Goal: Task Accomplishment & Management: Manage account settings

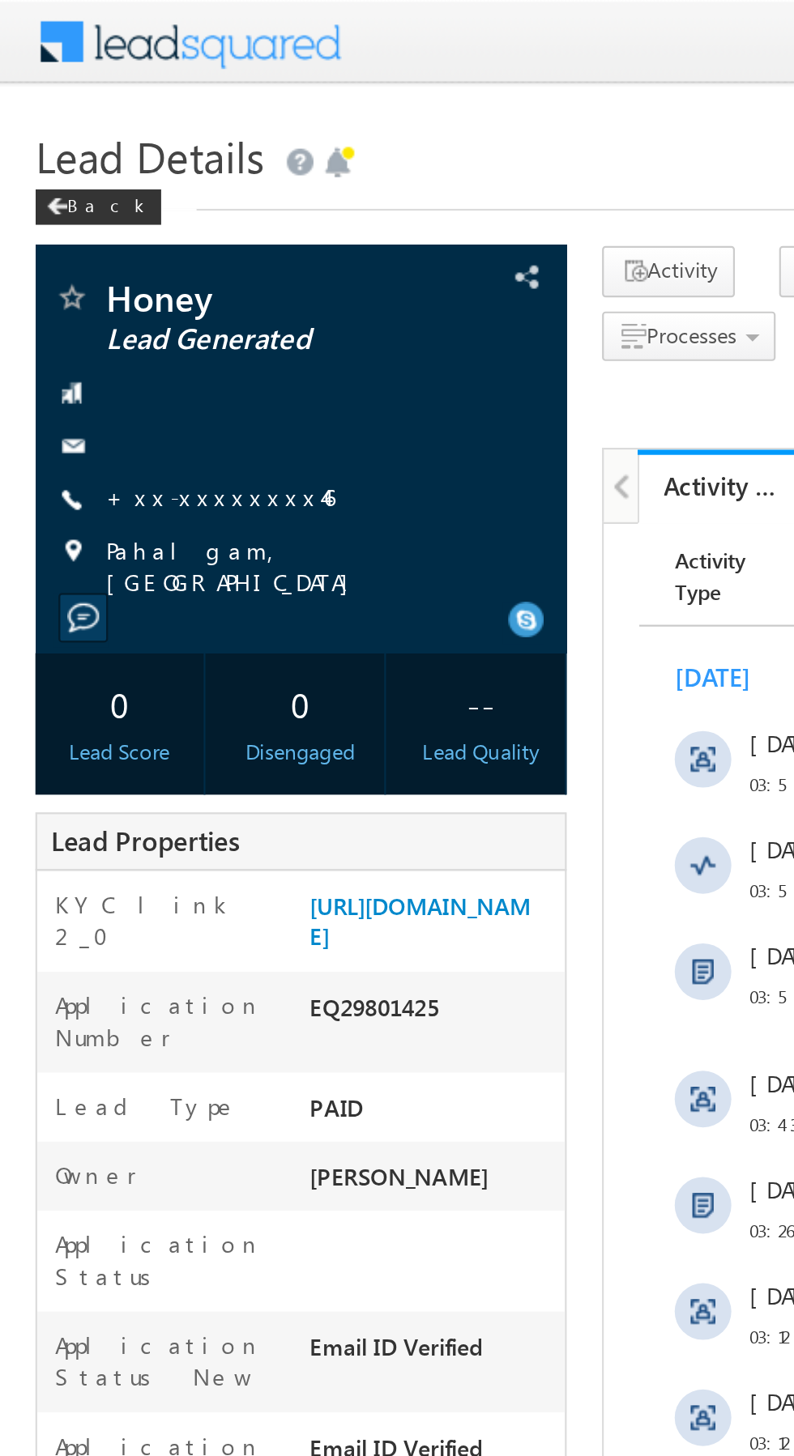
click at [92, 226] on link "+xx-xxxxxxxx46" at bounding box center [101, 227] width 104 height 14
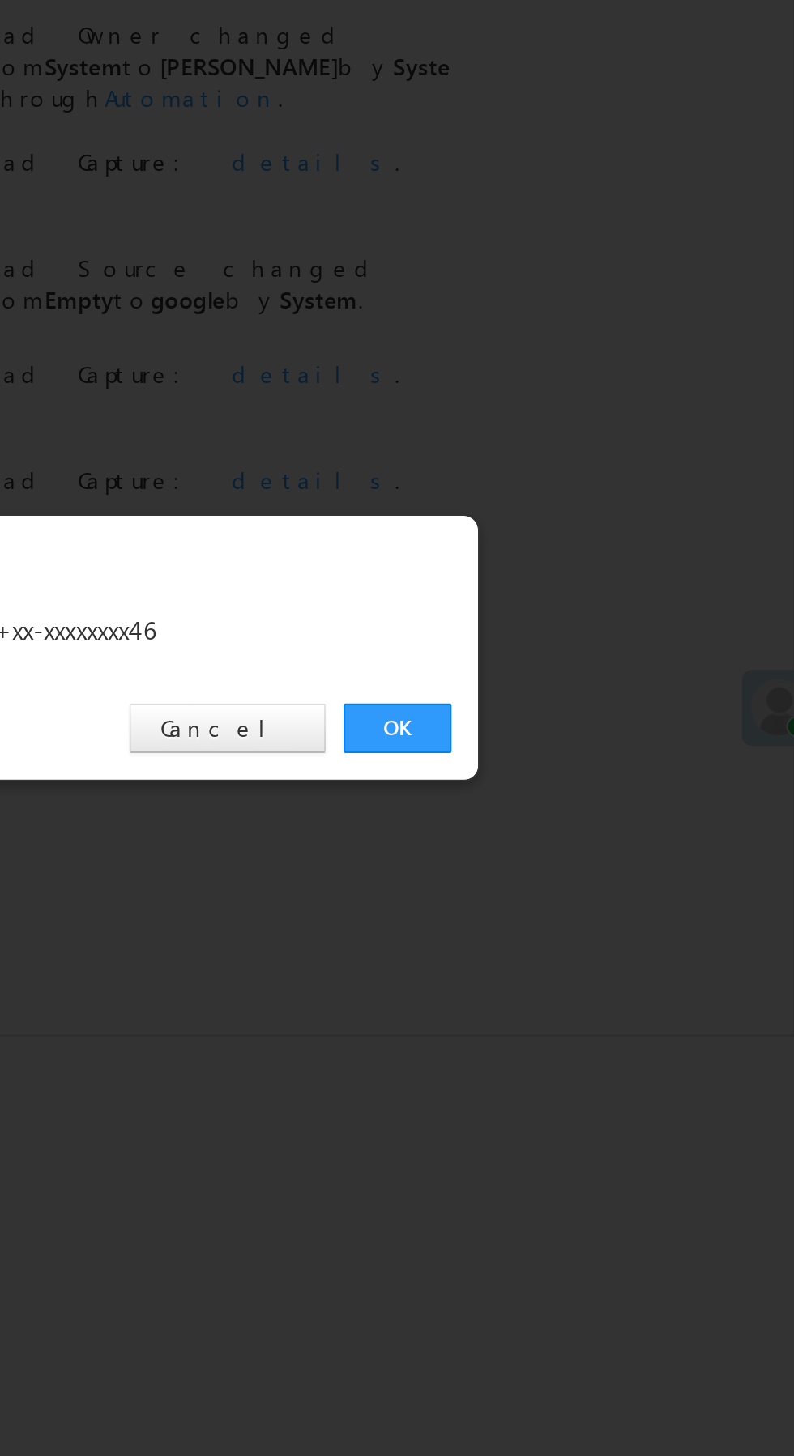
click at [594, 765] on link "OK" at bounding box center [595, 755] width 49 height 23
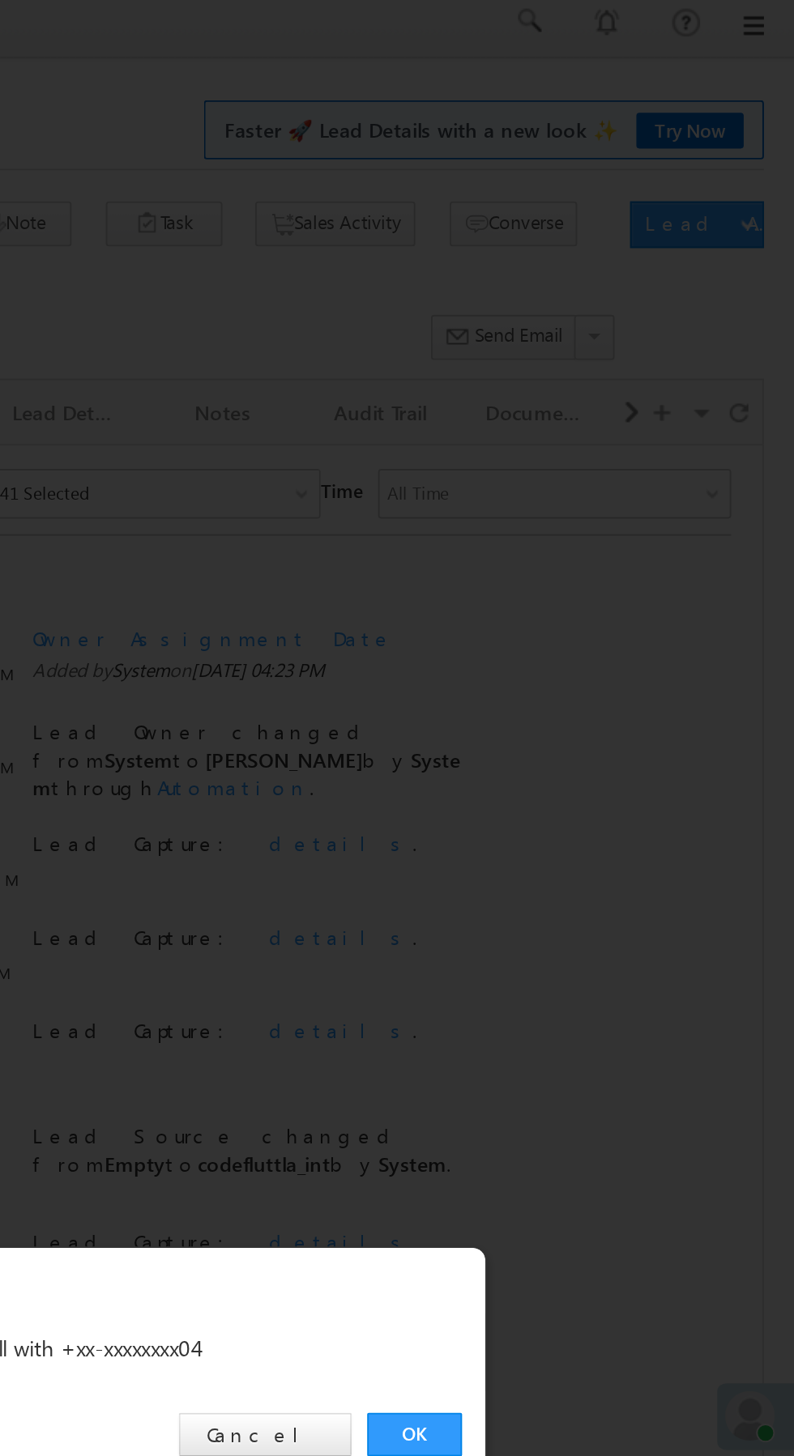
click at [595, 752] on link "OK" at bounding box center [595, 755] width 49 height 23
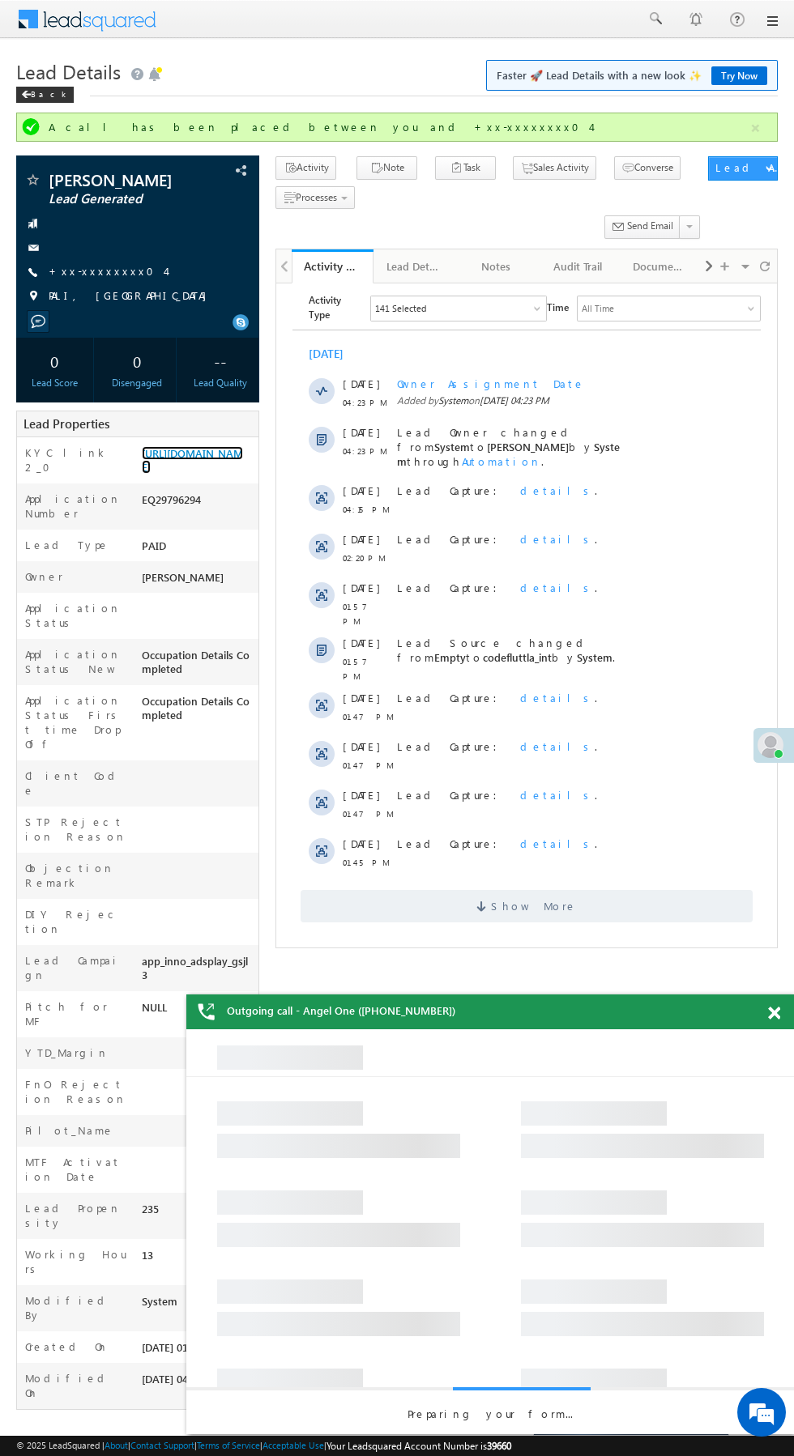
click at [198, 474] on link "https://angelbroking1-pk3em7sa.customui-test.leadsquared.com?leadId=6b5bbfe3-a9…" at bounding box center [192, 460] width 101 height 28
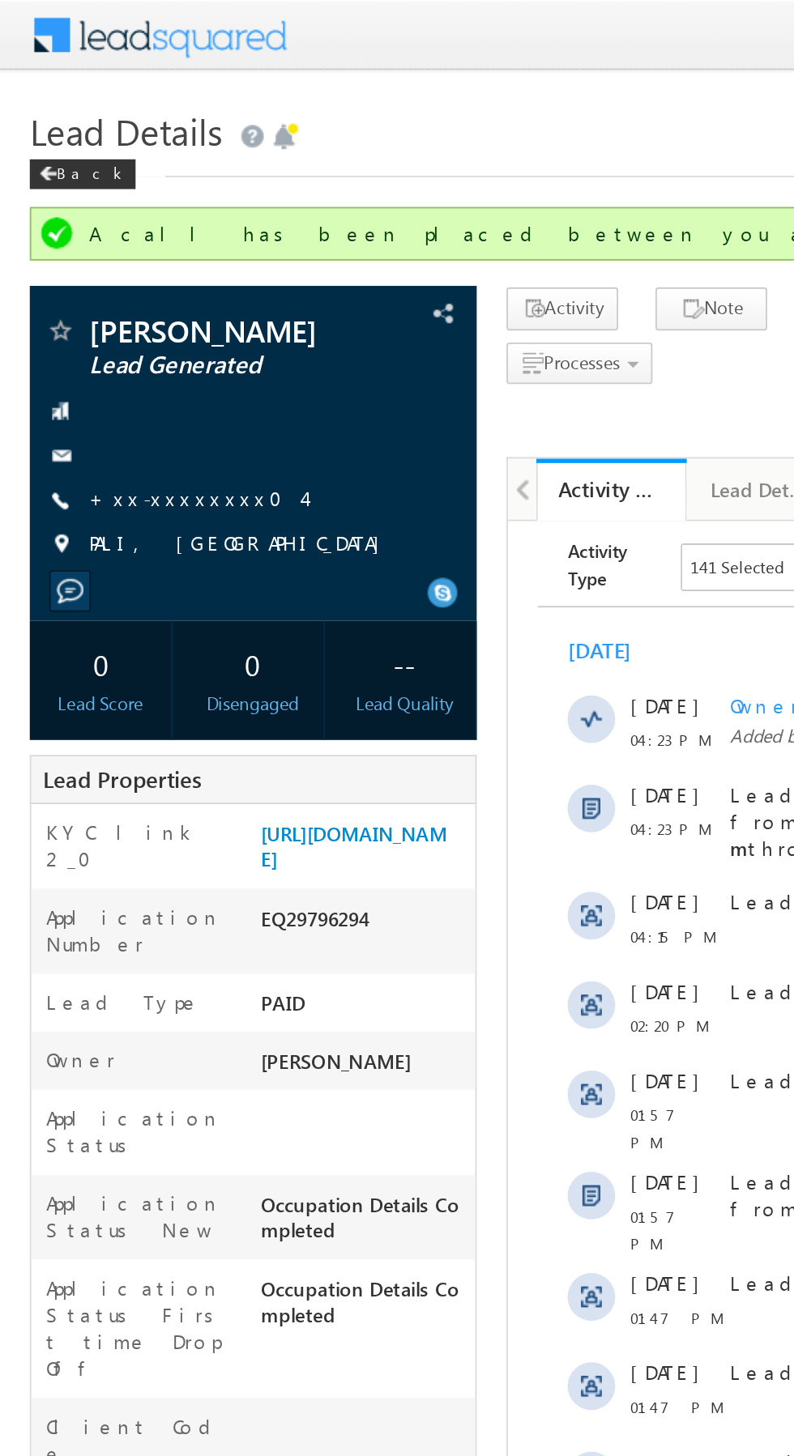
click at [98, 269] on link "+xx-xxxxxxxx04" at bounding box center [107, 271] width 117 height 14
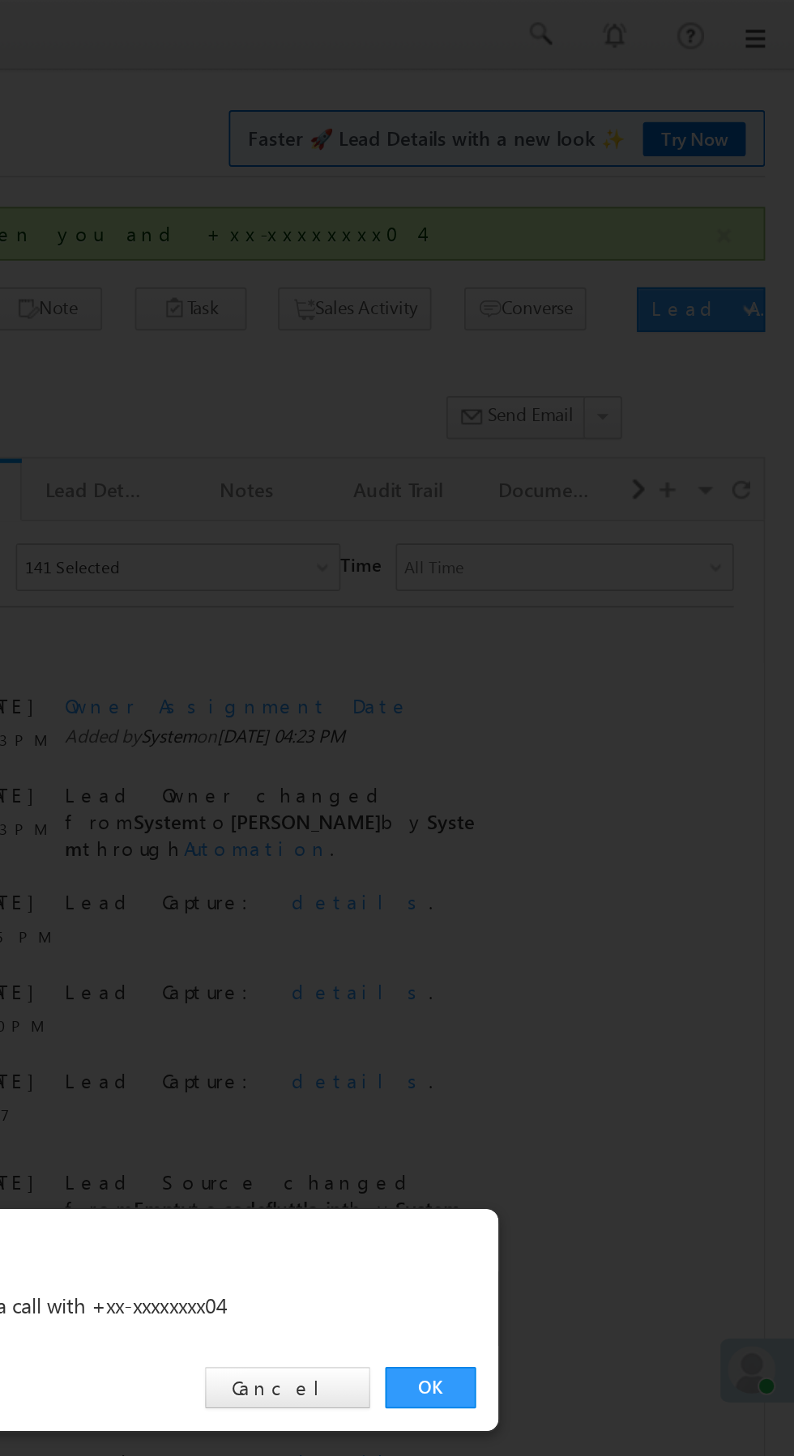
click at [593, 752] on link "OK" at bounding box center [595, 755] width 49 height 23
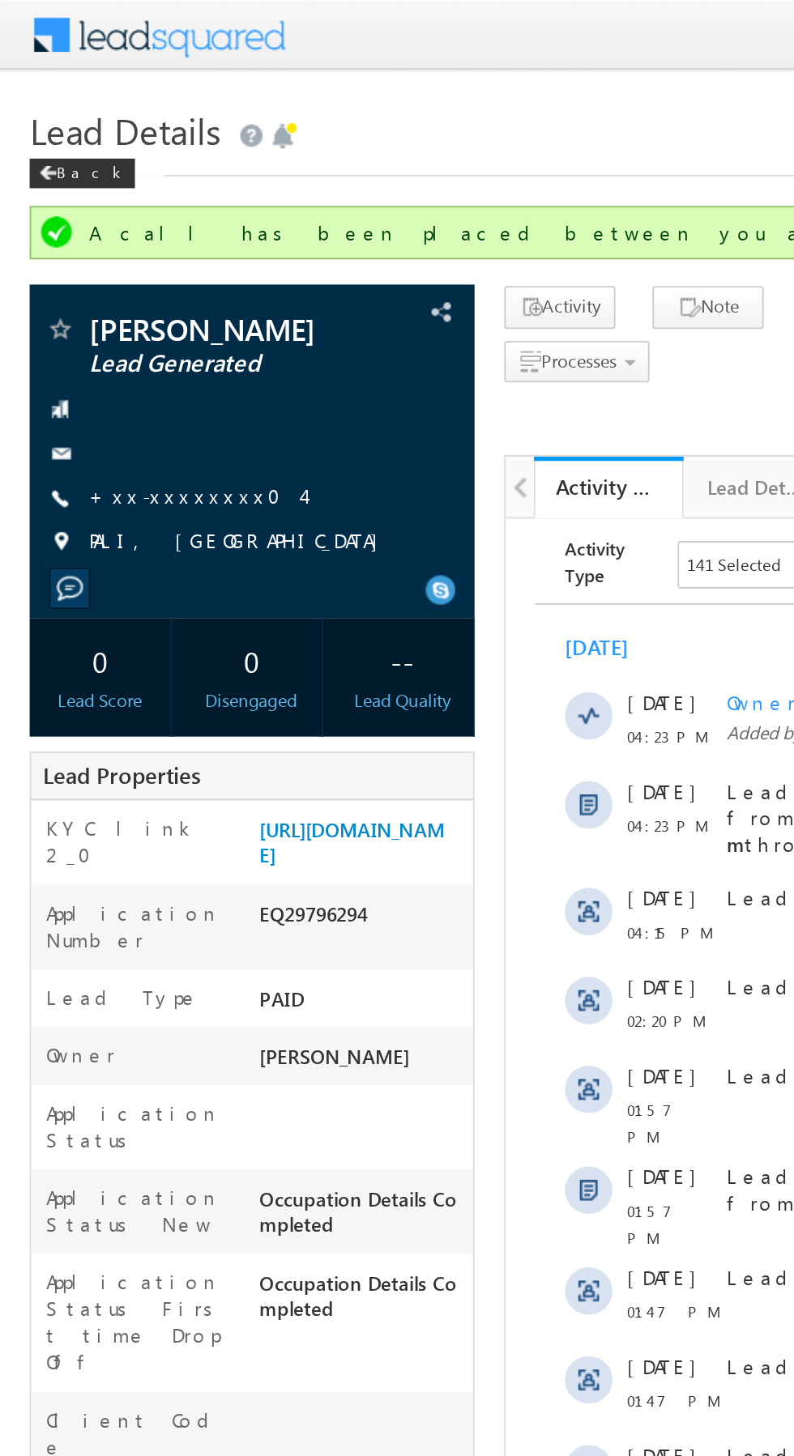
click at [97, 268] on link "+xx-xxxxxxxx04" at bounding box center [107, 271] width 117 height 14
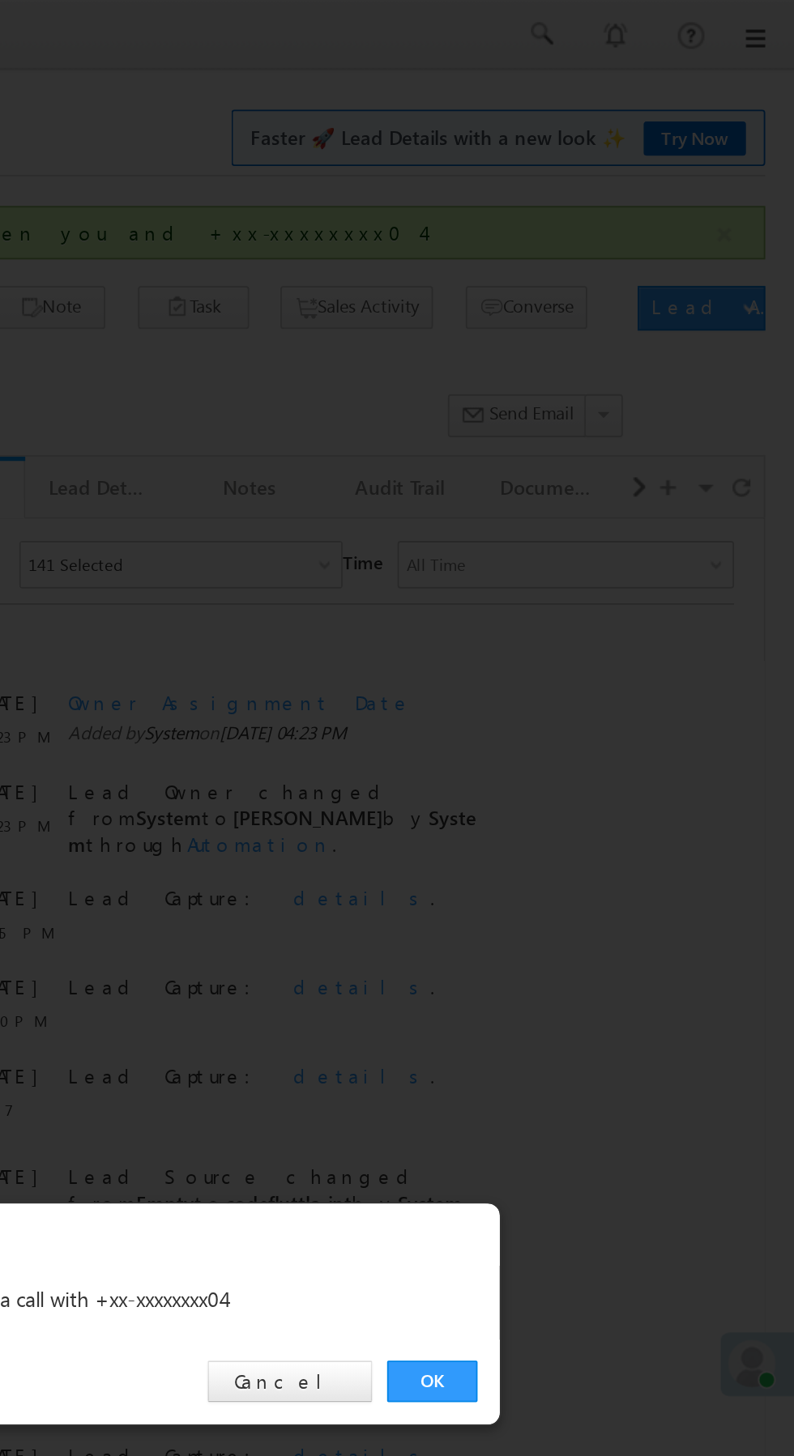
click at [590, 750] on link "OK" at bounding box center [595, 755] width 49 height 23
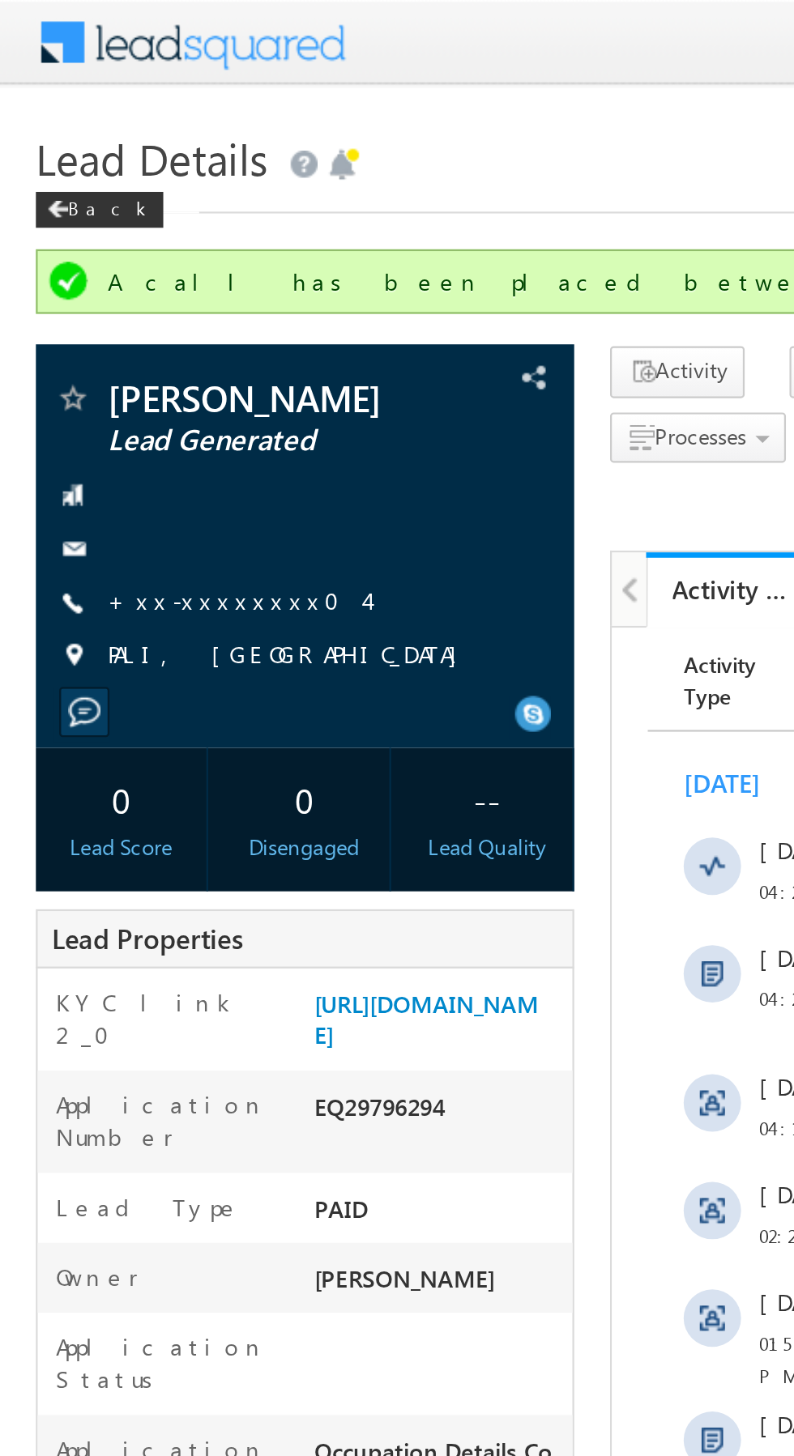
click at [94, 268] on link "+xx-xxxxxxxx04" at bounding box center [107, 271] width 117 height 14
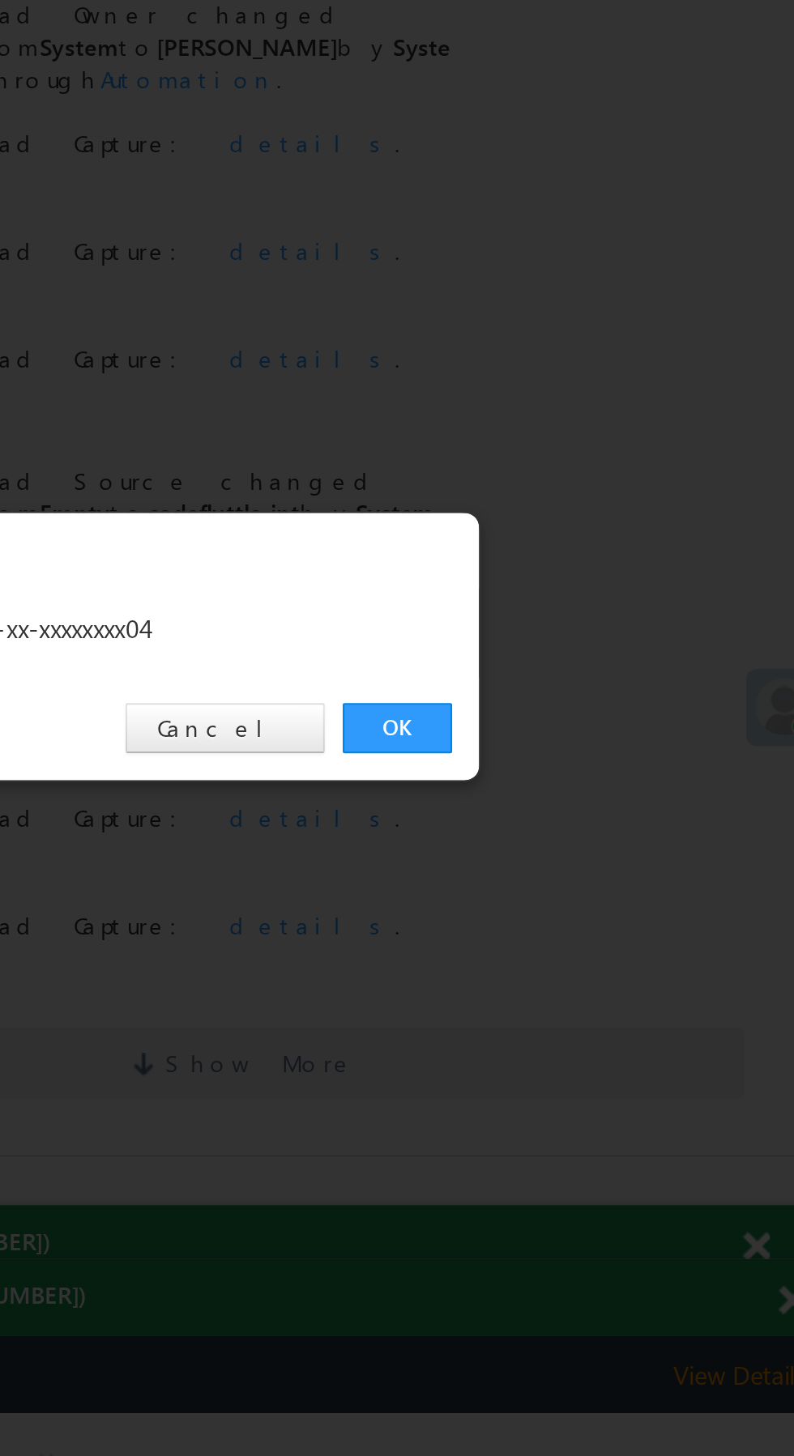
click at [595, 756] on link "OK" at bounding box center [595, 755] width 49 height 23
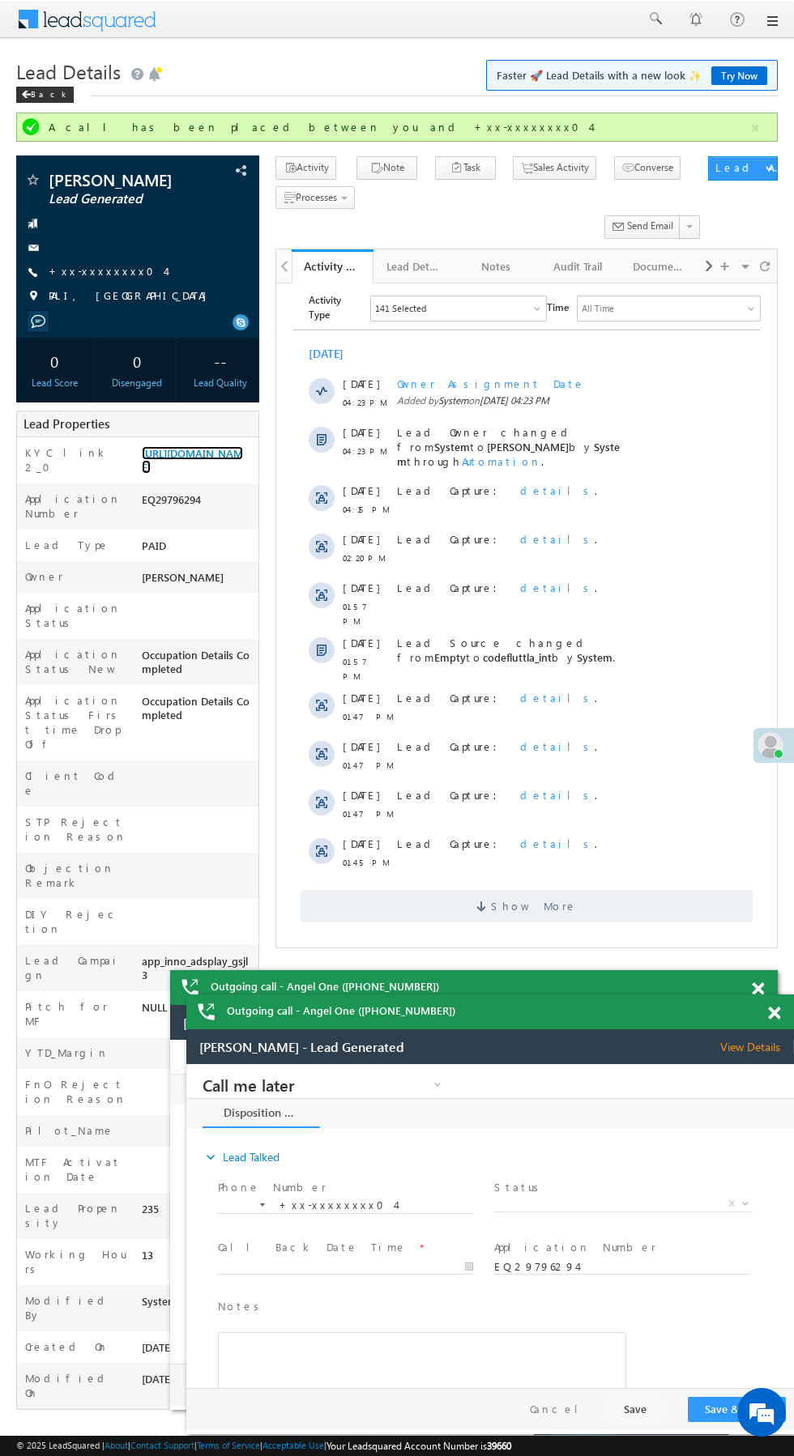
click at [181, 474] on link "https://angelbroking1-pk3em7sa.customui-test.leadsquared.com?leadId=6b5bbfe3-a9…" at bounding box center [192, 460] width 101 height 28
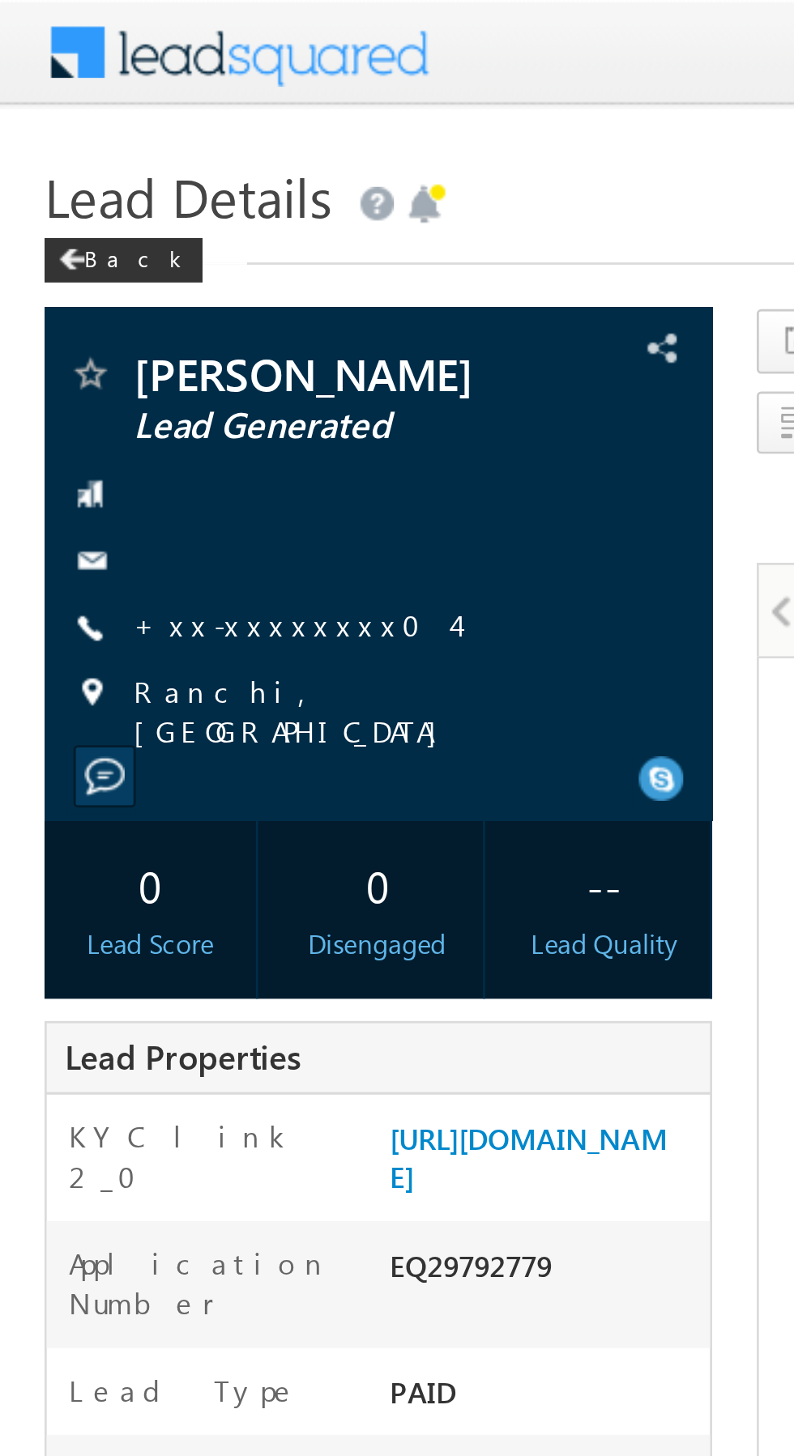
click at [83, 223] on link "+xx-xxxxxxxx04" at bounding box center [107, 227] width 117 height 14
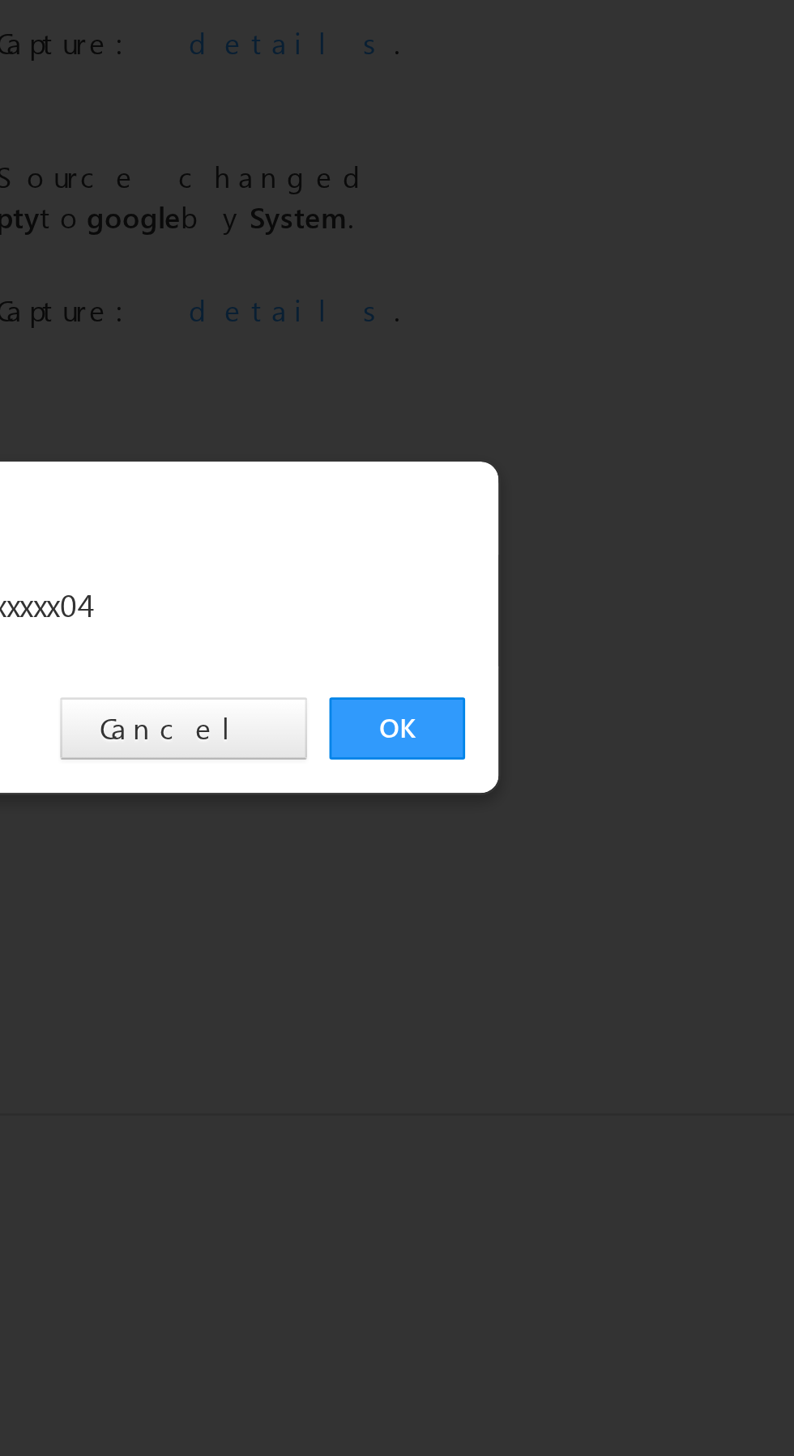
click at [590, 753] on link "OK" at bounding box center [595, 755] width 49 height 23
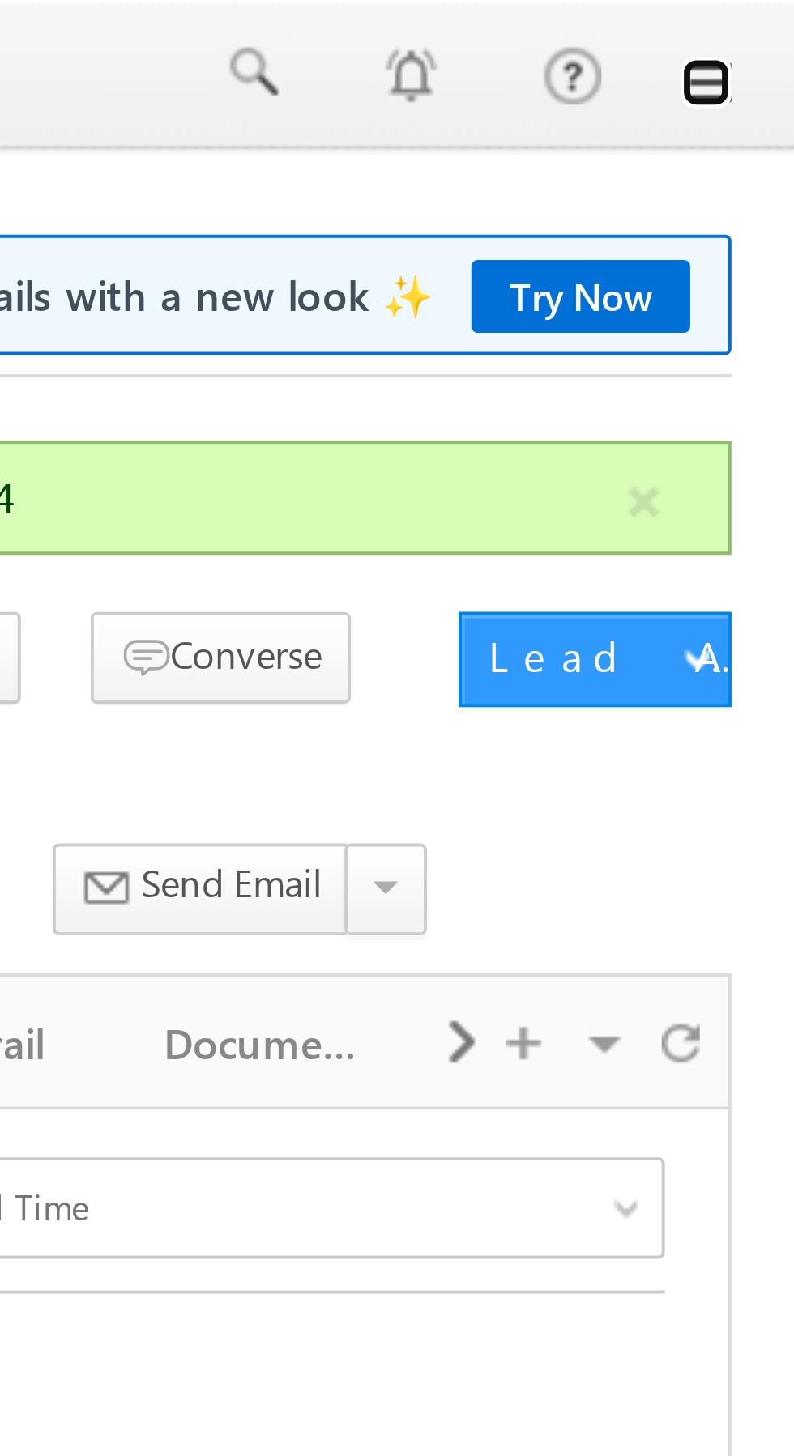
click at [775, 25] on link at bounding box center [771, 21] width 13 height 13
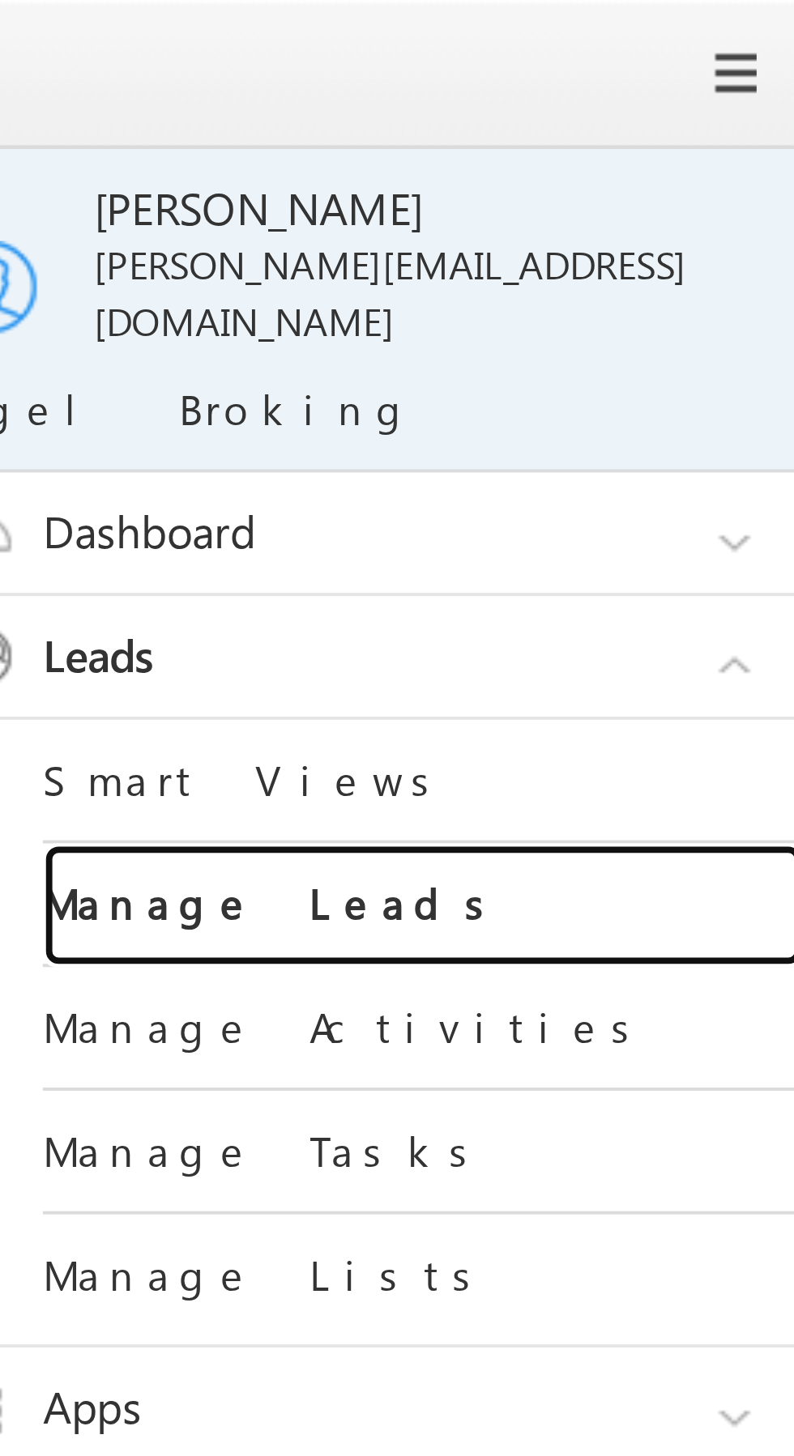
click at [710, 215] on link "Manage Leads" at bounding box center [699, 231] width 194 height 32
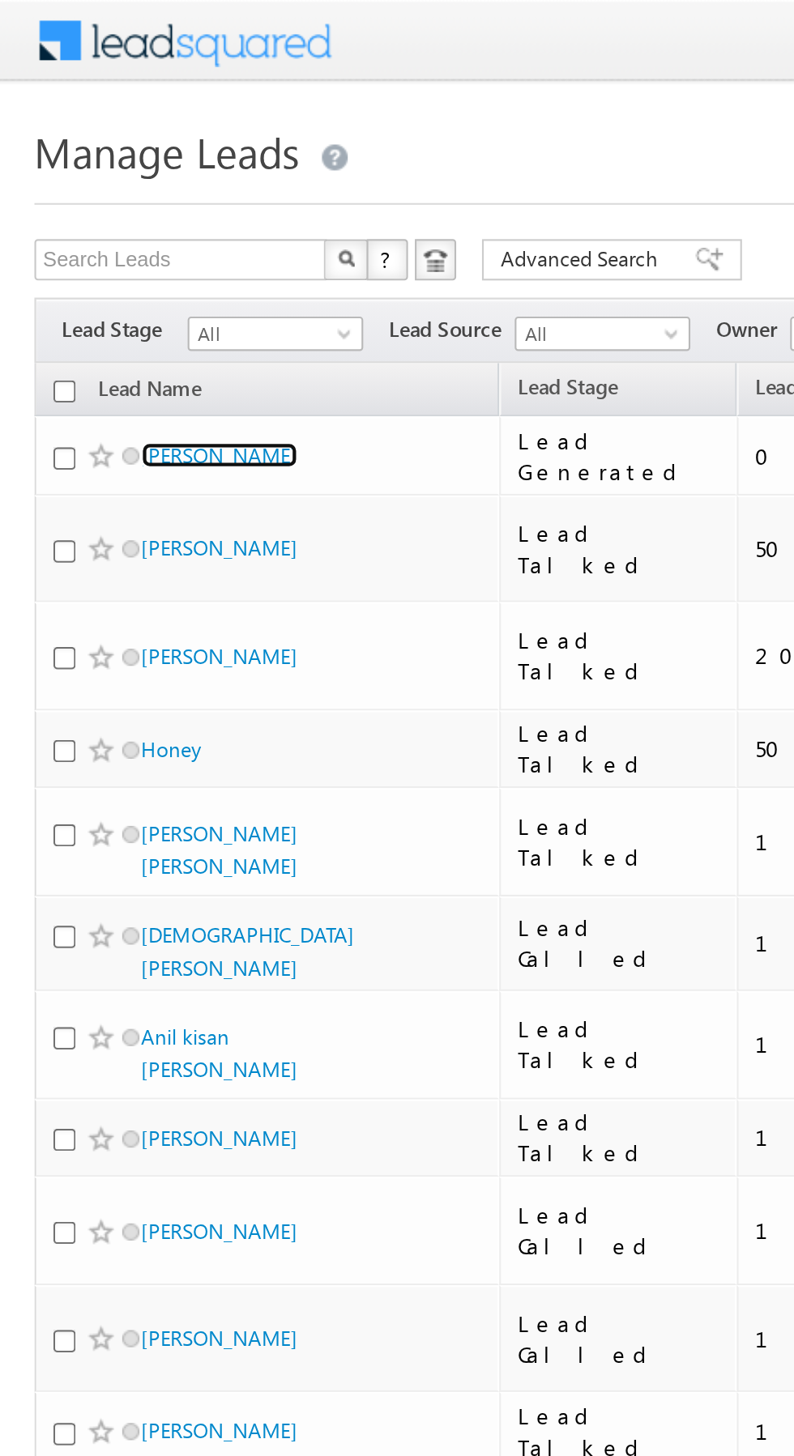
click at [112, 215] on link "[PERSON_NAME]" at bounding box center [103, 214] width 74 height 12
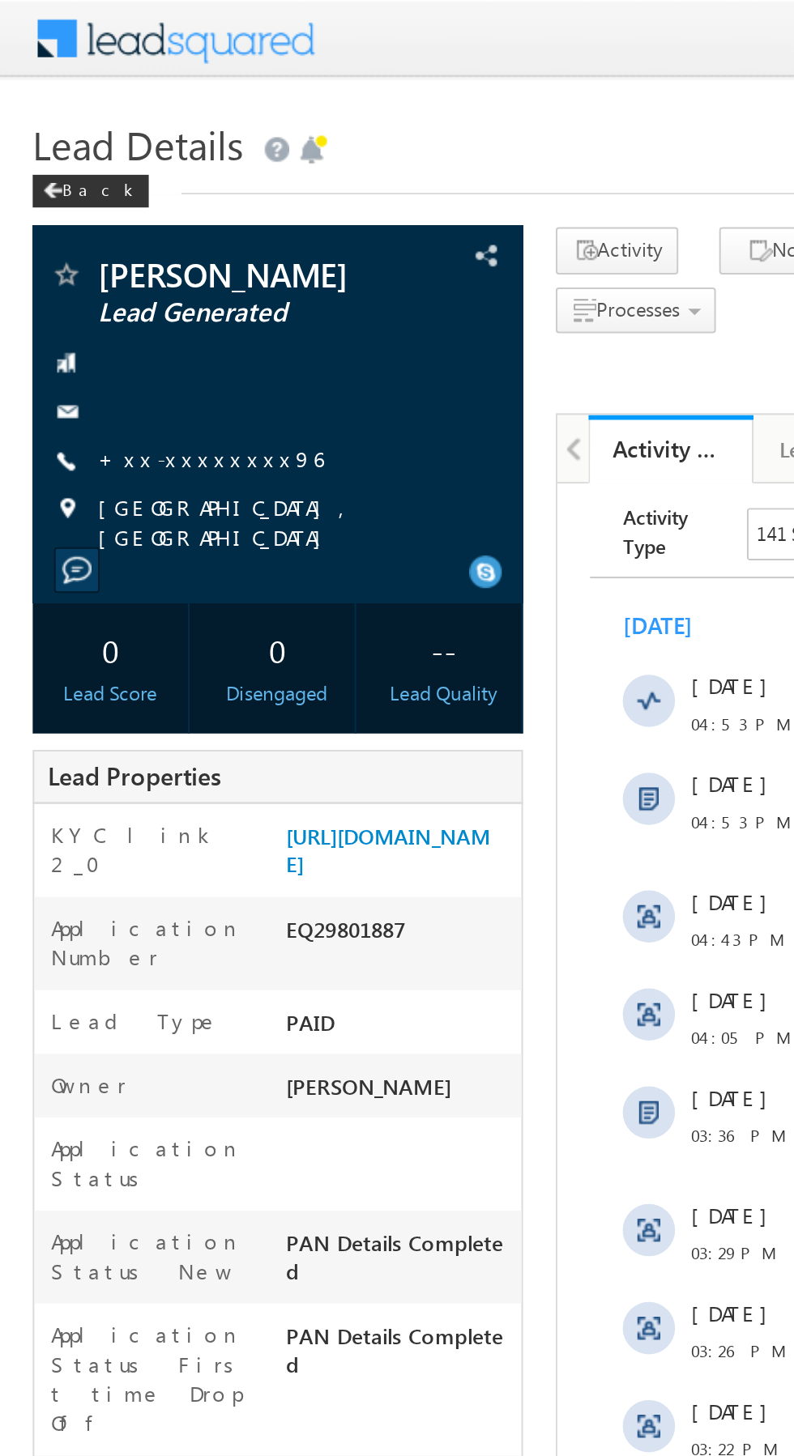
click at [92, 225] on link "+xx-xxxxxxxx96" at bounding box center [105, 227] width 112 height 14
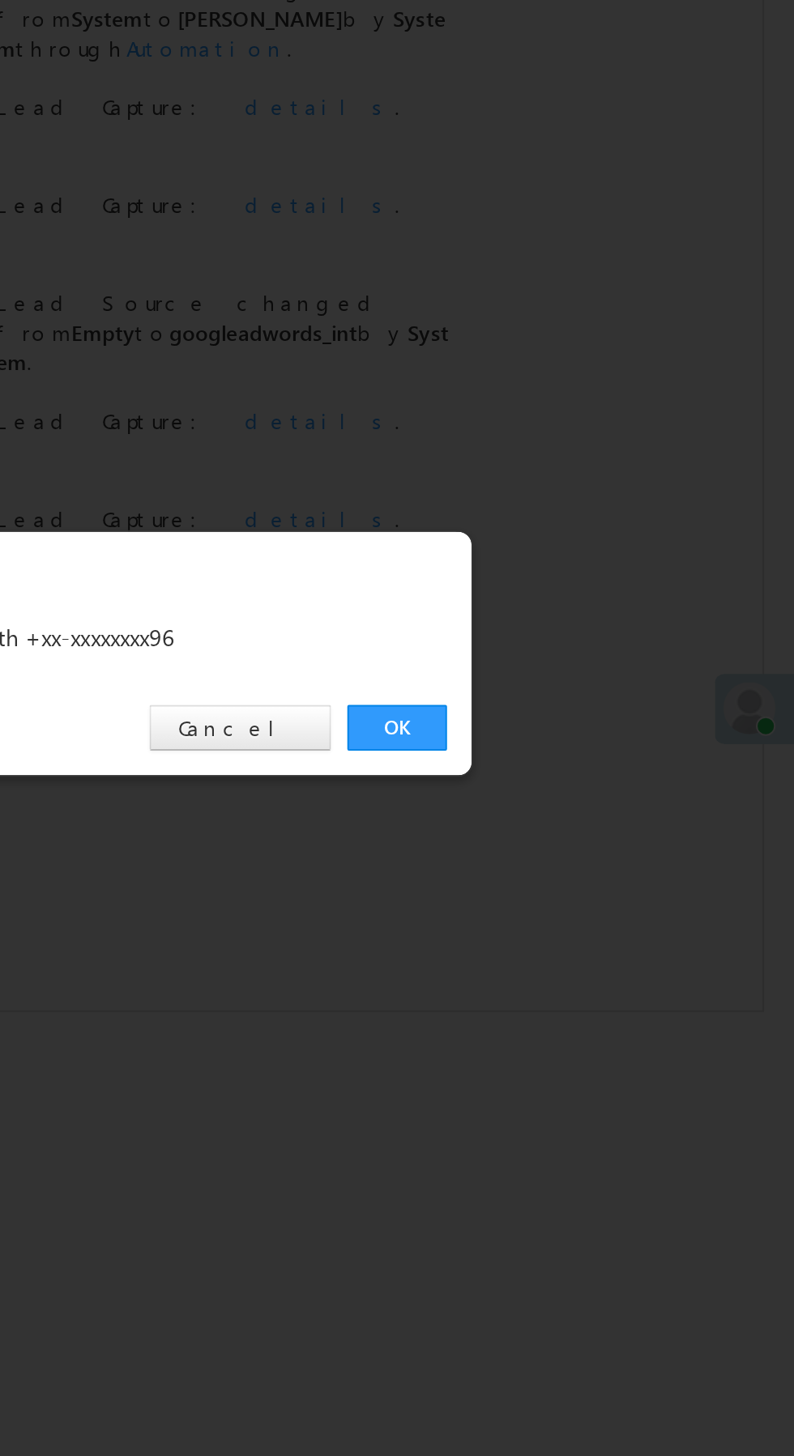
click at [594, 756] on link "OK" at bounding box center [595, 755] width 49 height 23
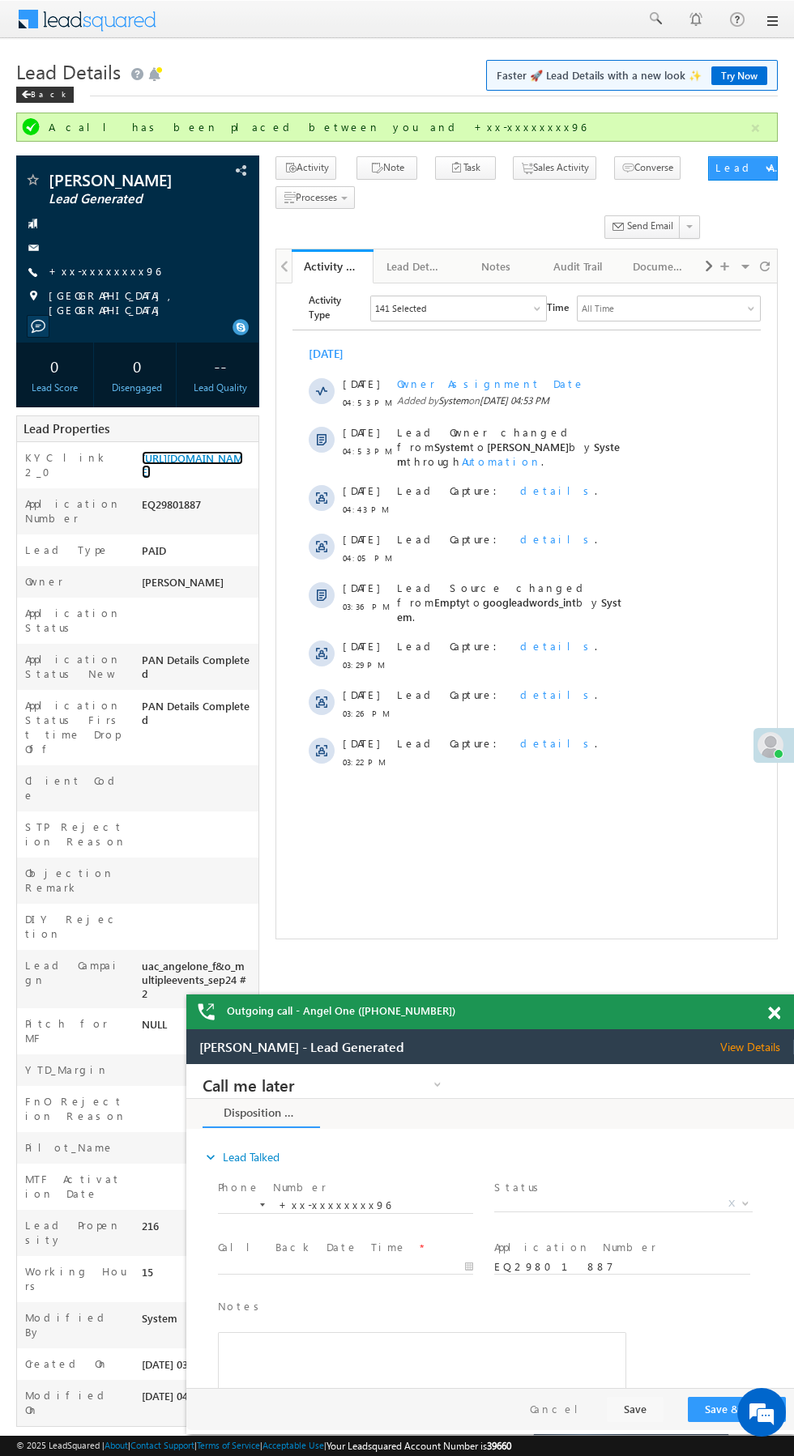
click at [168, 479] on link "https://angelbroking1-pk3em7sa.customui-test.leadsquared.com?leadId=6f27f9c6-54…" at bounding box center [192, 465] width 101 height 28
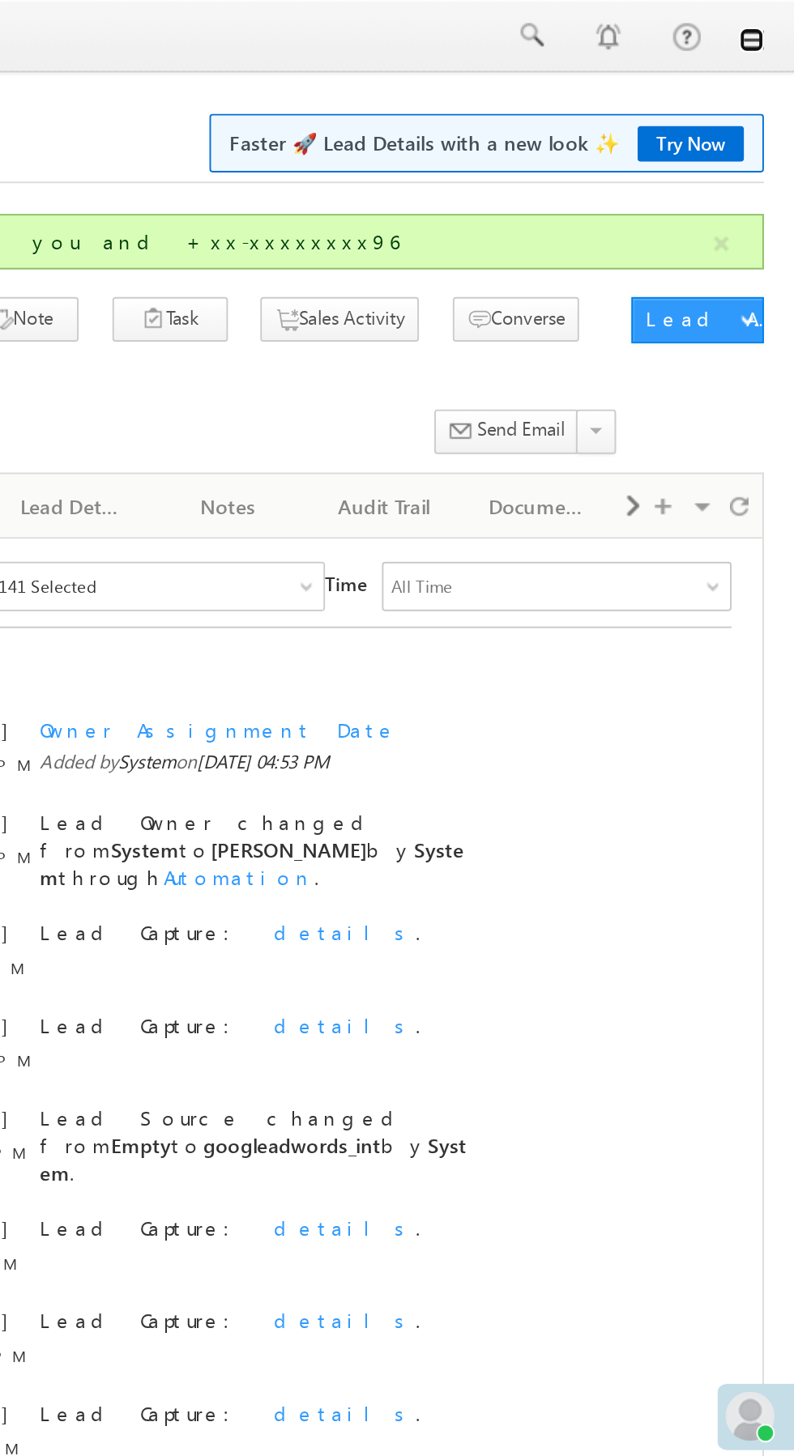
click at [773, 17] on link at bounding box center [771, 21] width 13 height 13
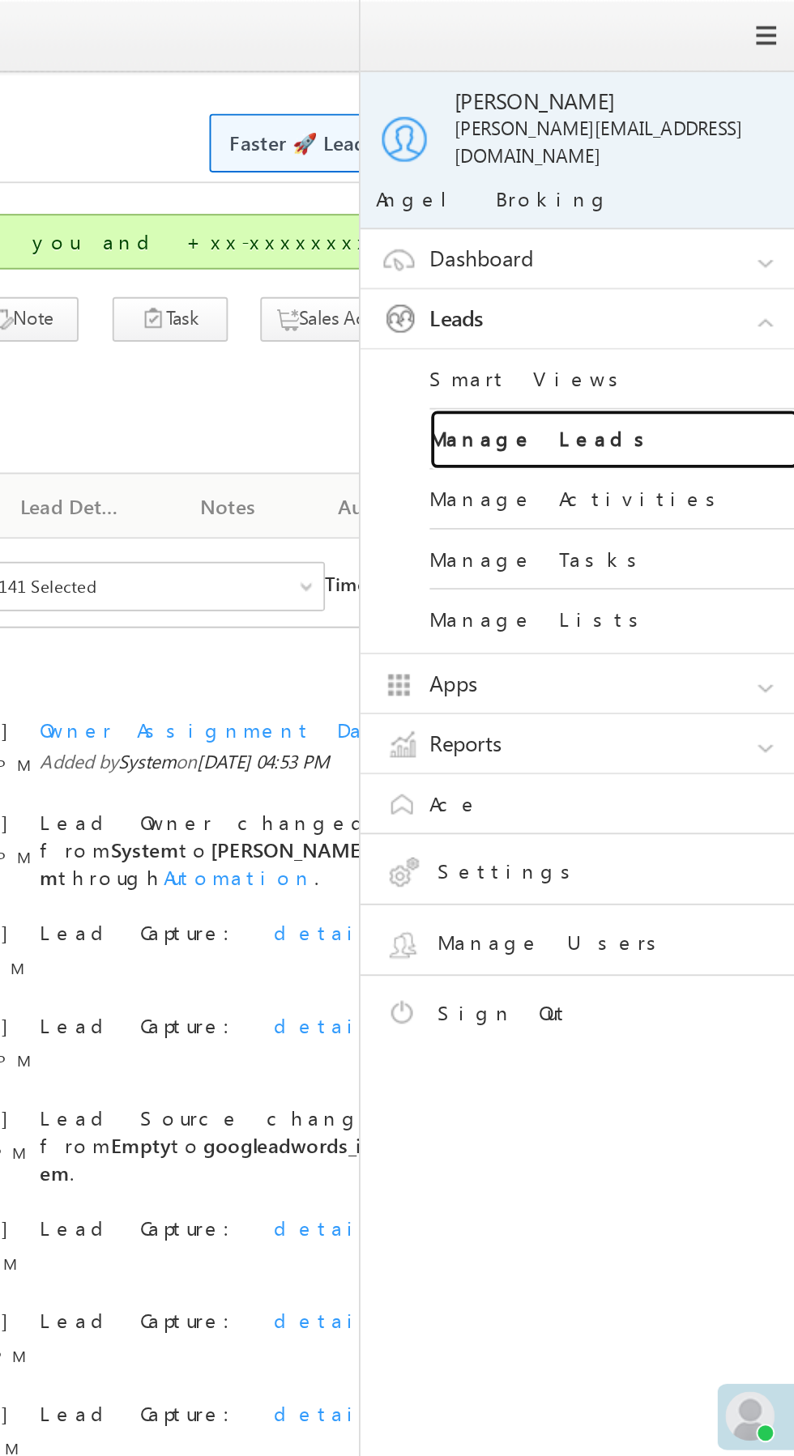
click at [718, 215] on link "Manage Leads" at bounding box center [699, 231] width 194 height 32
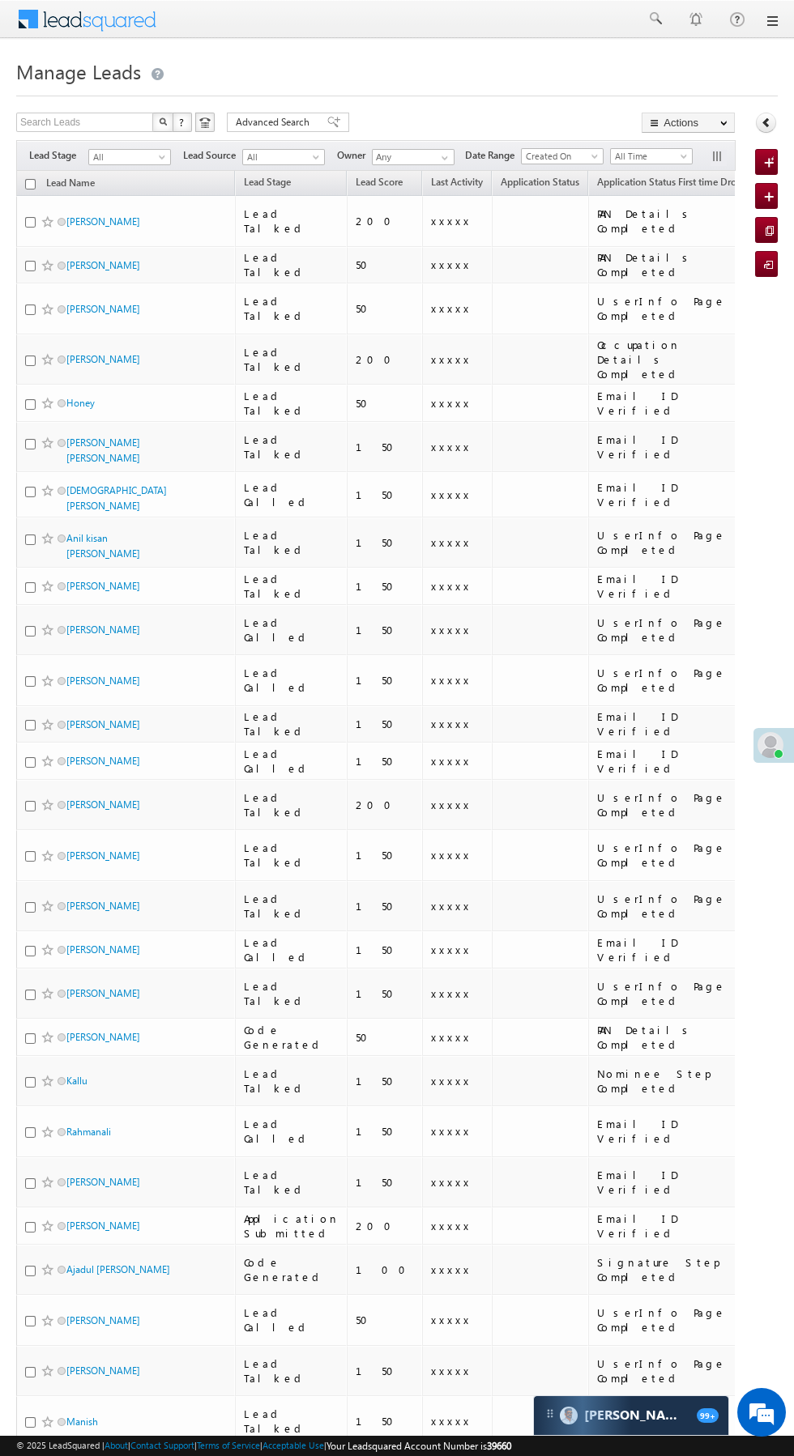
scroll to position [0, 12]
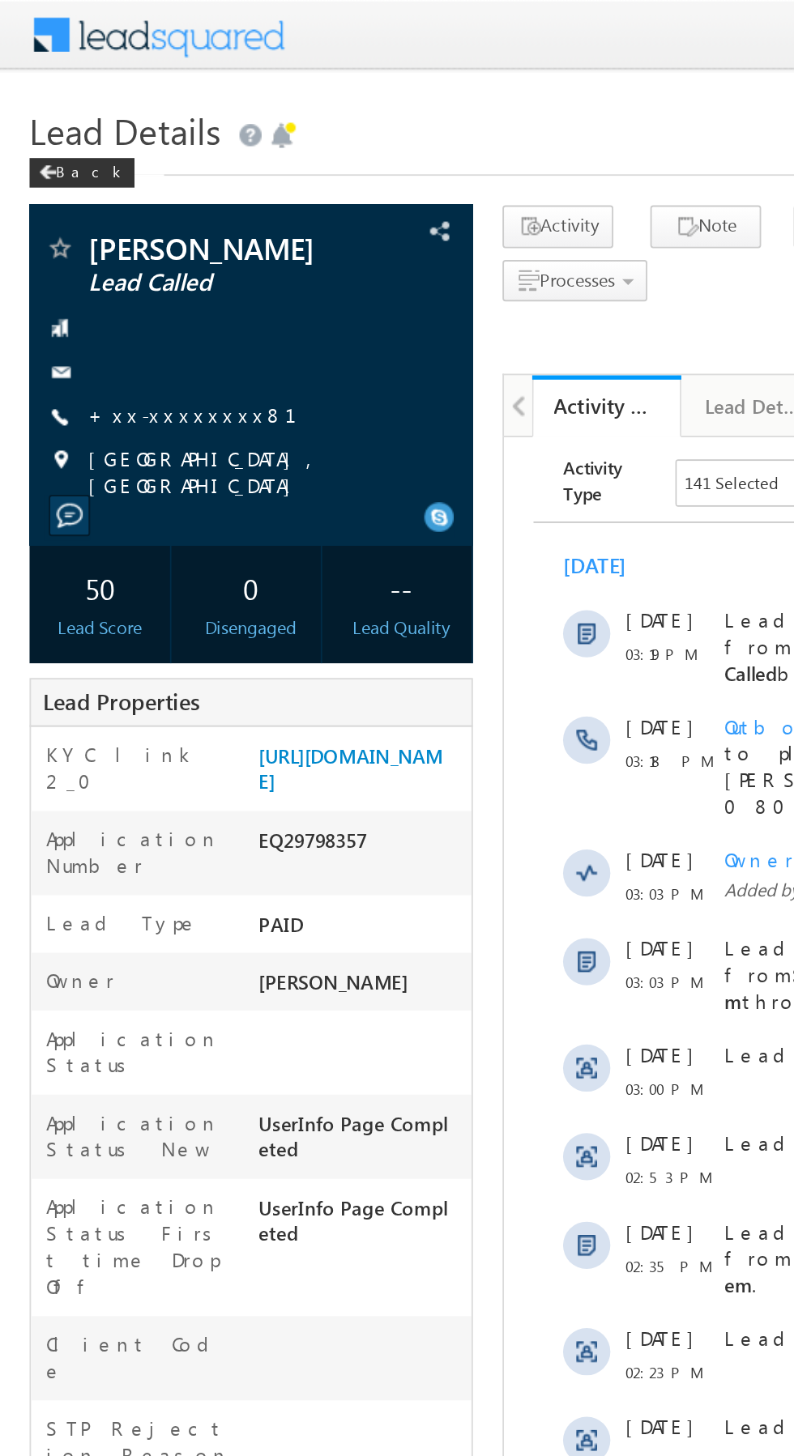
click at [92, 222] on link "+xx-xxxxxxxx81" at bounding box center [116, 227] width 134 height 14
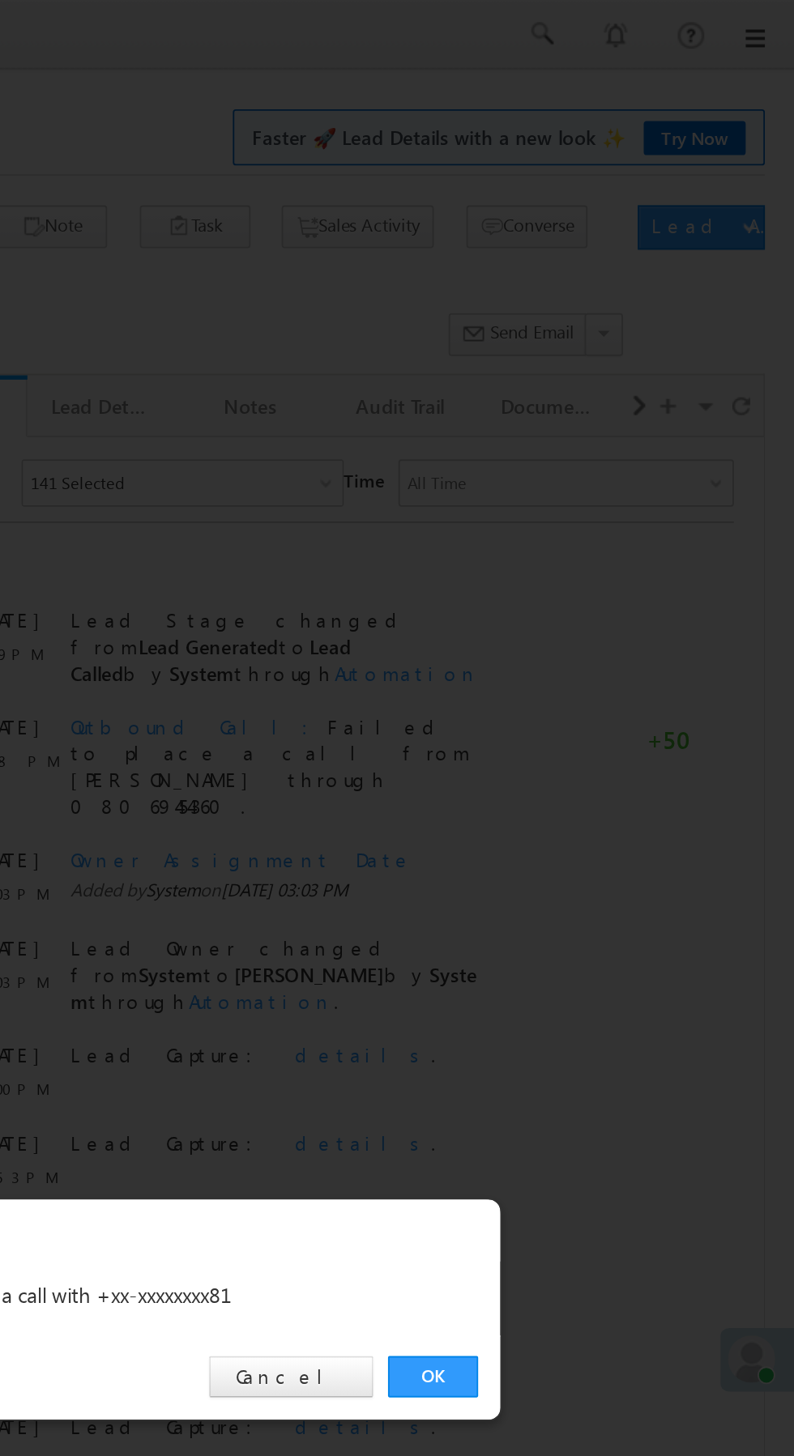
click at [584, 745] on link "OK" at bounding box center [595, 755] width 49 height 23
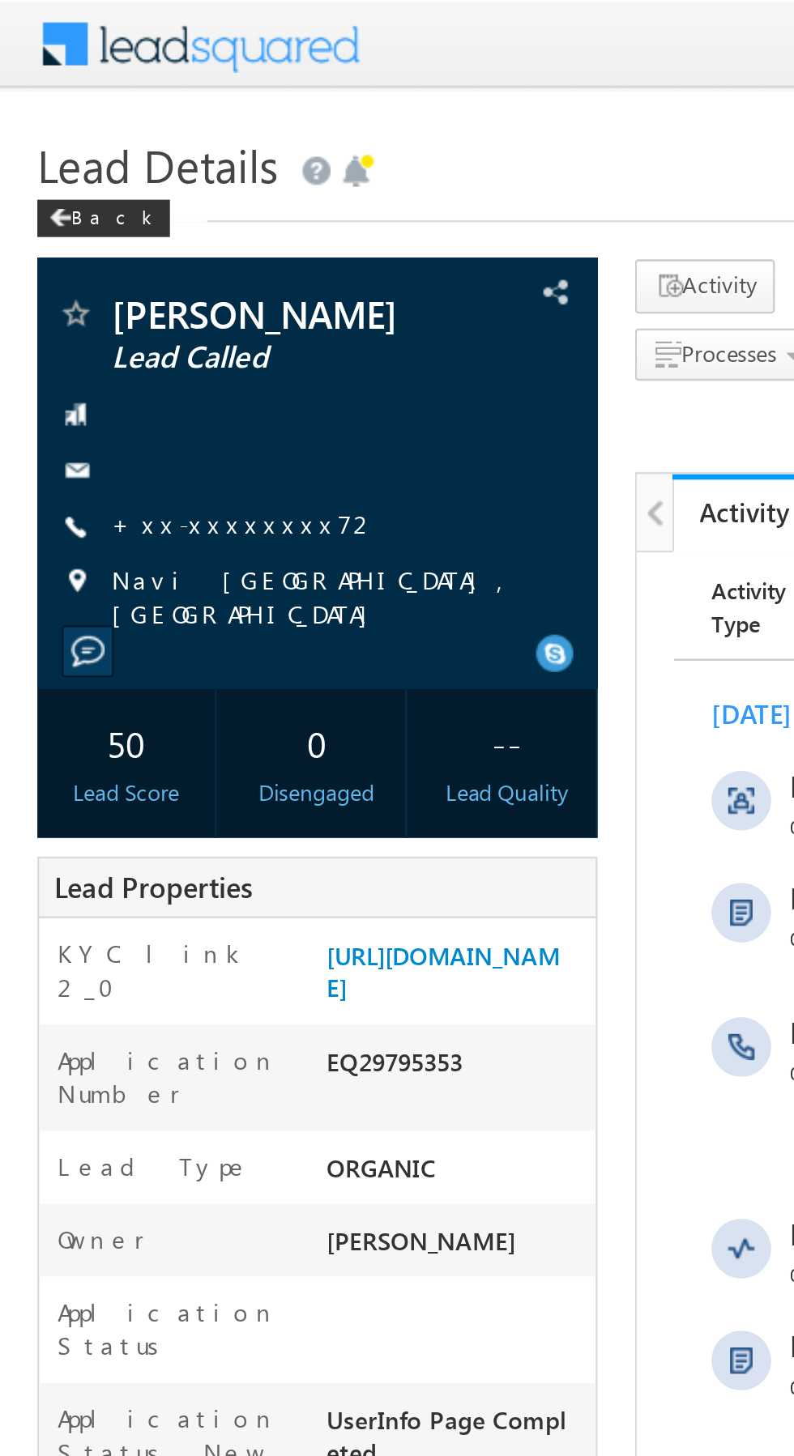
click at [92, 228] on link "+xx-xxxxxxxx72" at bounding box center [107, 227] width 116 height 14
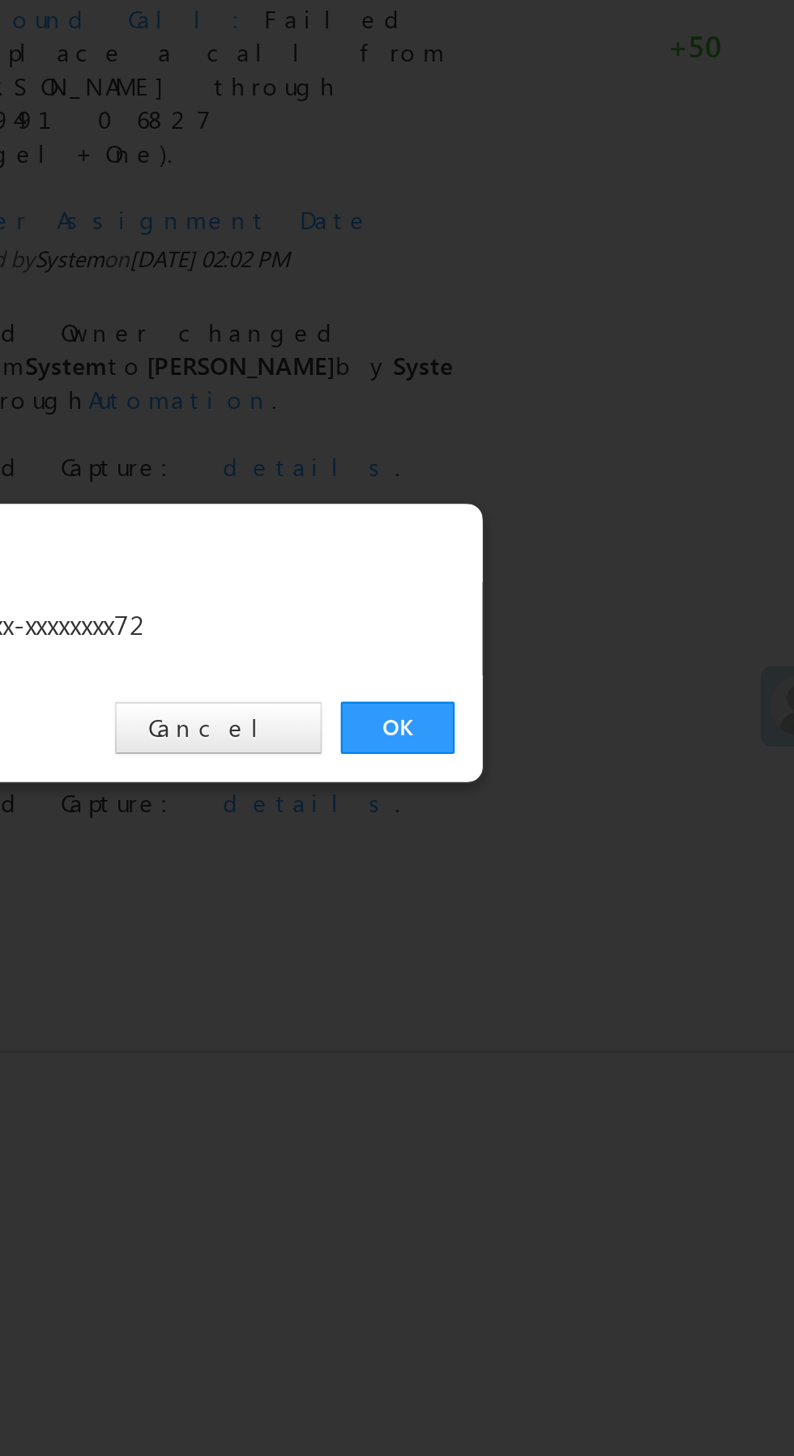
click at [586, 749] on link "OK" at bounding box center [595, 755] width 49 height 23
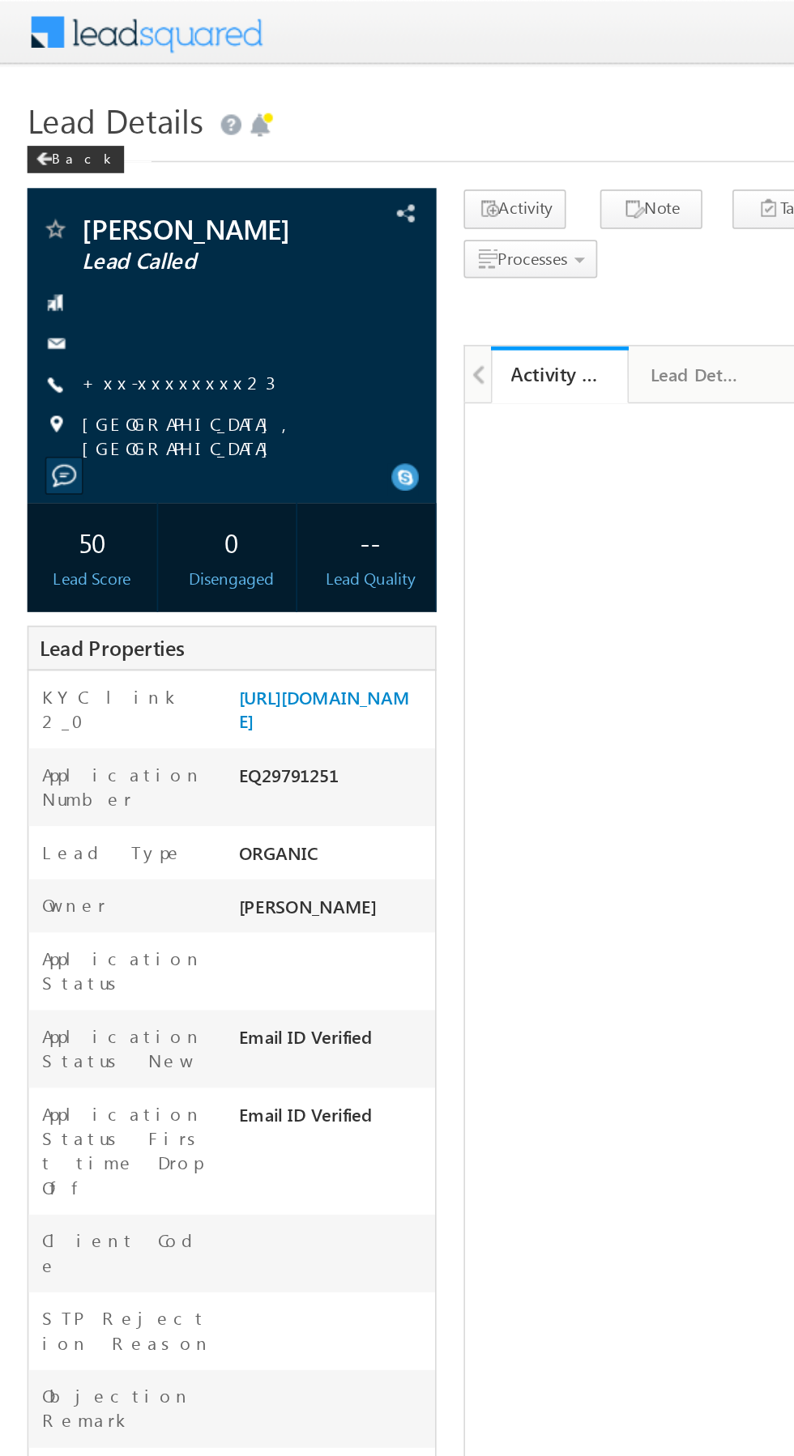
click at [94, 226] on link "+xx-xxxxxxxx23" at bounding box center [106, 227] width 115 height 14
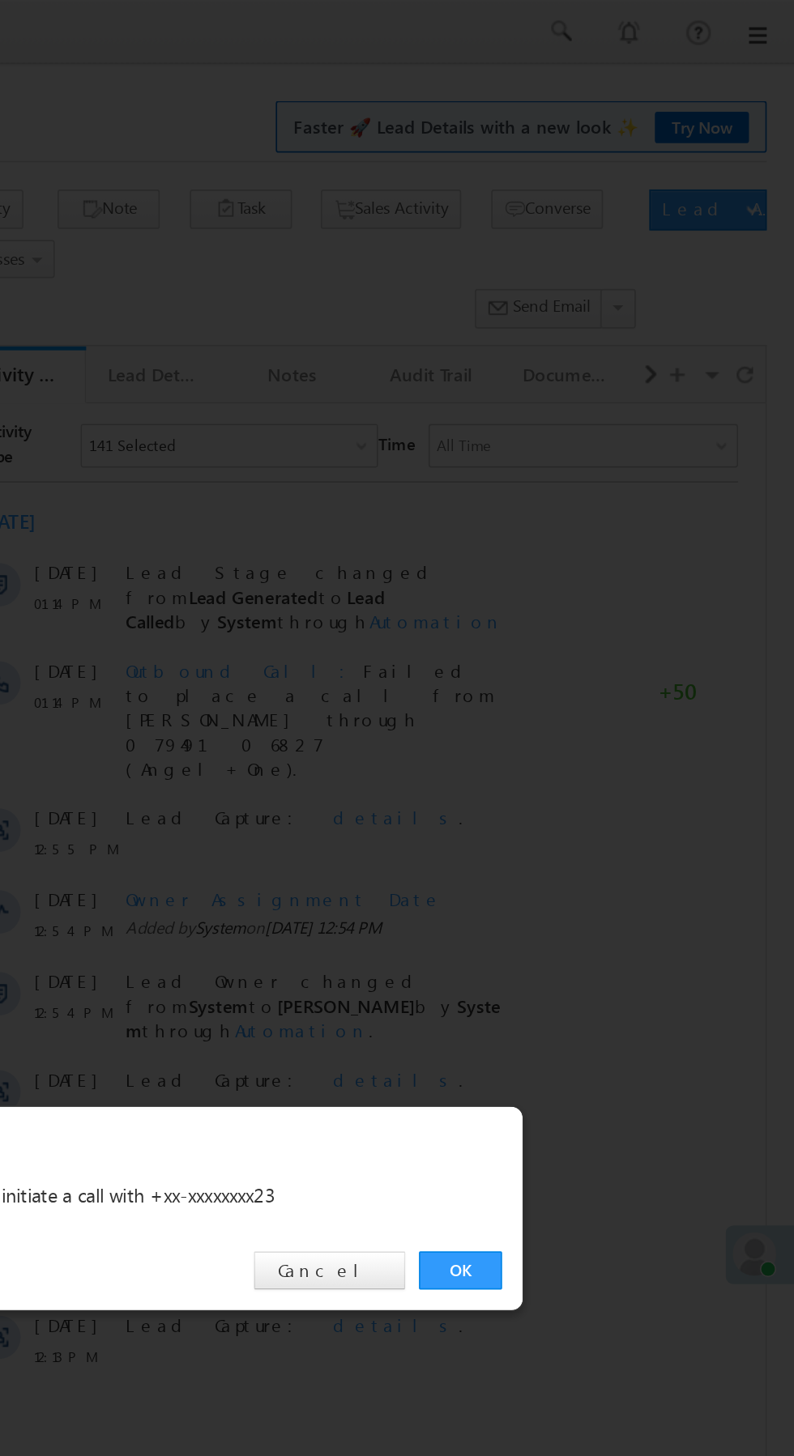
click at [594, 759] on link "OK" at bounding box center [595, 755] width 49 height 23
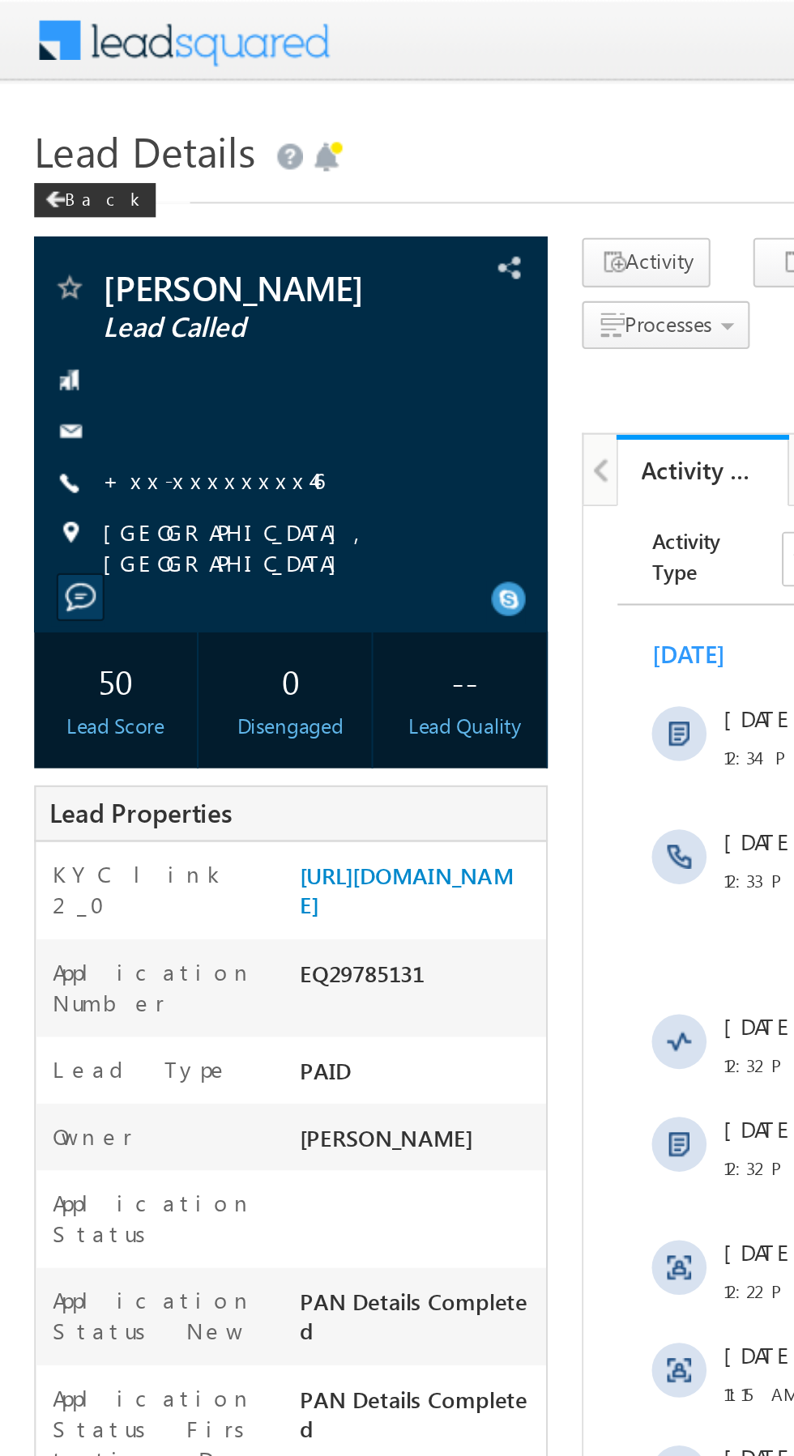
click at [95, 222] on link "+xx-xxxxxxxx46" at bounding box center [101, 227] width 104 height 14
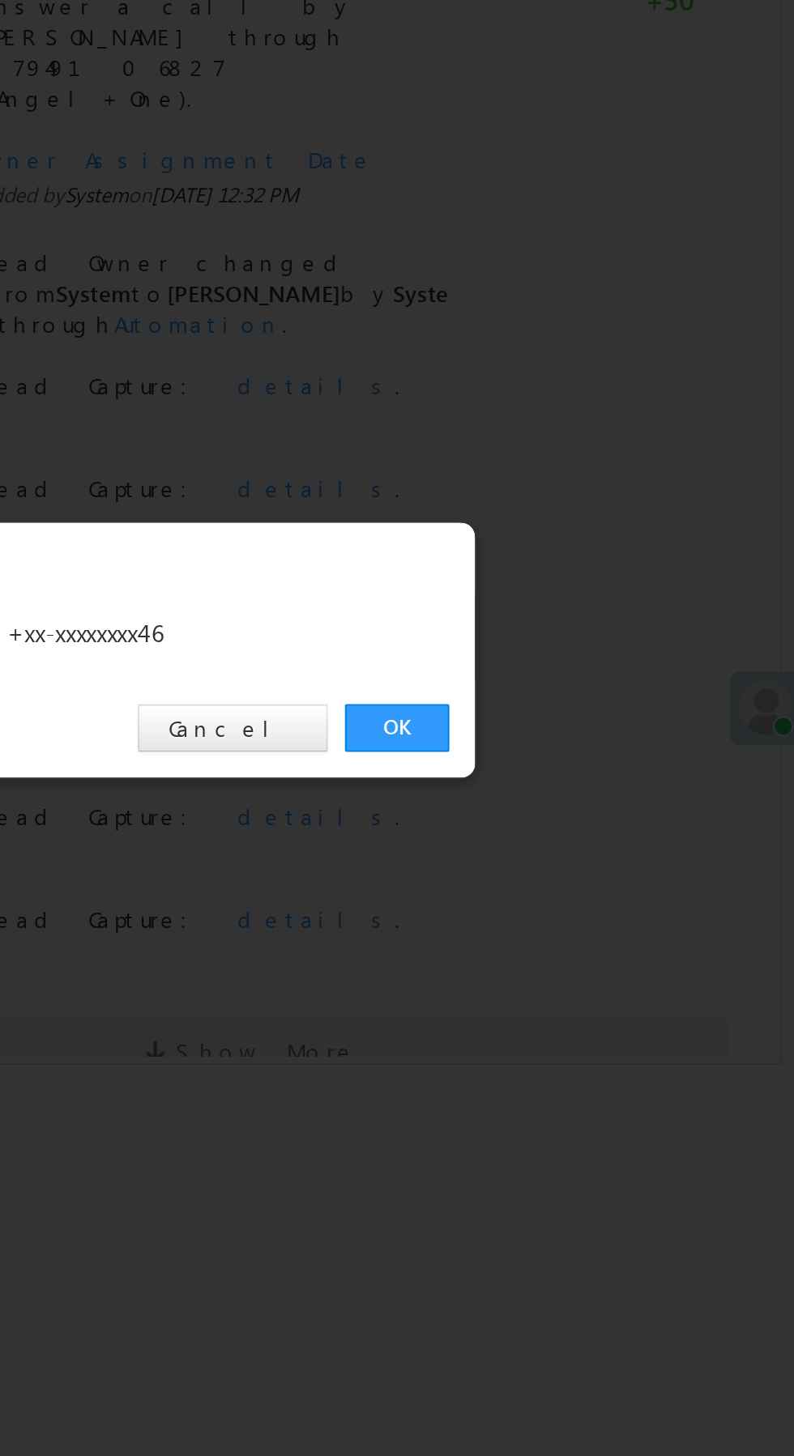
click at [587, 745] on link "OK" at bounding box center [595, 755] width 49 height 23
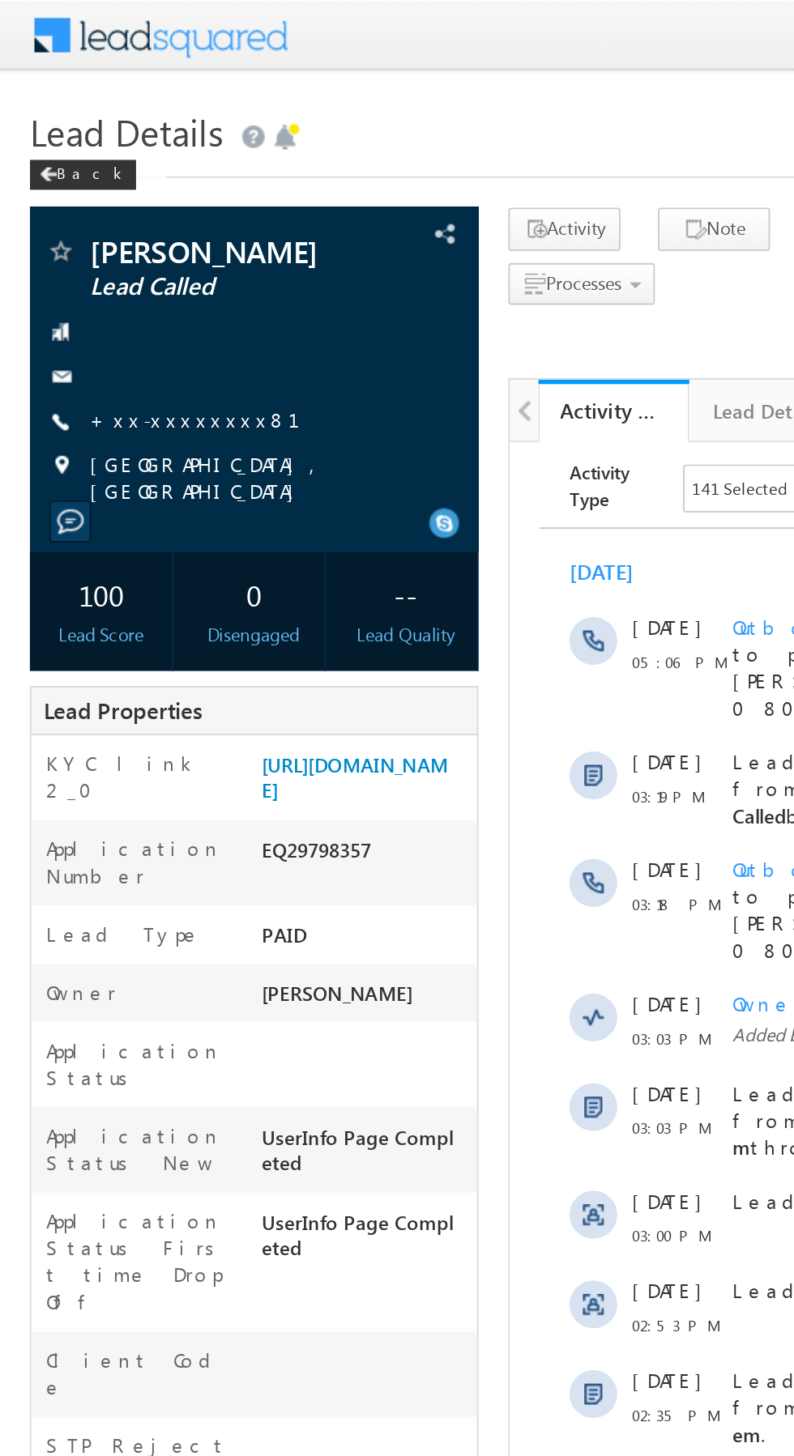
click at [94, 220] on link "+xx-xxxxxxxx81" at bounding box center [116, 227] width 134 height 14
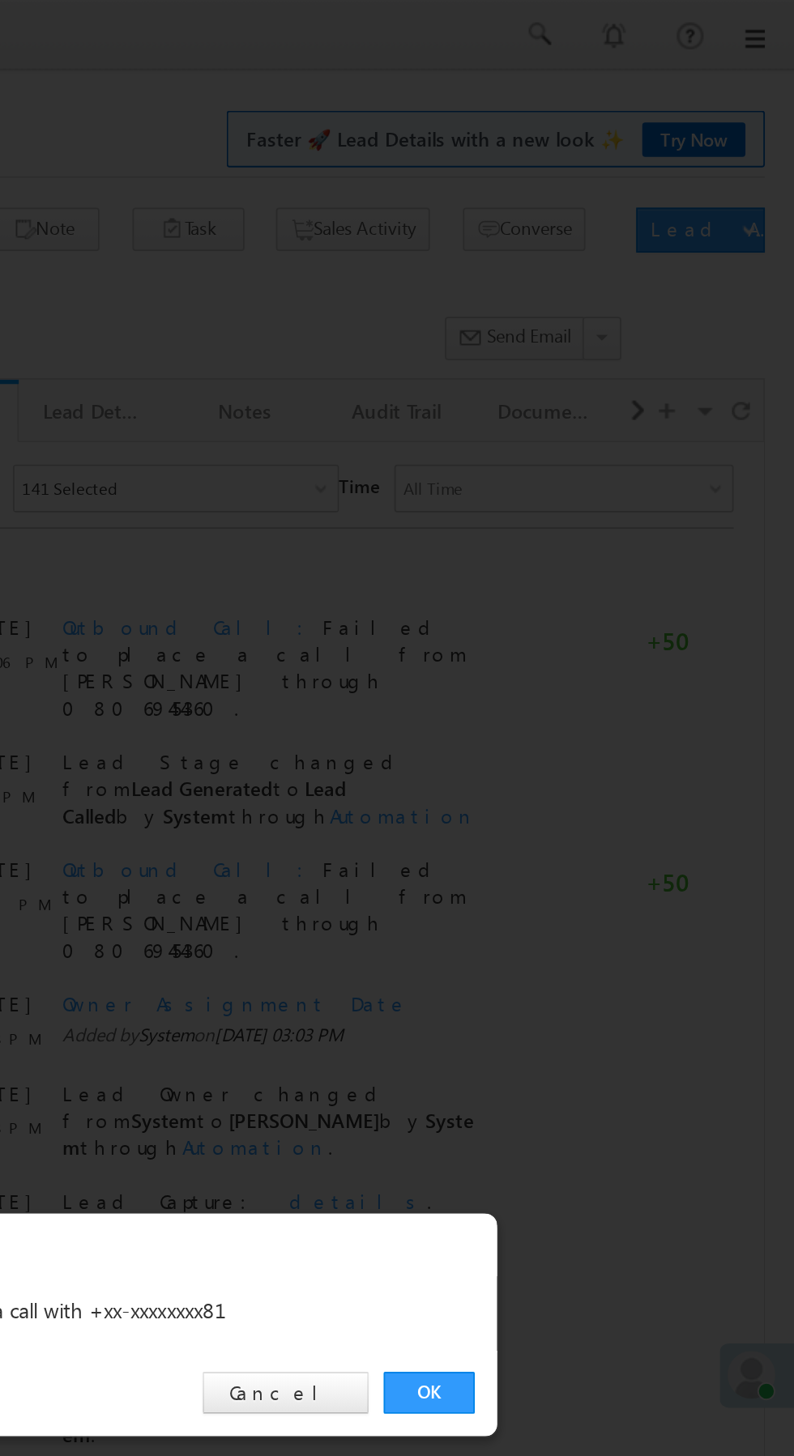
click at [589, 748] on link "OK" at bounding box center [595, 755] width 49 height 23
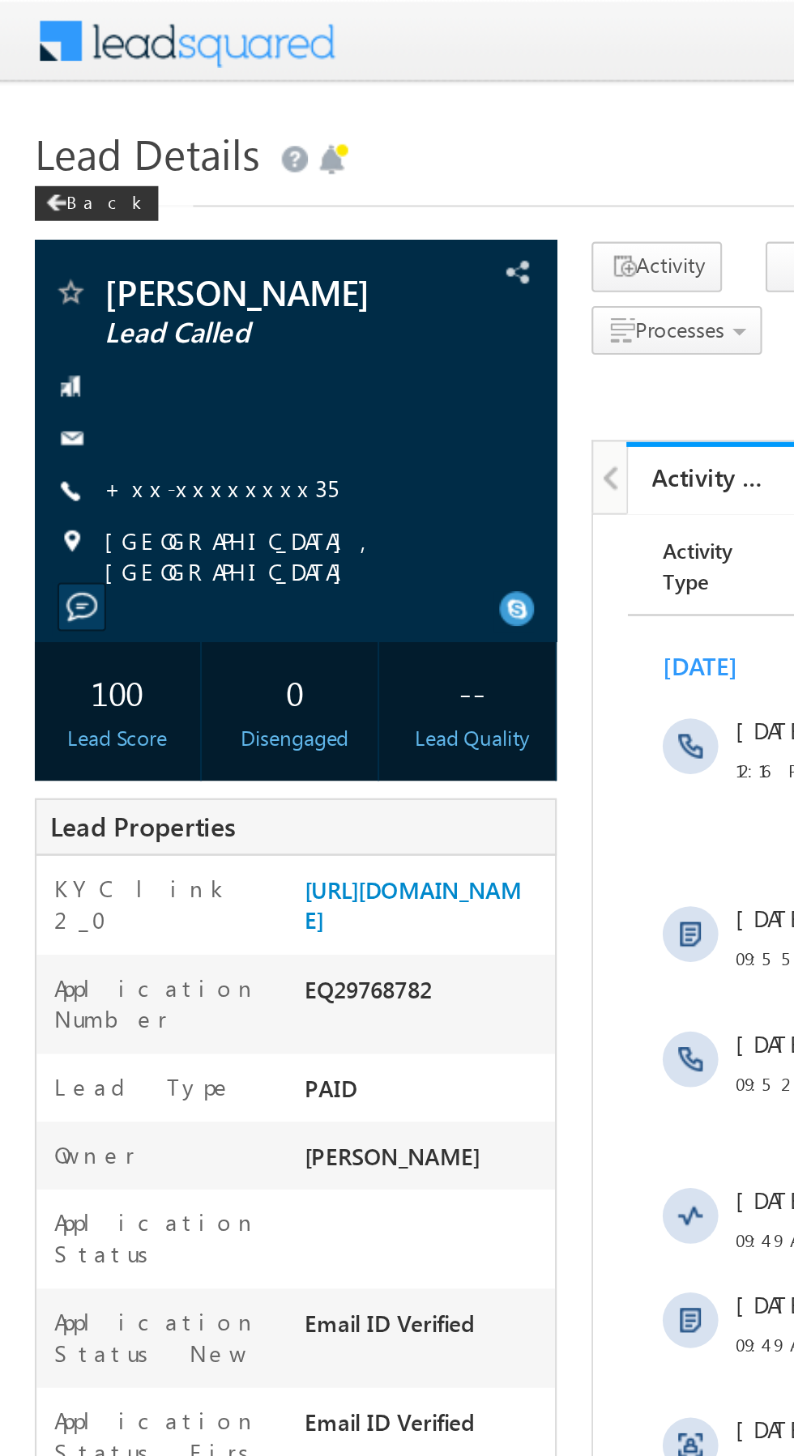
click at [95, 227] on link "+xx-xxxxxxxx35" at bounding box center [103, 227] width 109 height 14
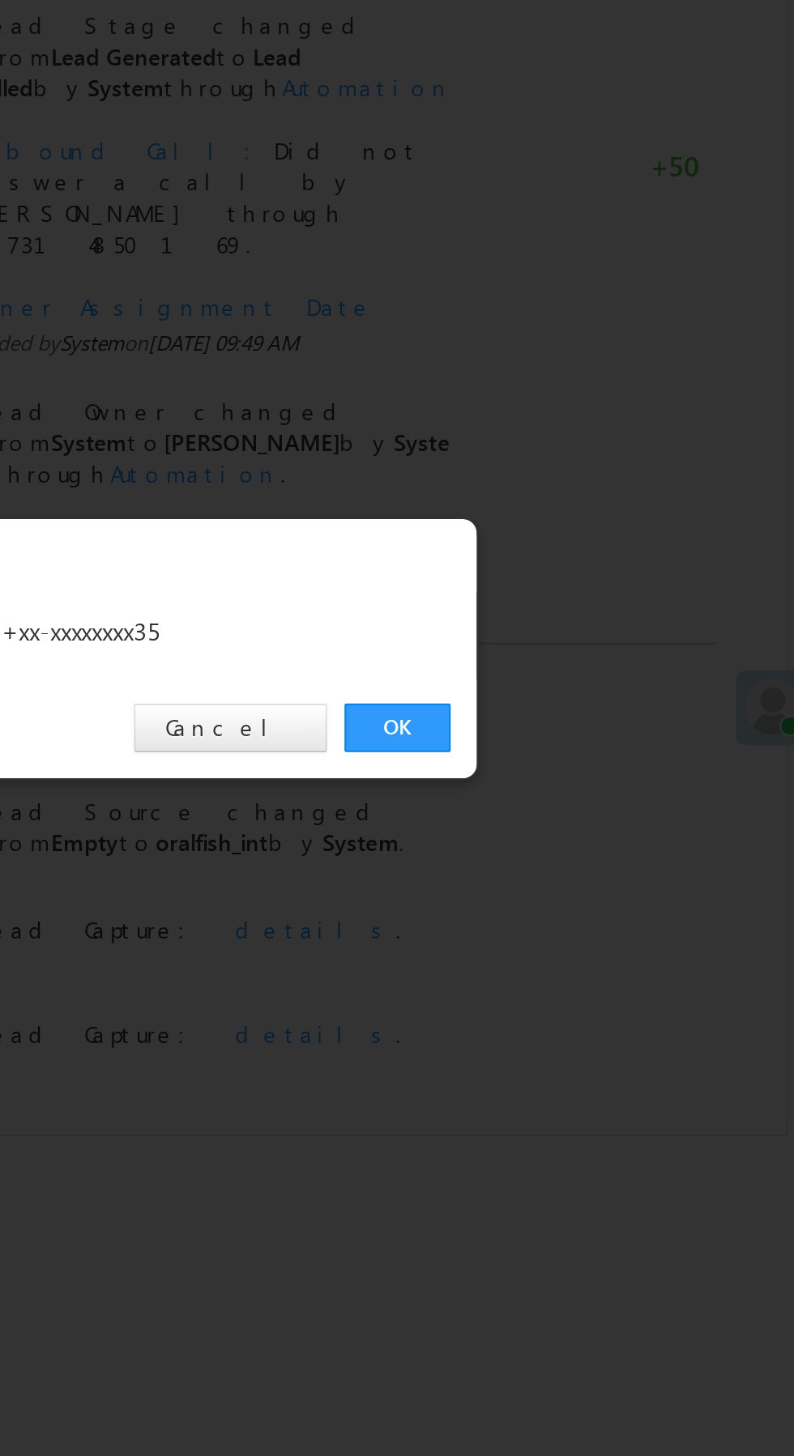
click at [582, 750] on link "OK" at bounding box center [595, 755] width 49 height 23
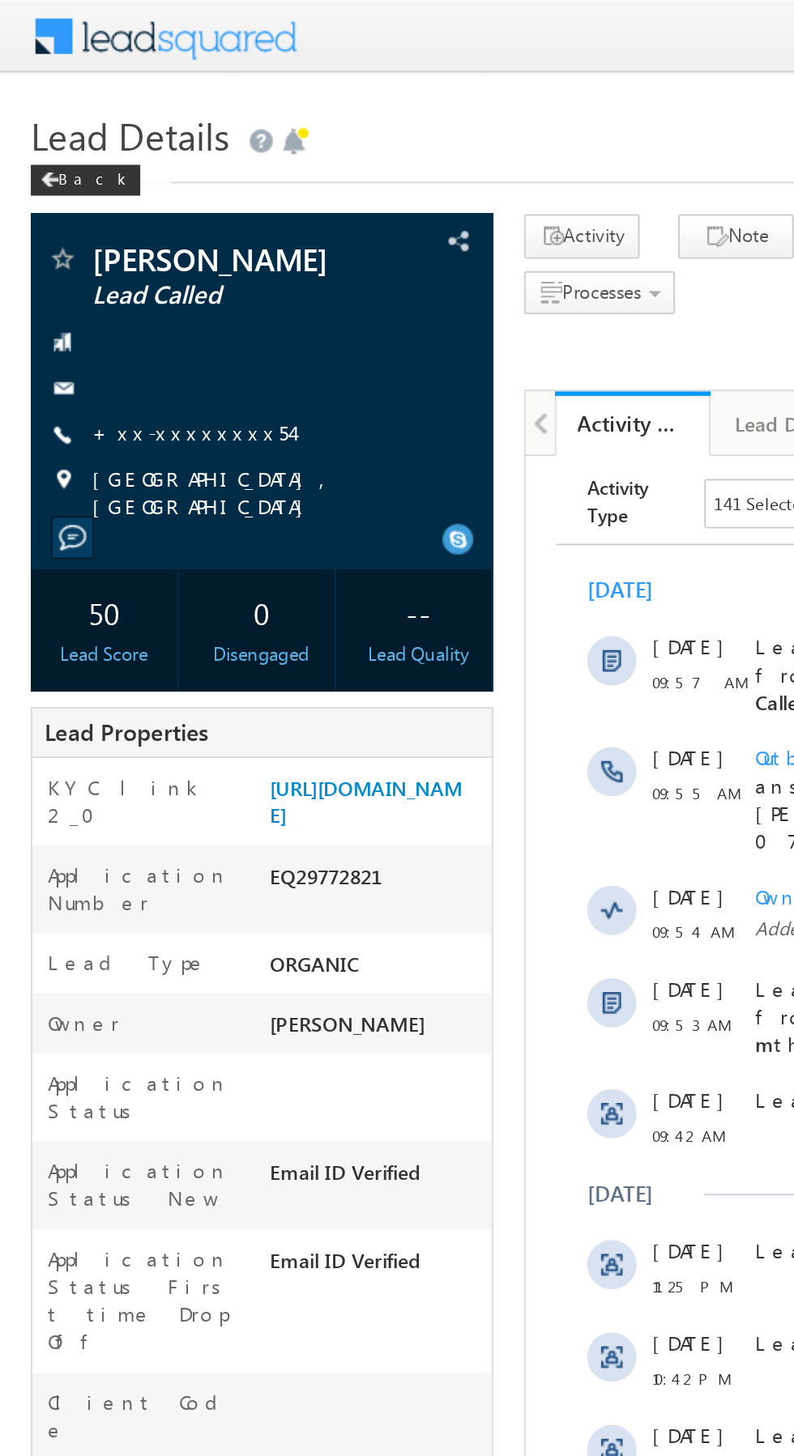
click at [89, 222] on link "+xx-xxxxxxxx54" at bounding box center [101, 227] width 104 height 14
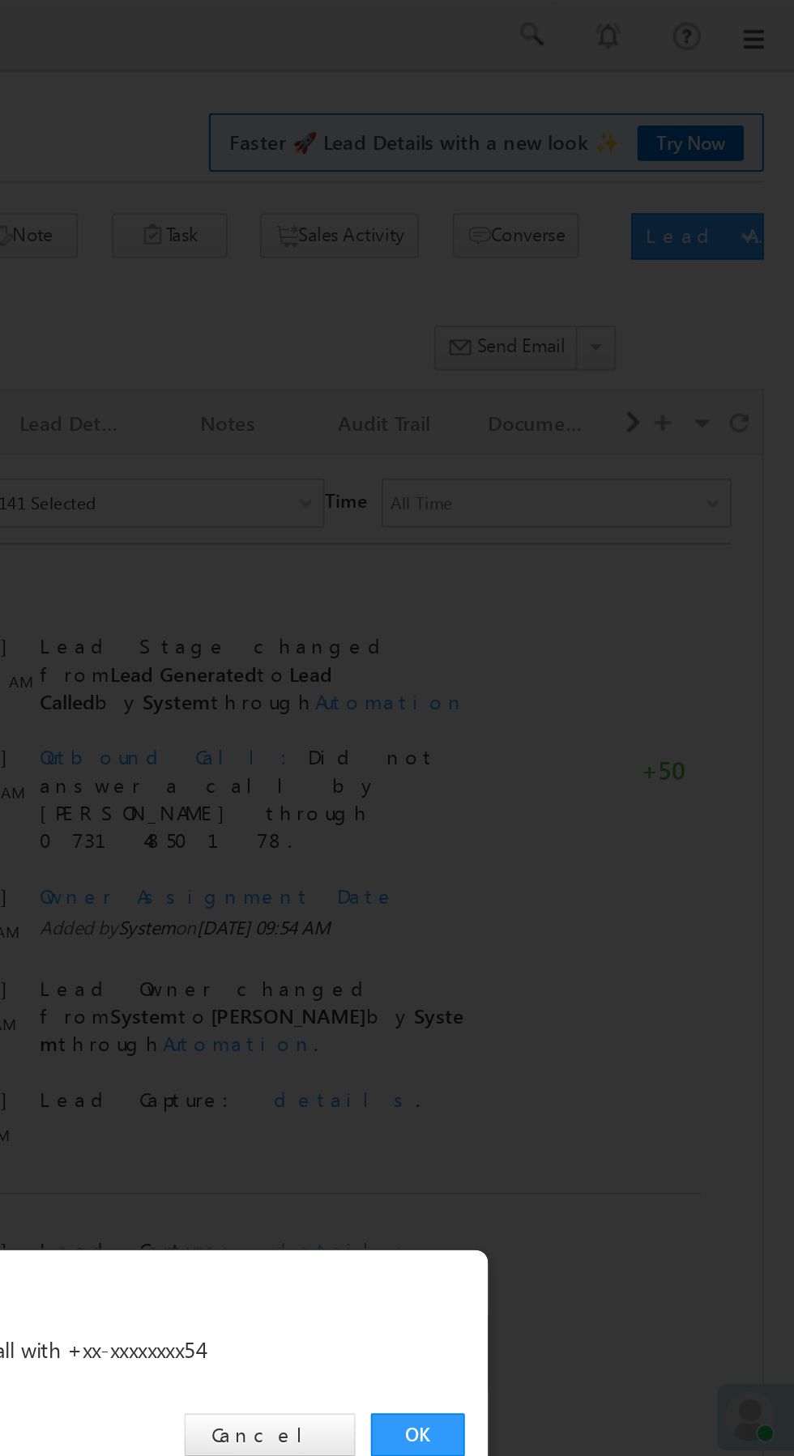
click at [596, 754] on link "OK" at bounding box center [595, 755] width 49 height 23
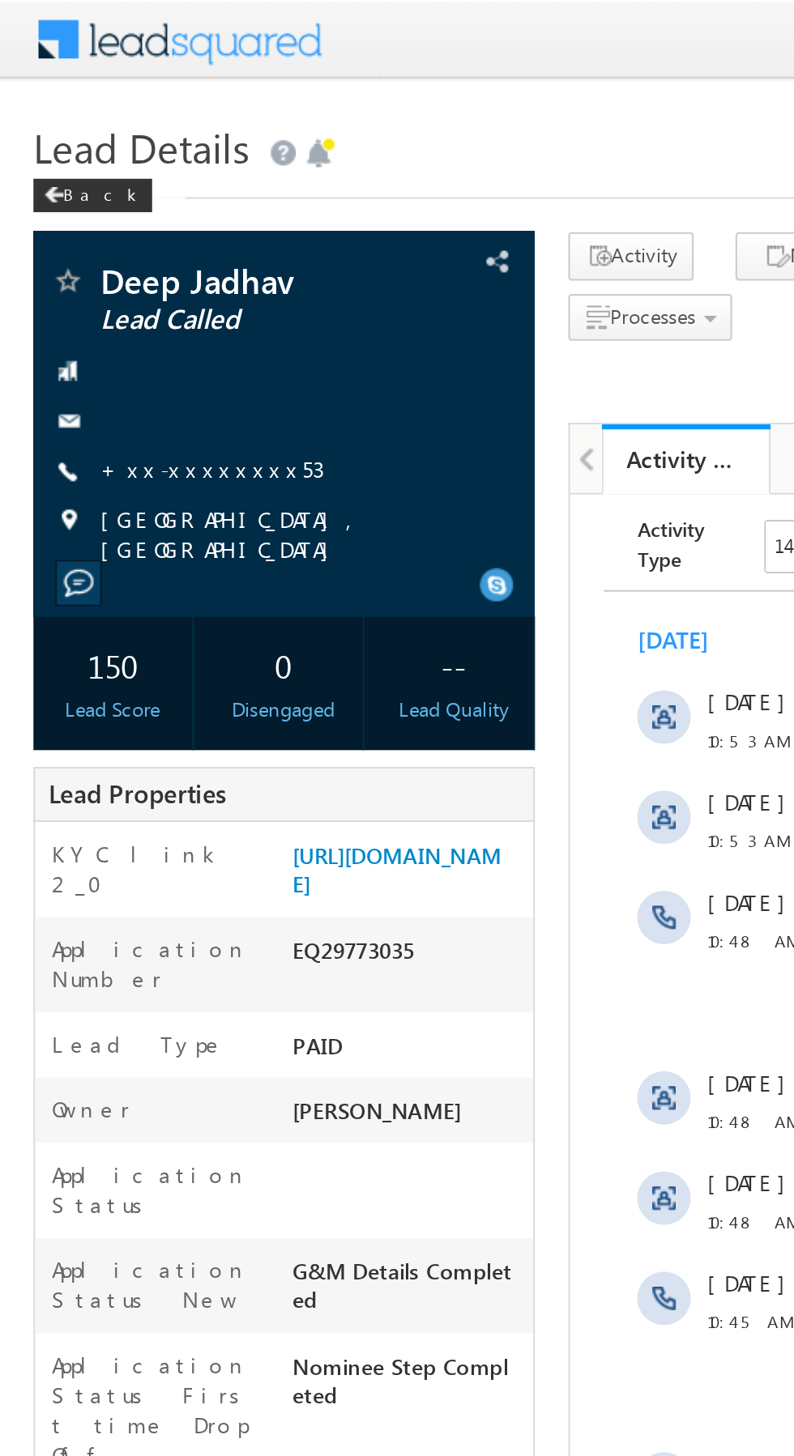
click at [96, 232] on link "+xx-xxxxxxxx53" at bounding box center [103, 227] width 109 height 14
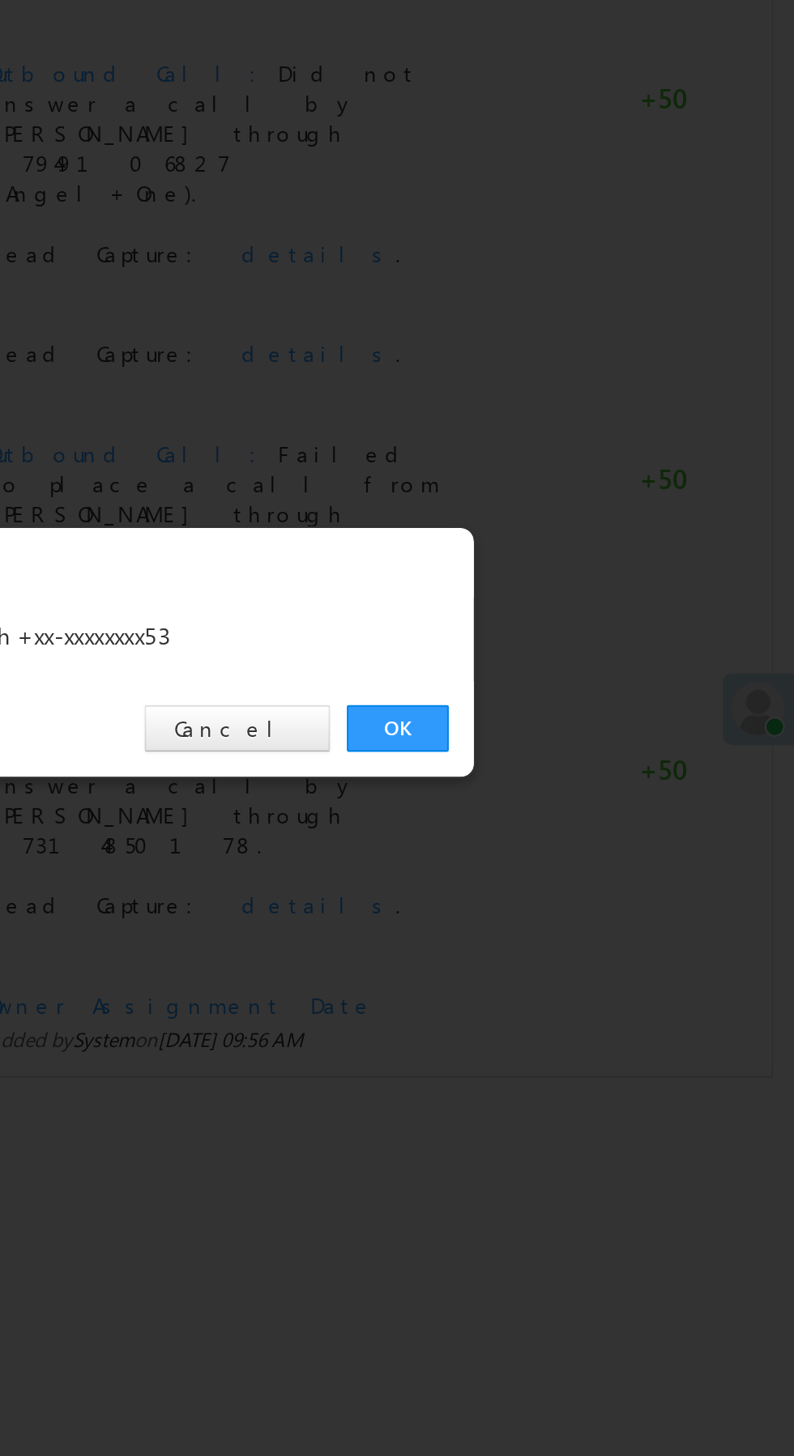
click at [592, 748] on link "OK" at bounding box center [595, 755] width 49 height 23
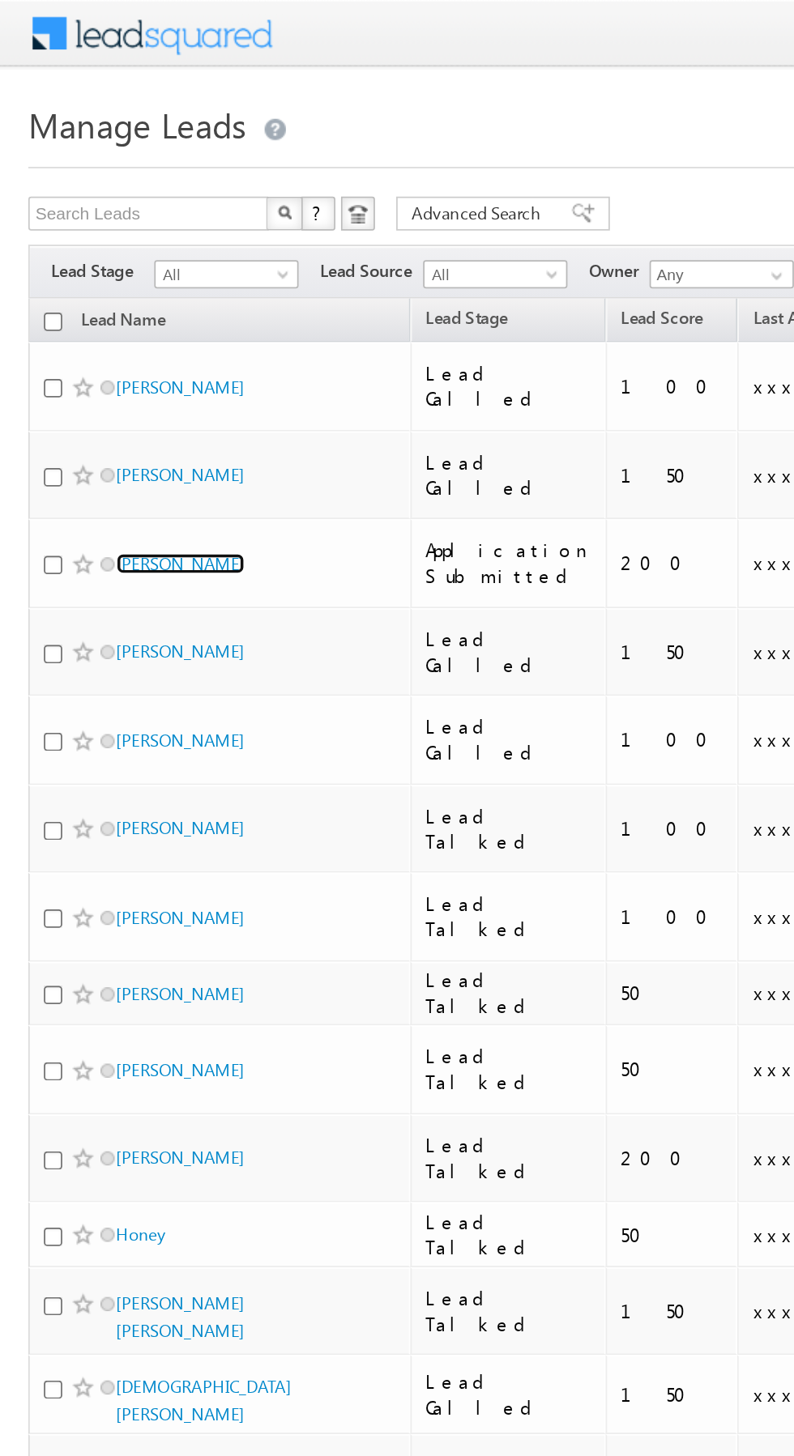
click at [87, 317] on link "[PERSON_NAME]" at bounding box center [103, 323] width 74 height 12
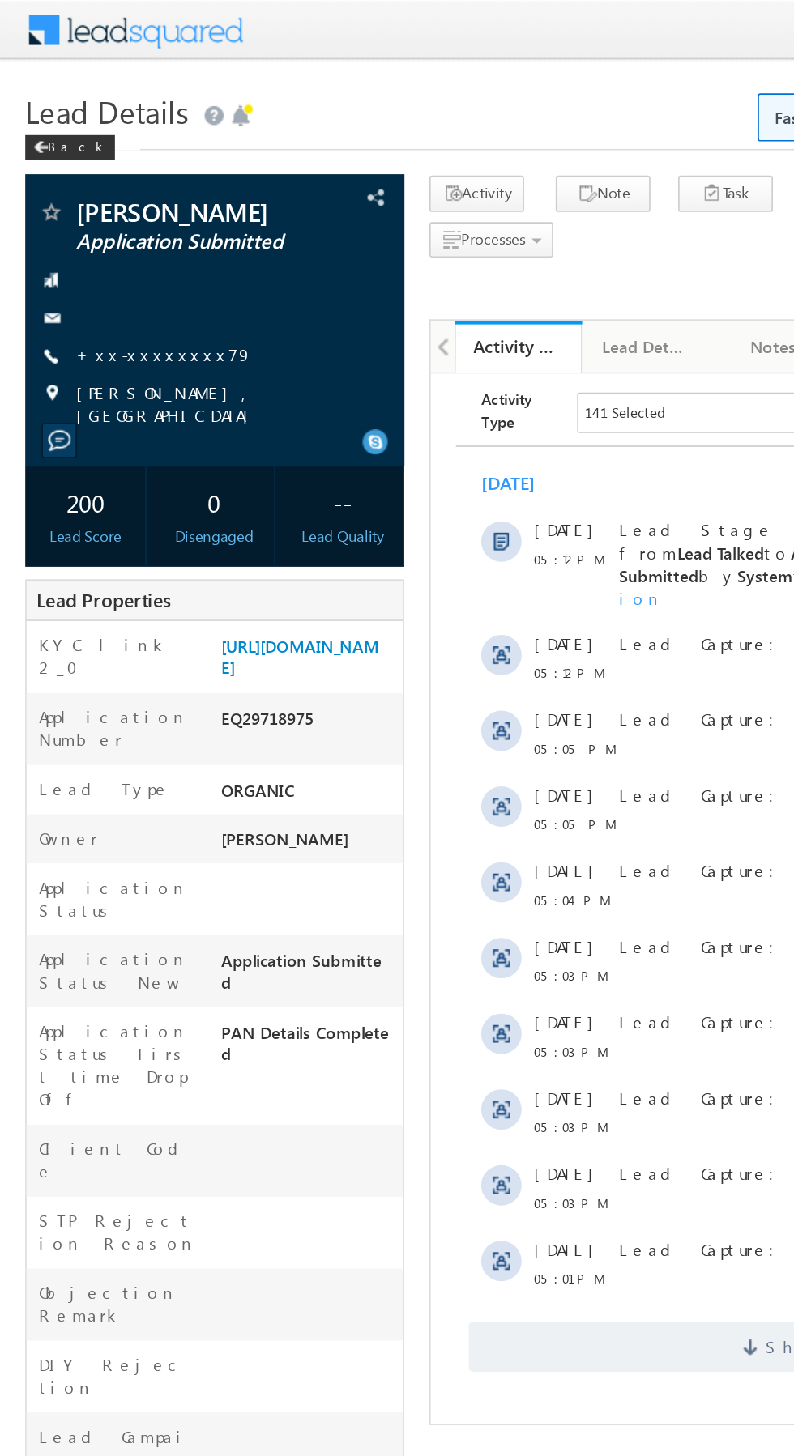
click at [174, 475] on div "EQ29718975" at bounding box center [198, 464] width 121 height 23
copy div "Number EQ29718975"
click at [194, 435] on link "[URL][DOMAIN_NAME]" at bounding box center [192, 421] width 101 height 28
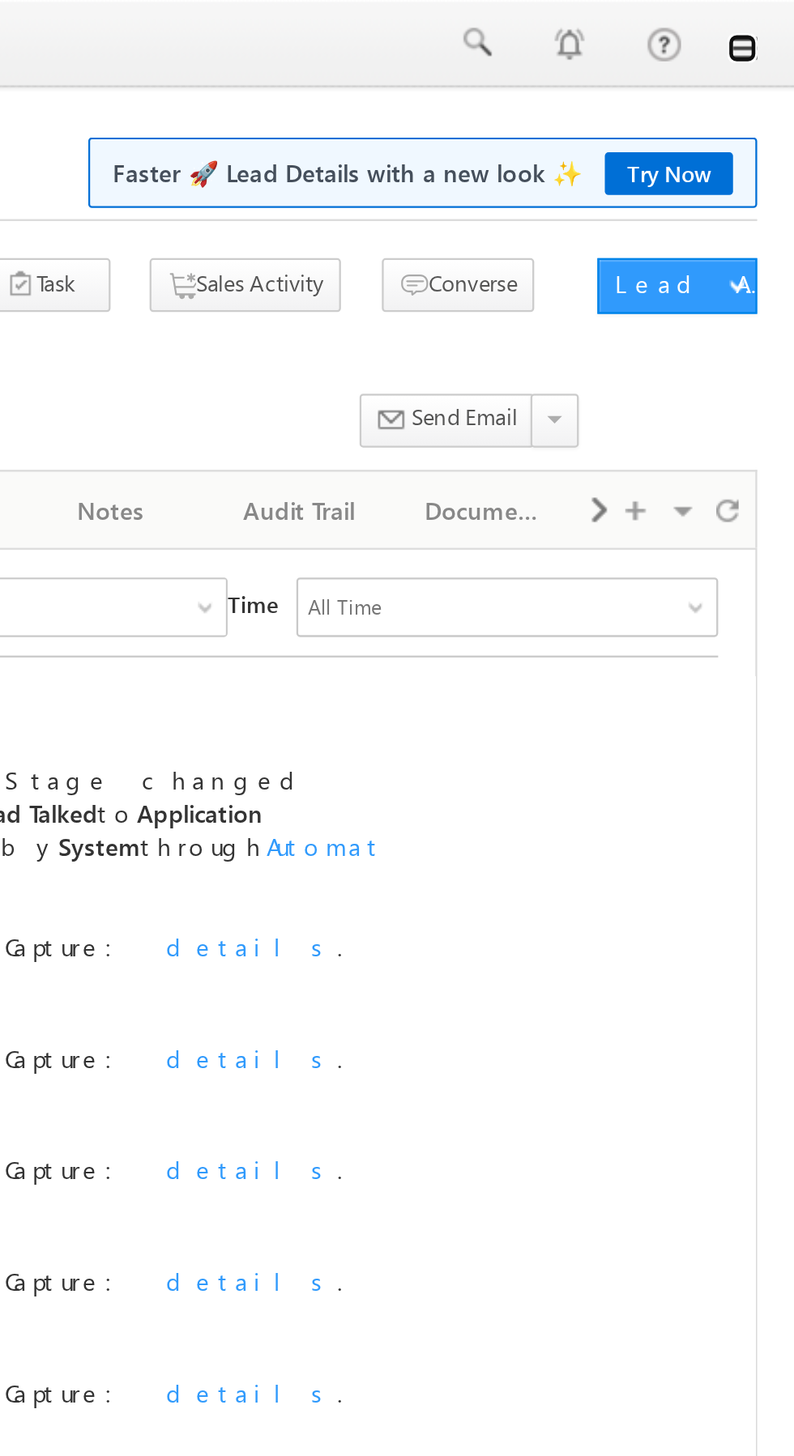
click at [771, 19] on link at bounding box center [771, 21] width 13 height 13
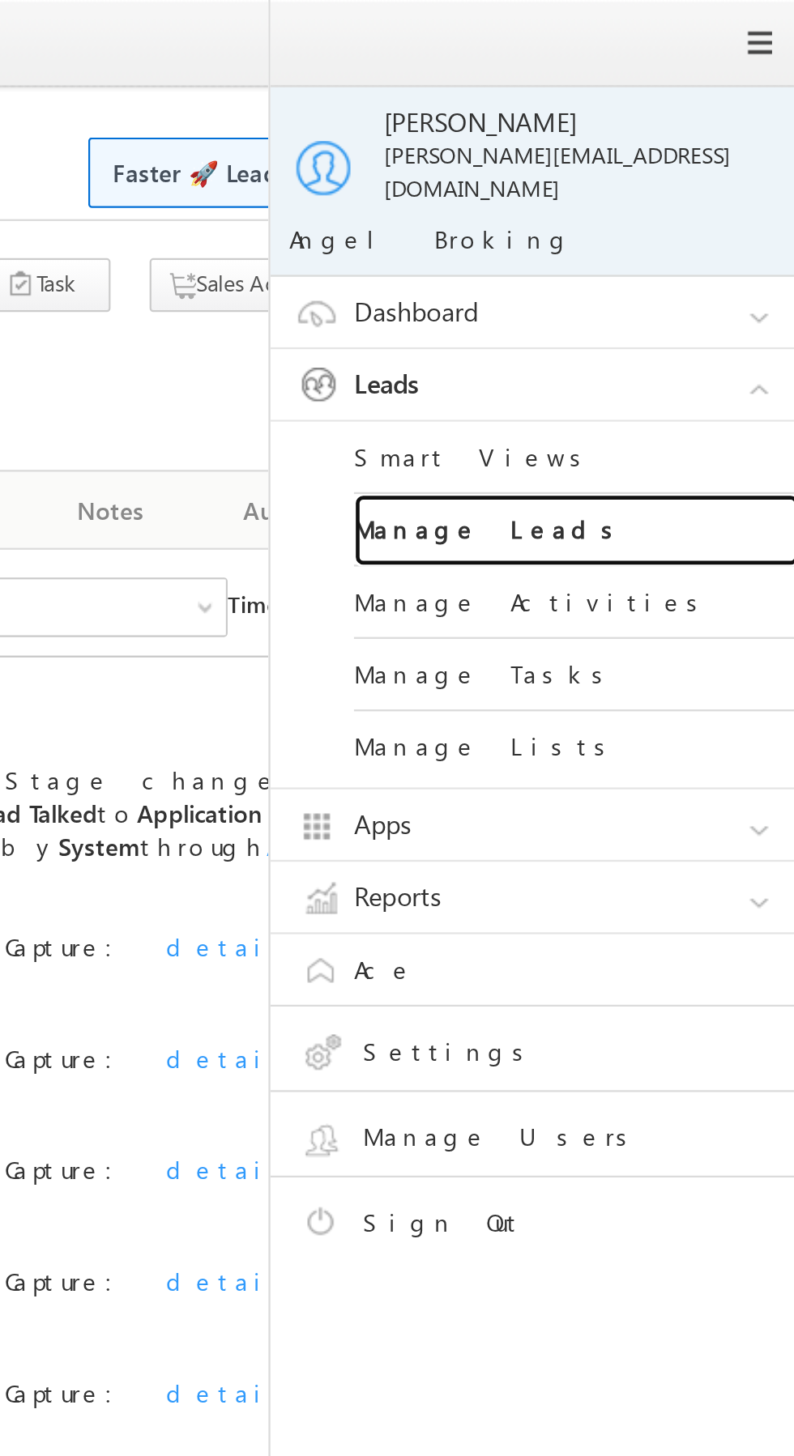
click at [728, 218] on link "Manage Leads" at bounding box center [699, 231] width 194 height 32
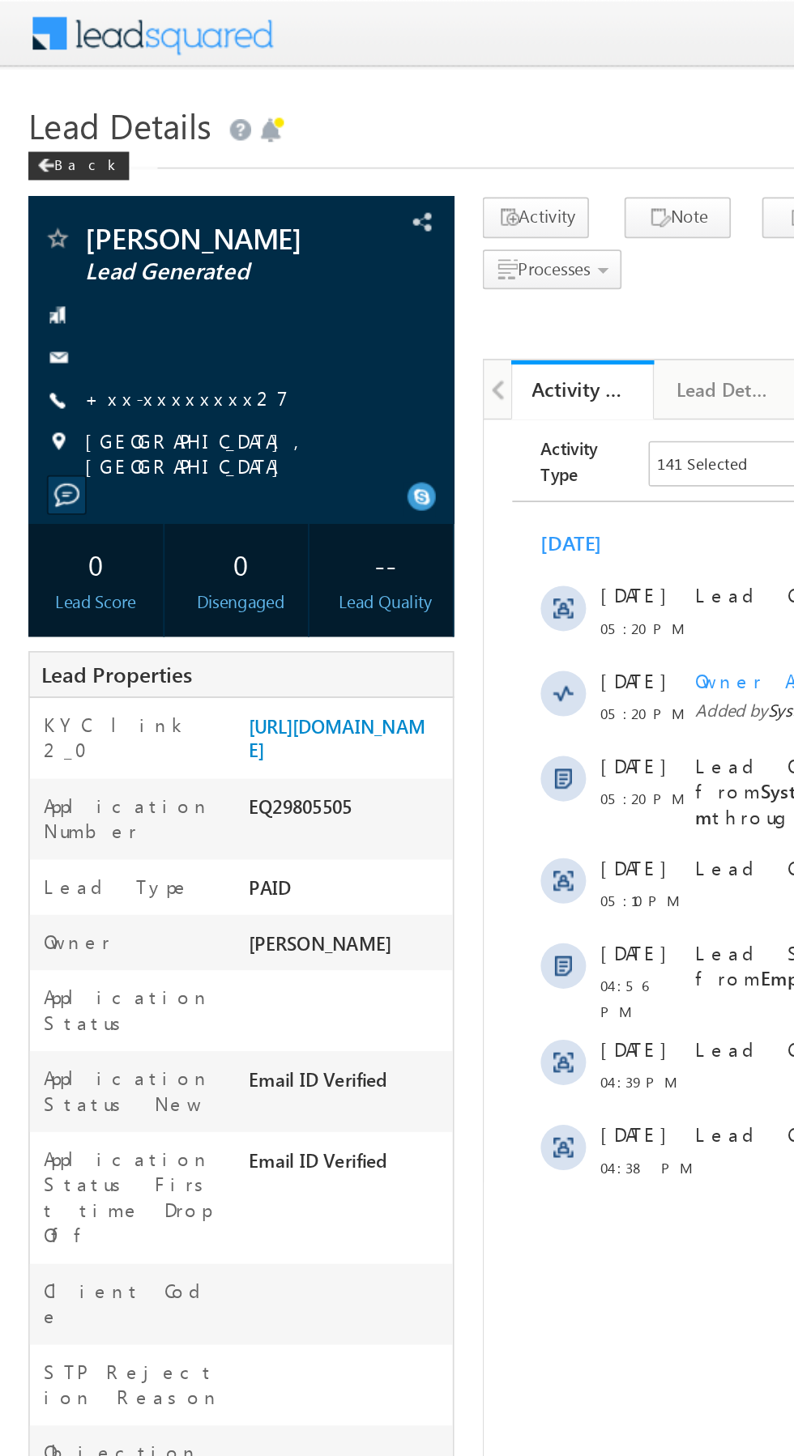
click at [94, 225] on link "+xx-xxxxxxxx27" at bounding box center [107, 227] width 116 height 14
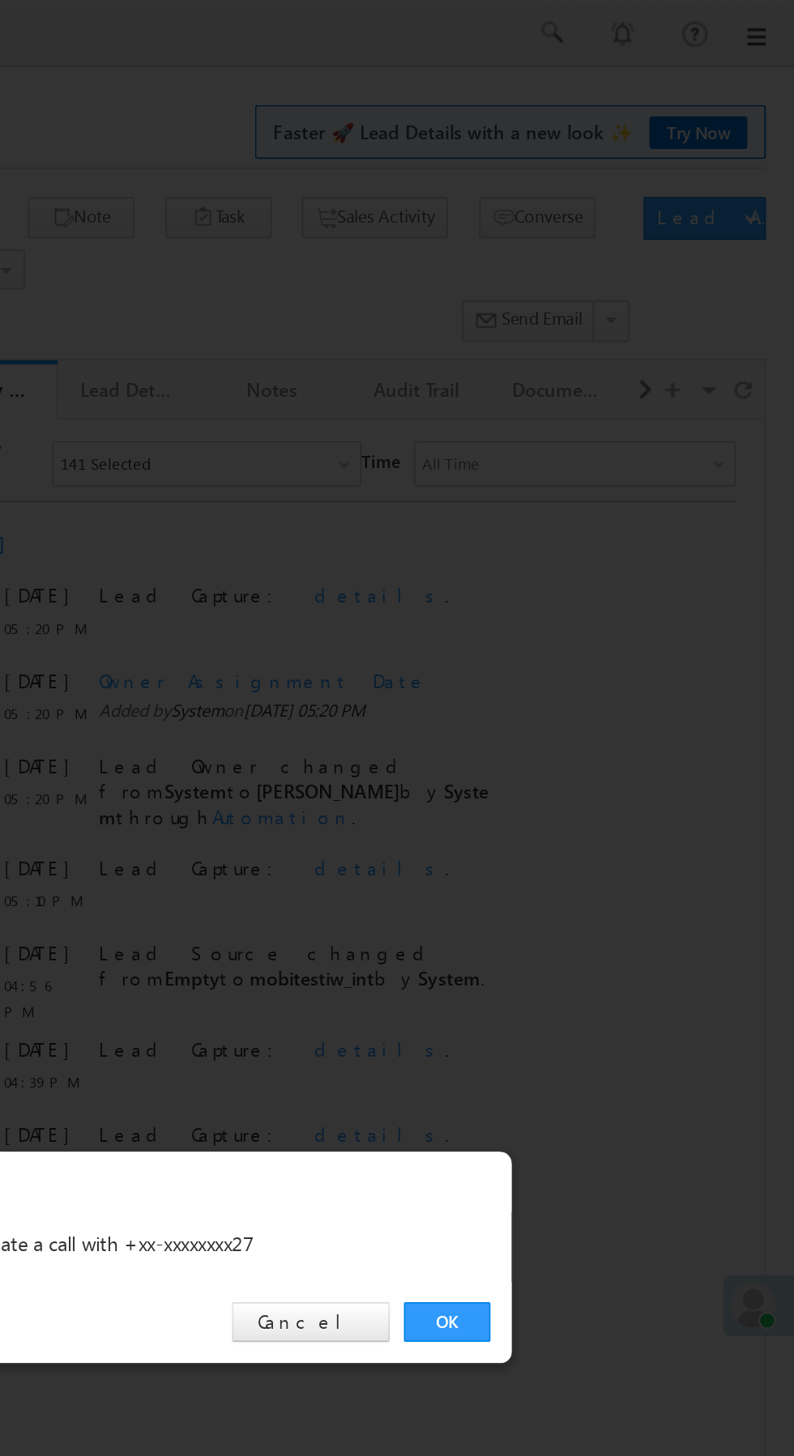
click at [586, 752] on link "OK" at bounding box center [595, 755] width 49 height 23
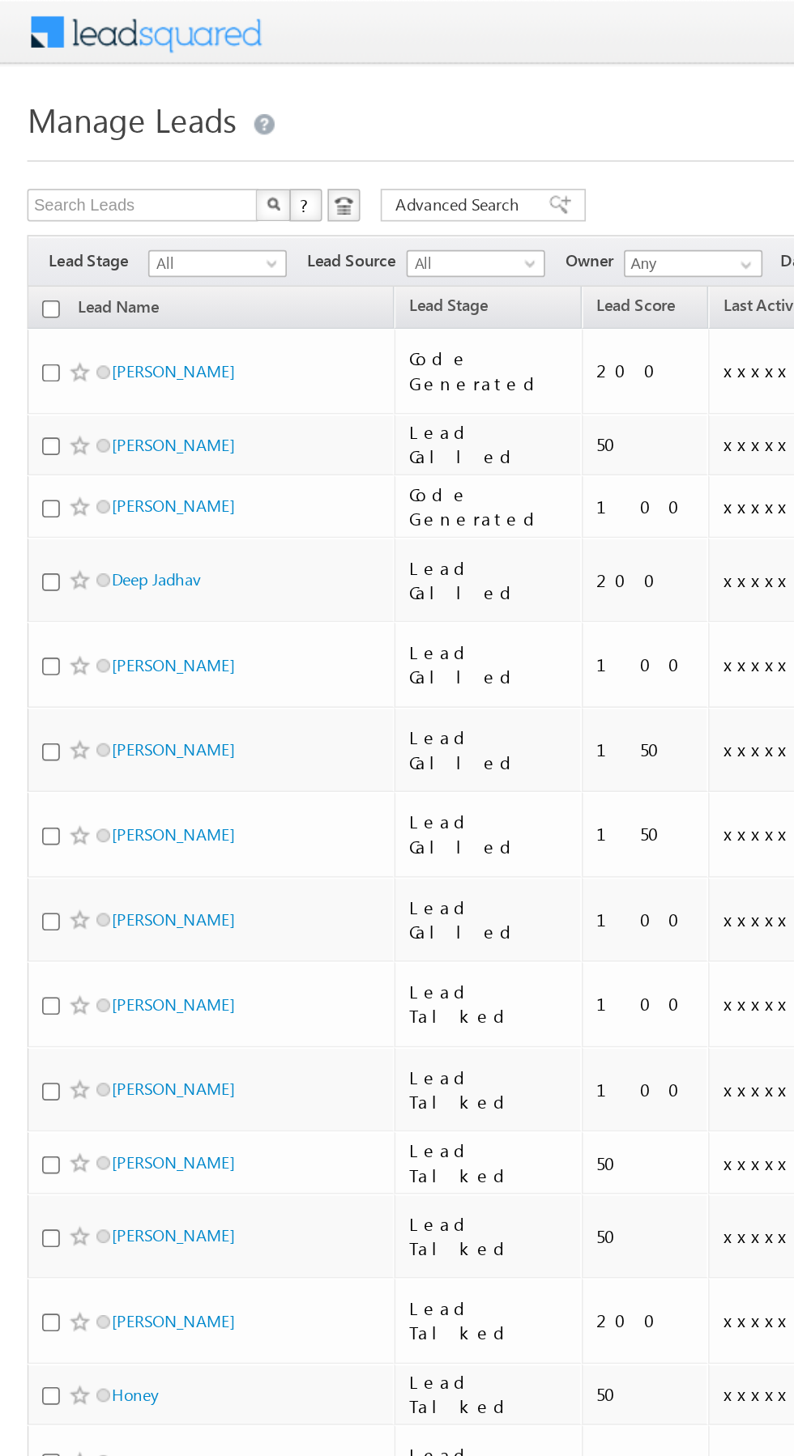
scroll to position [0, 6]
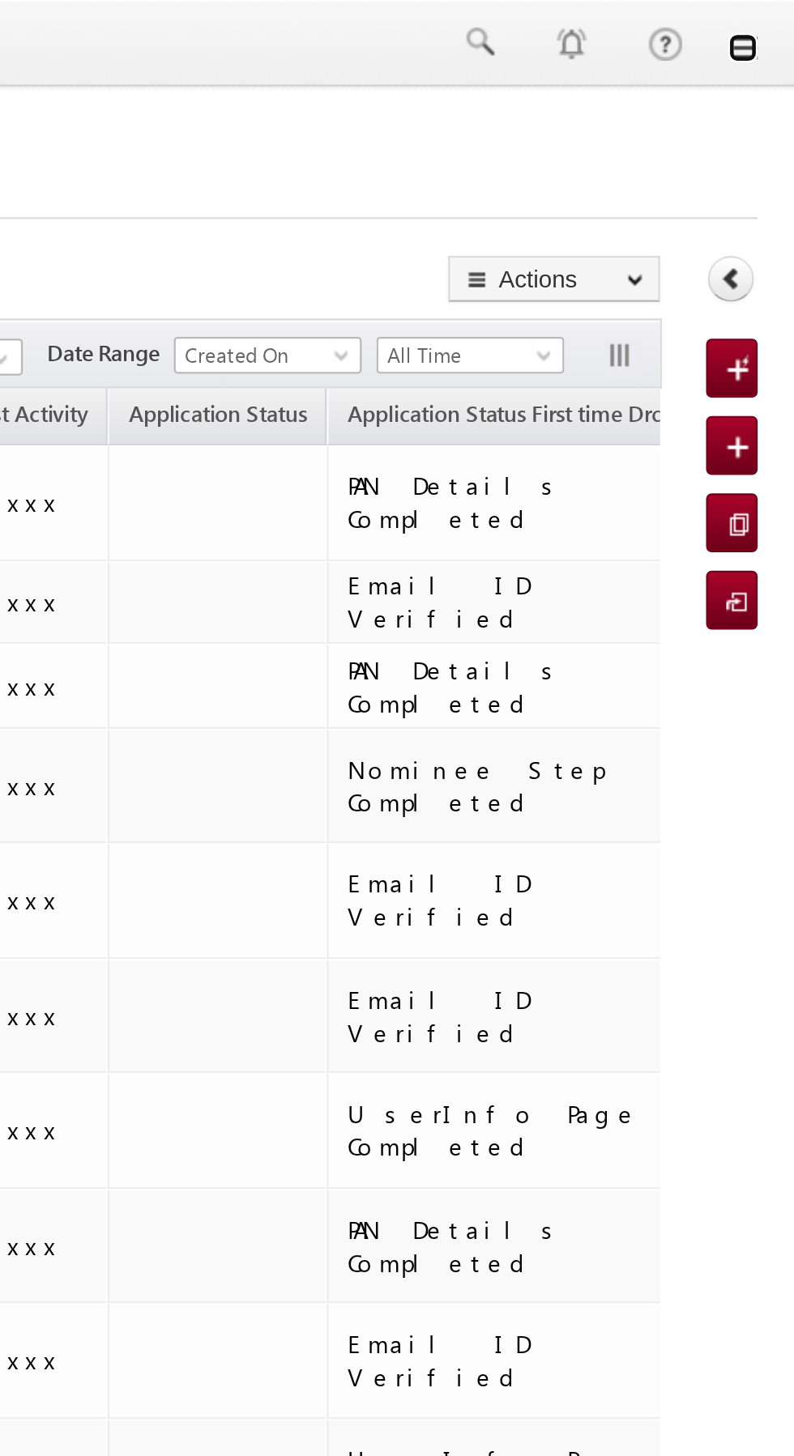
click at [772, 27] on link at bounding box center [771, 21] width 13 height 13
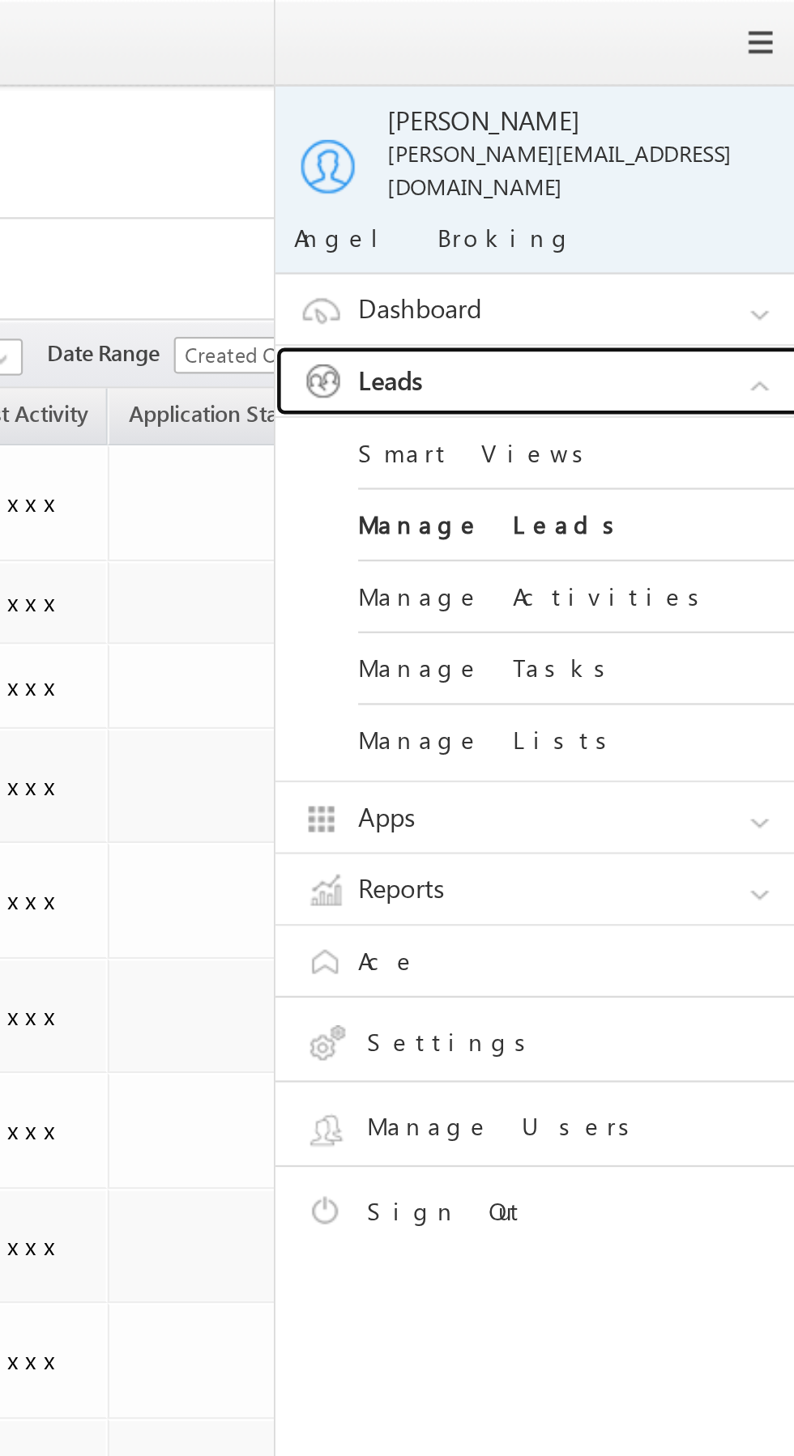
click at [691, 152] on link "Leads" at bounding box center [686, 167] width 243 height 31
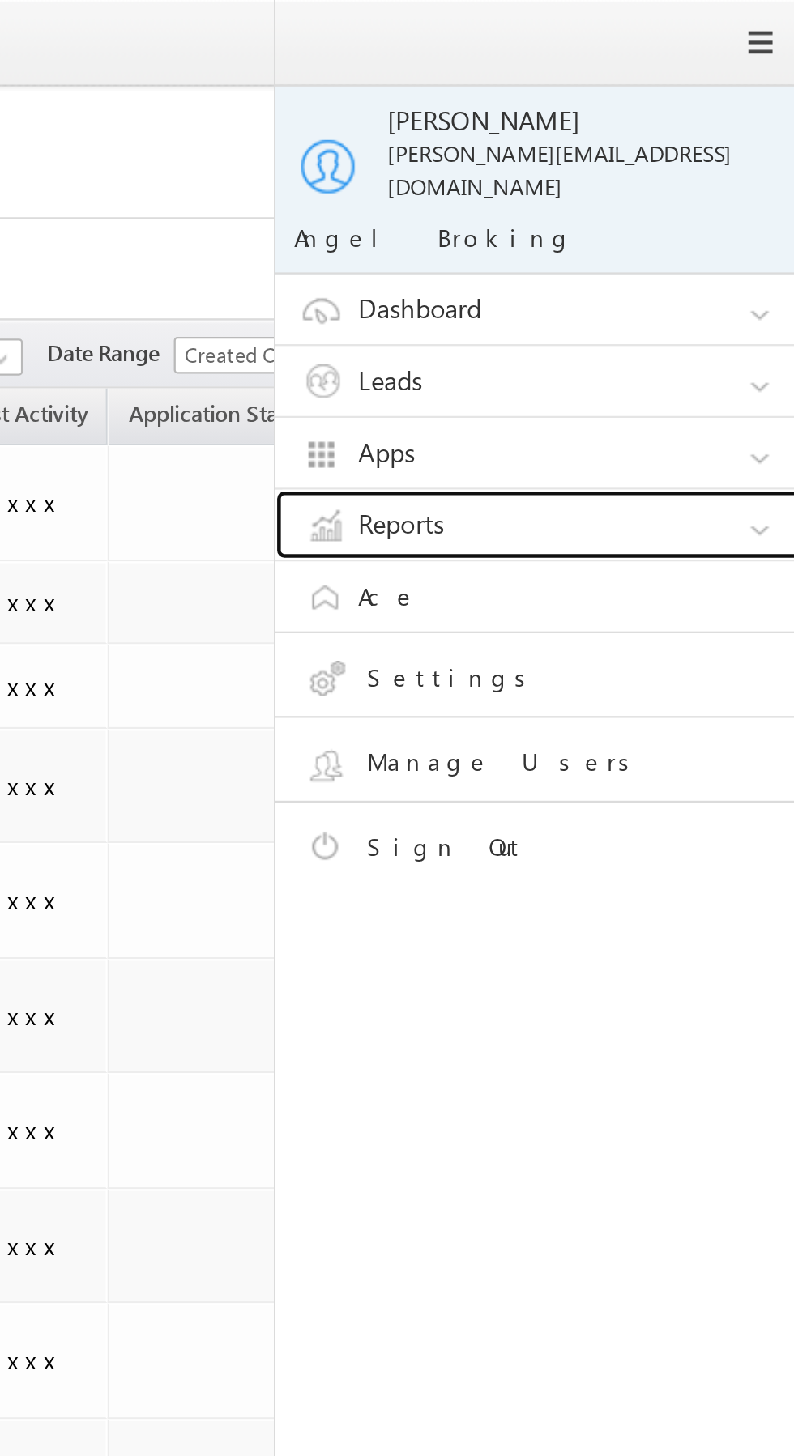
click at [693, 215] on link "Reports" at bounding box center [686, 230] width 243 height 31
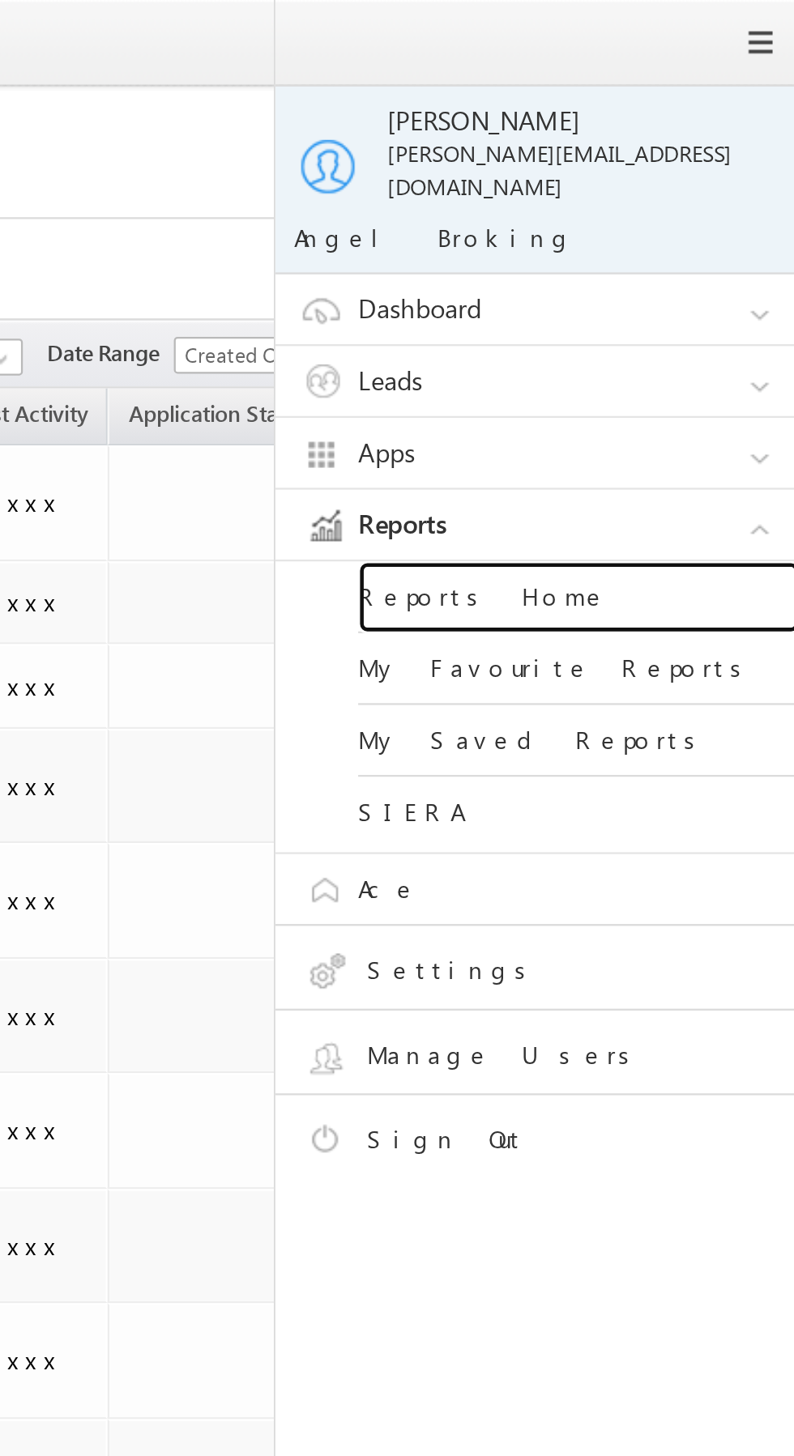
click at [691, 247] on link "Reports Home" at bounding box center [699, 263] width 194 height 32
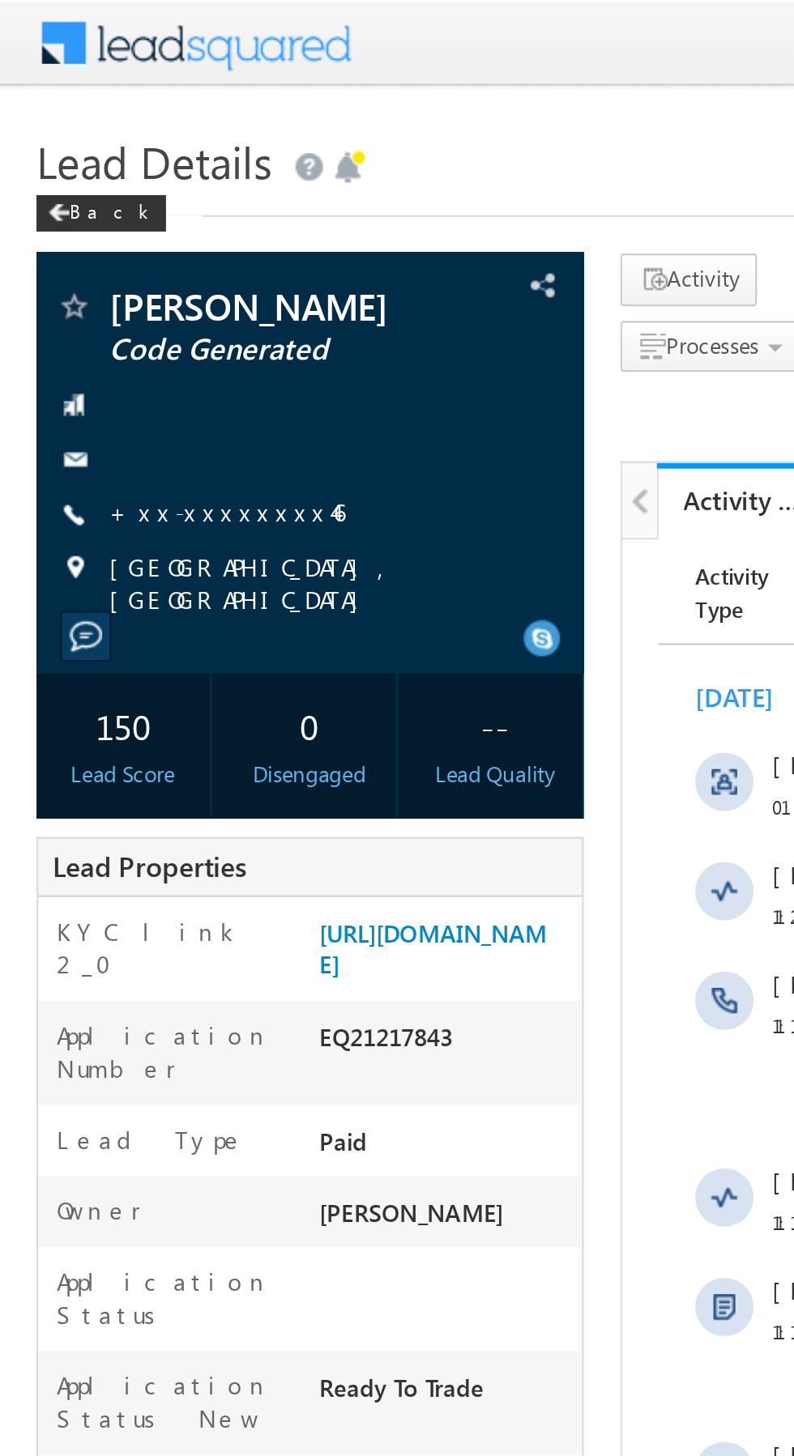
click at [99, 229] on link "+xx-xxxxxxxx46" at bounding box center [101, 227] width 104 height 14
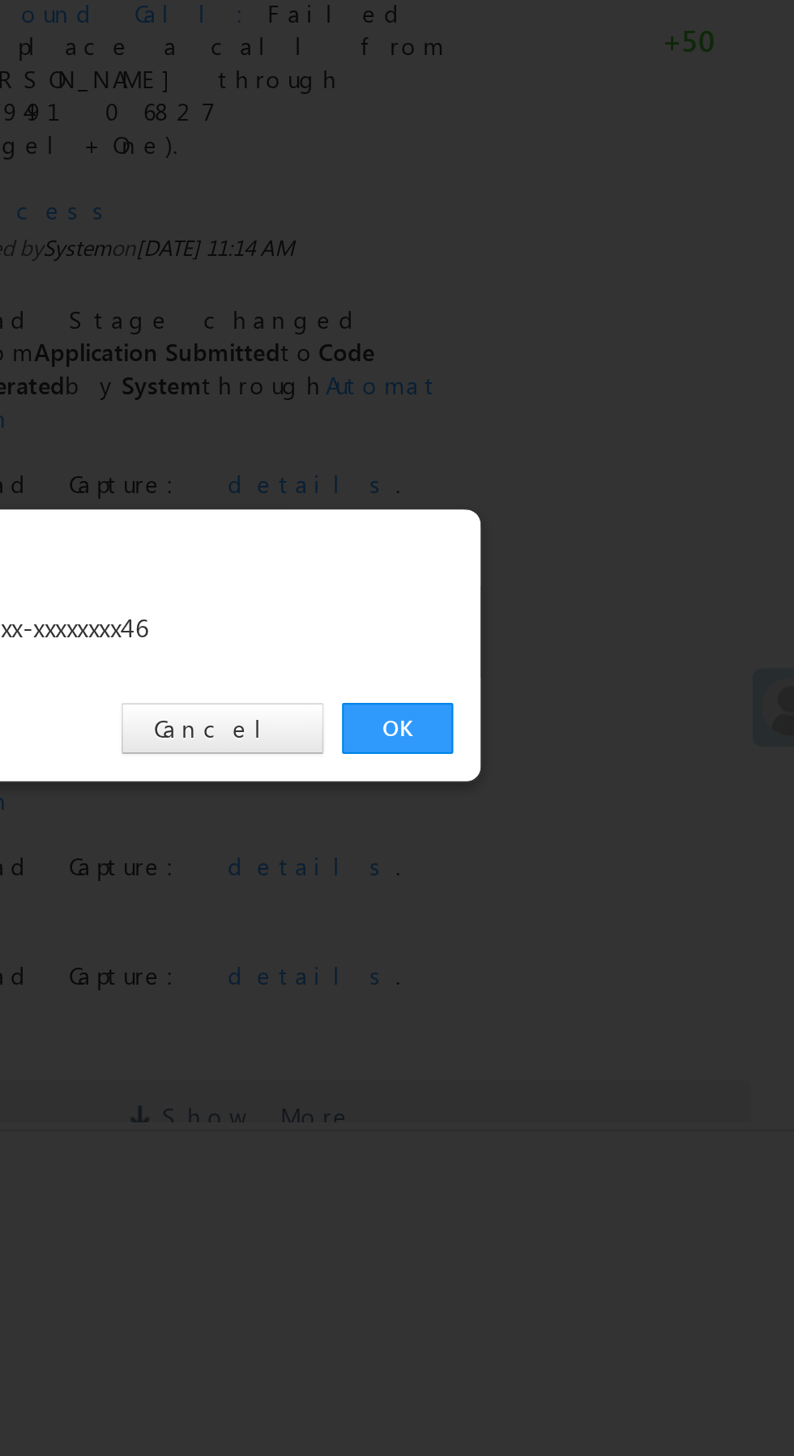
click at [590, 755] on link "OK" at bounding box center [595, 755] width 49 height 23
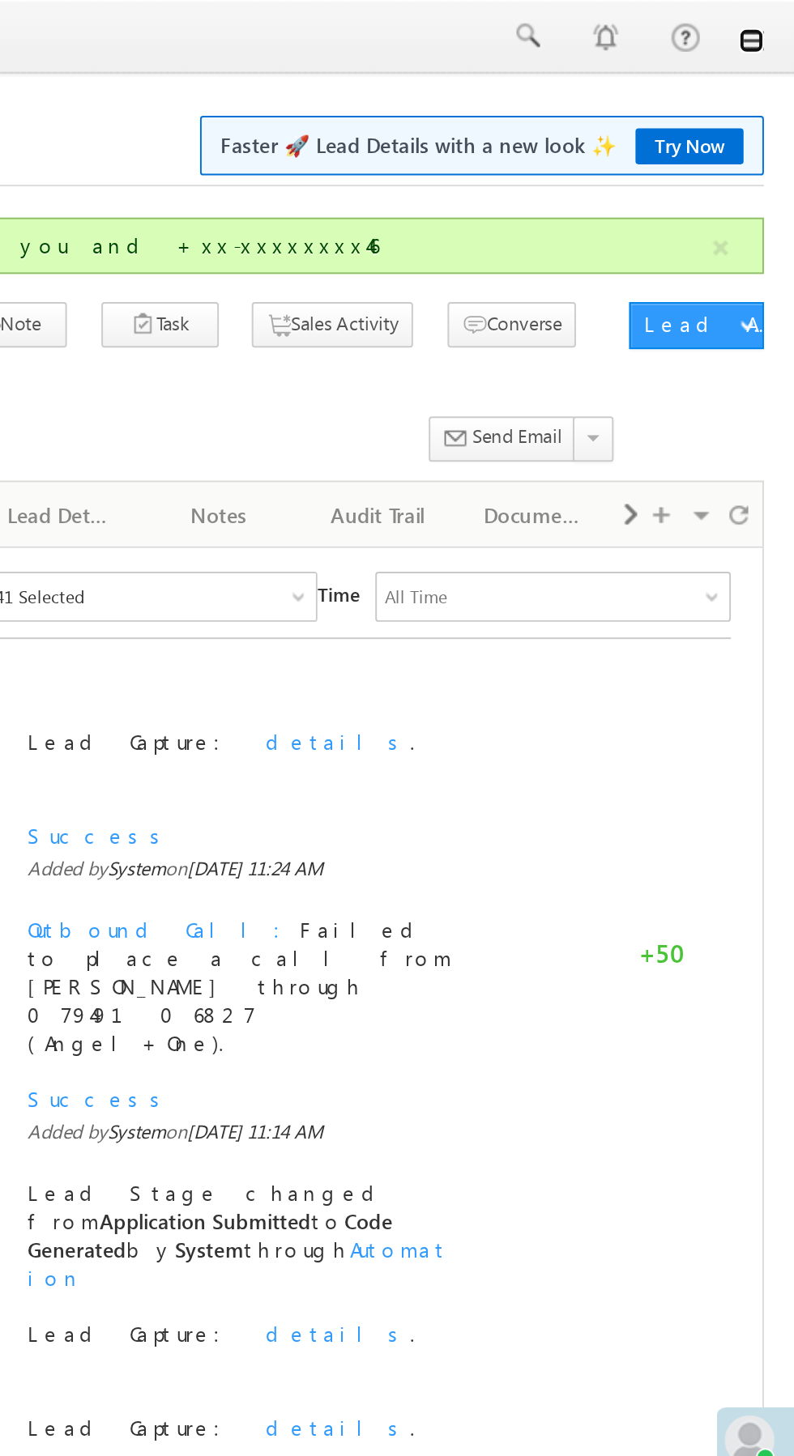
click at [775, 16] on link at bounding box center [771, 21] width 13 height 13
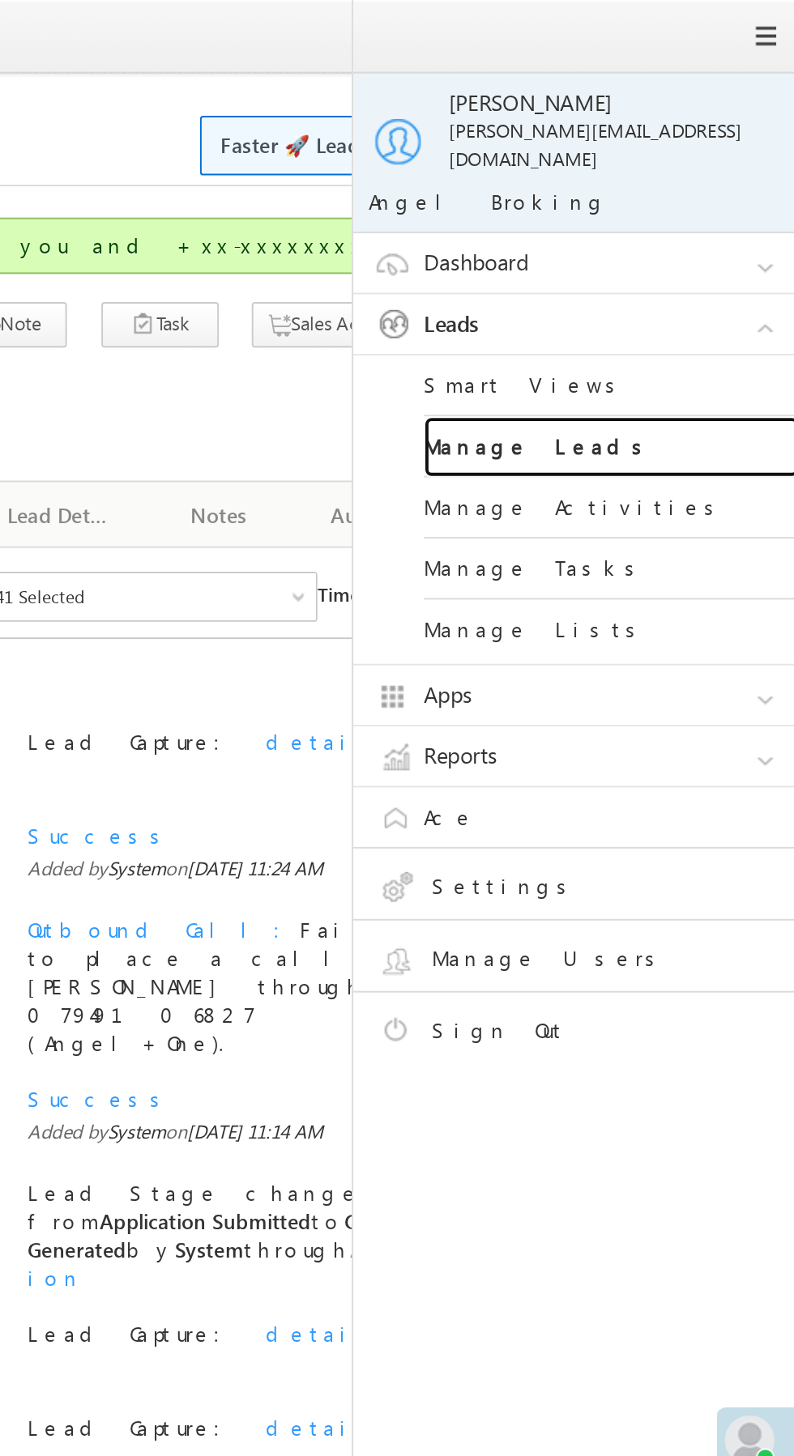
click at [727, 218] on link "Manage Leads" at bounding box center [699, 231] width 194 height 32
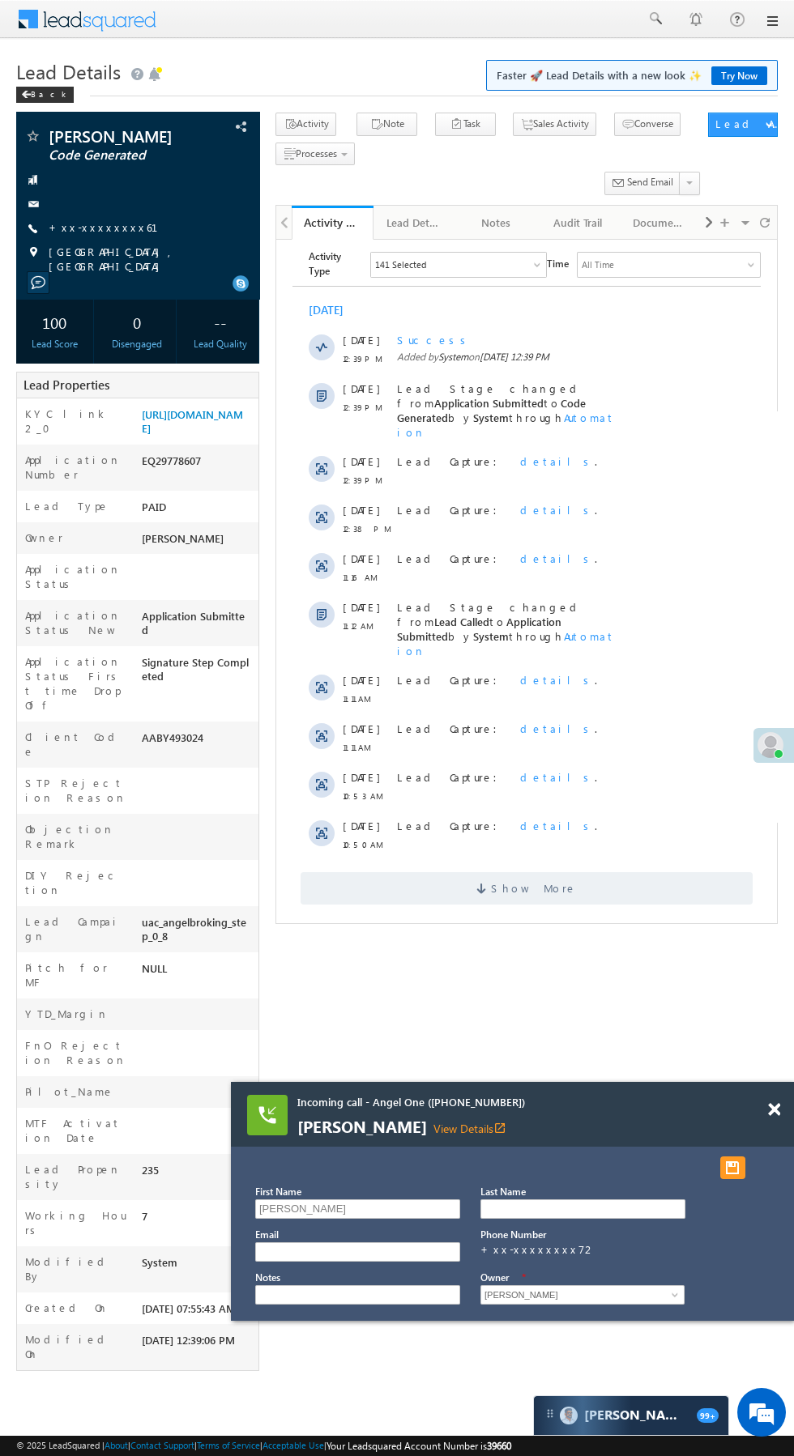
click at [773, 1110] on span at bounding box center [774, 1110] width 12 height 14
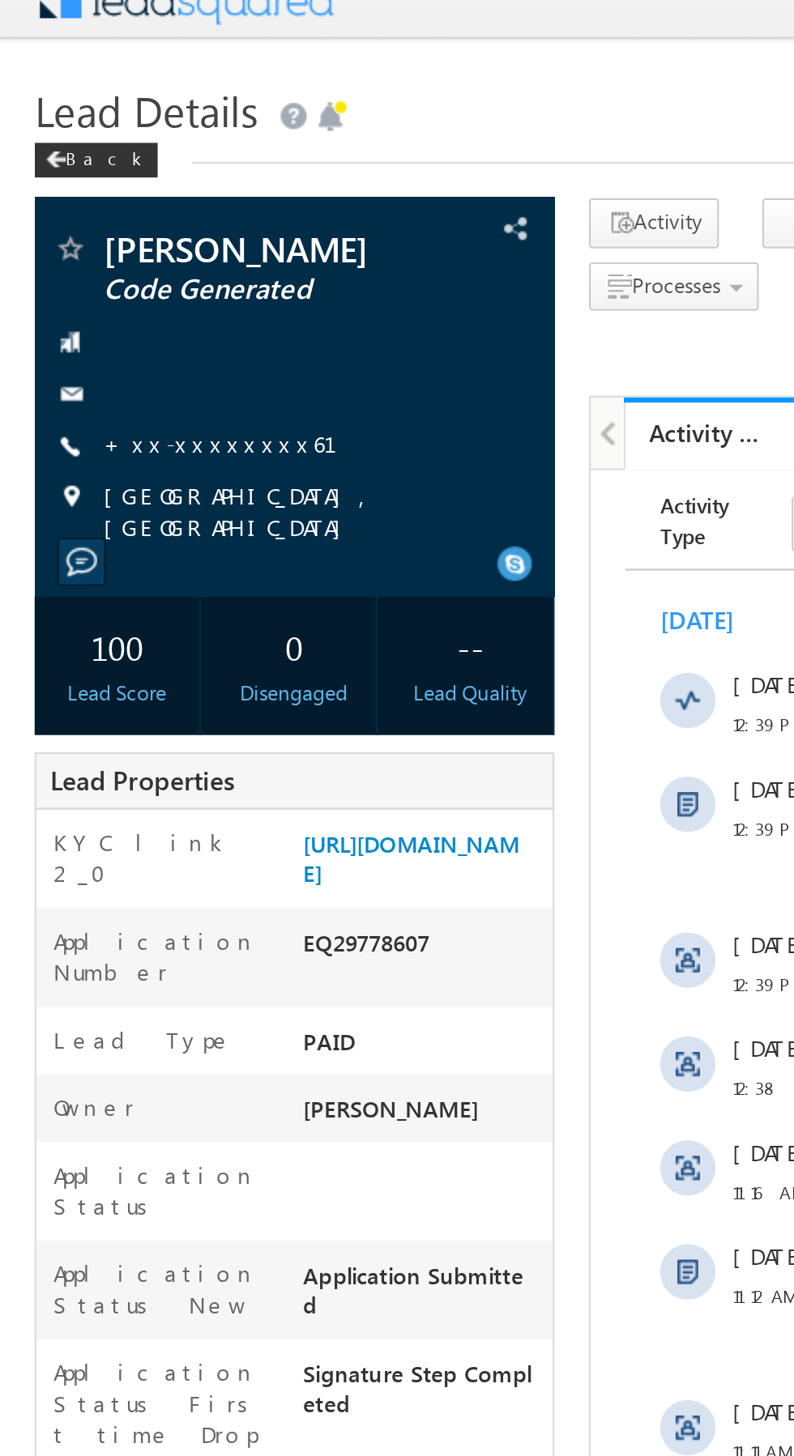
click at [94, 234] on link "+xx-xxxxxxxx61" at bounding box center [113, 227] width 129 height 14
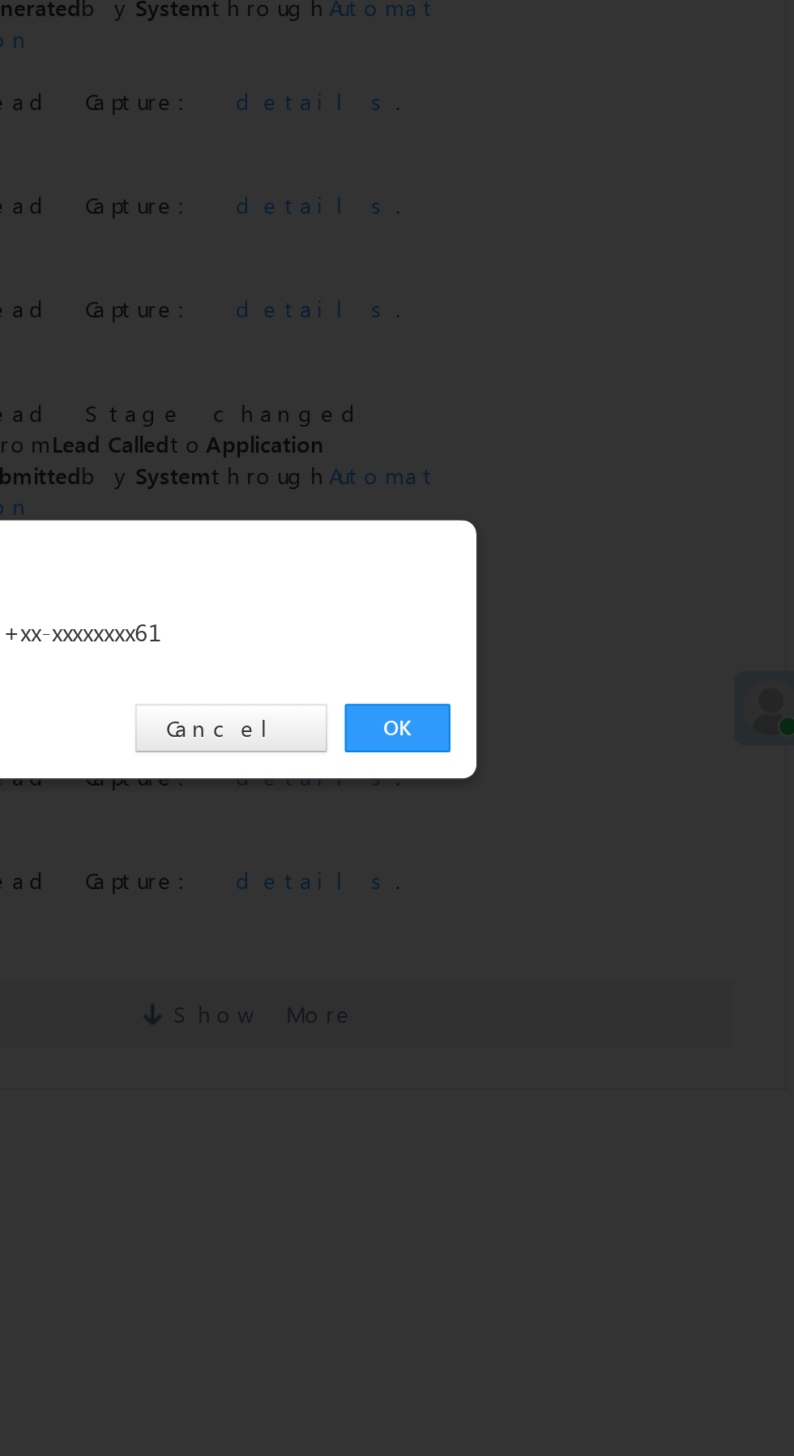
click at [592, 751] on link "OK" at bounding box center [595, 755] width 49 height 23
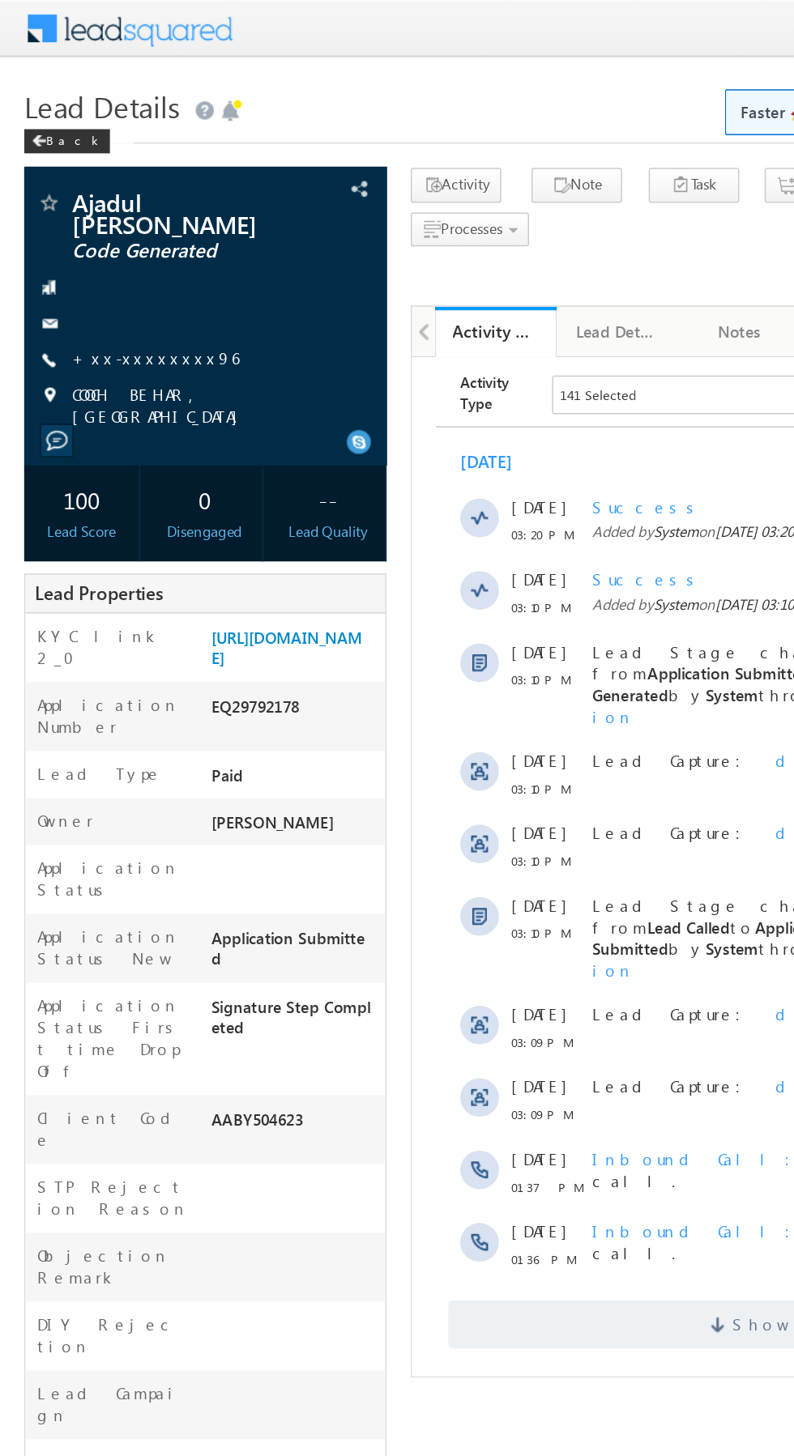
click at [100, 233] on link "+xx-xxxxxxxx96" at bounding box center [105, 240] width 112 height 14
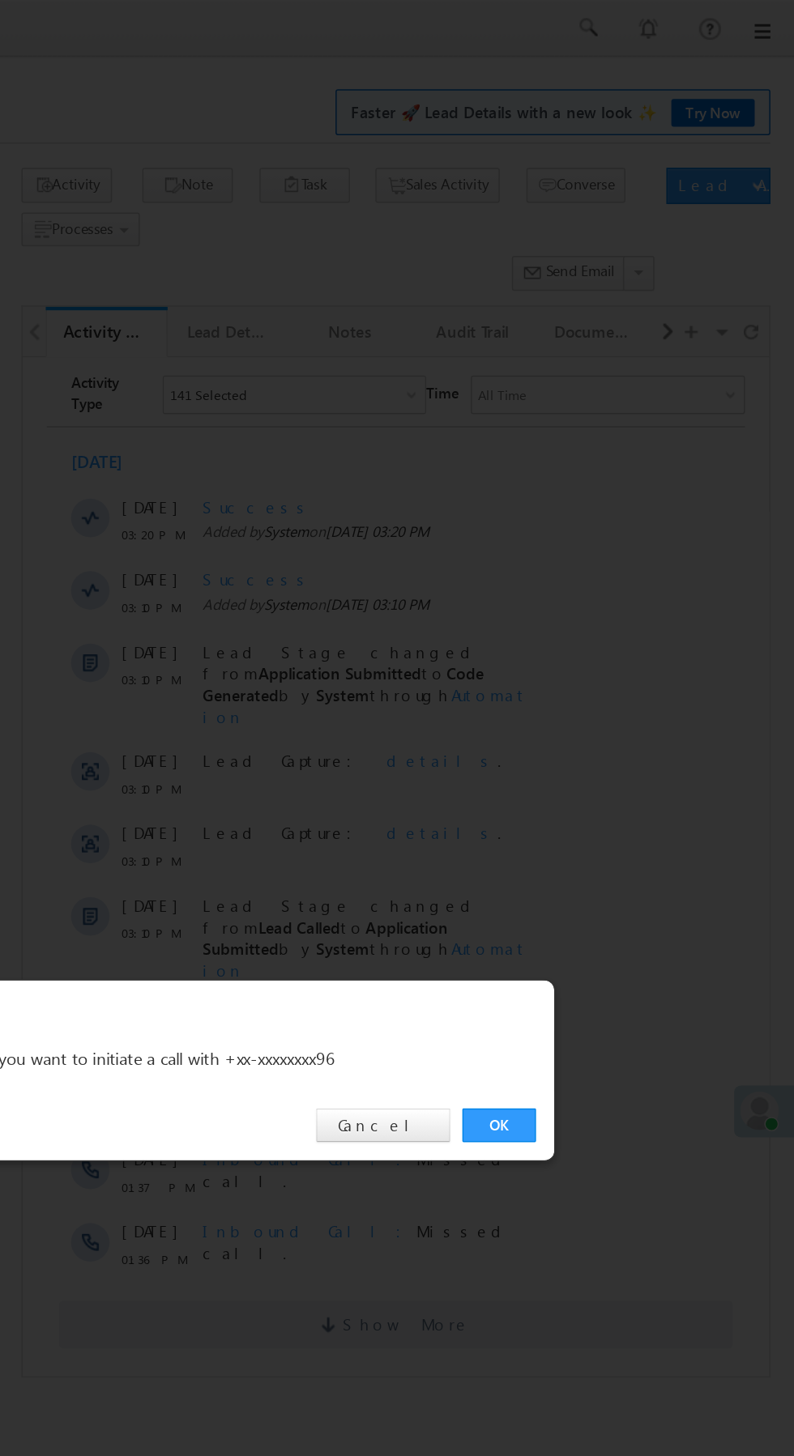
click at [593, 756] on link "OK" at bounding box center [595, 755] width 49 height 23
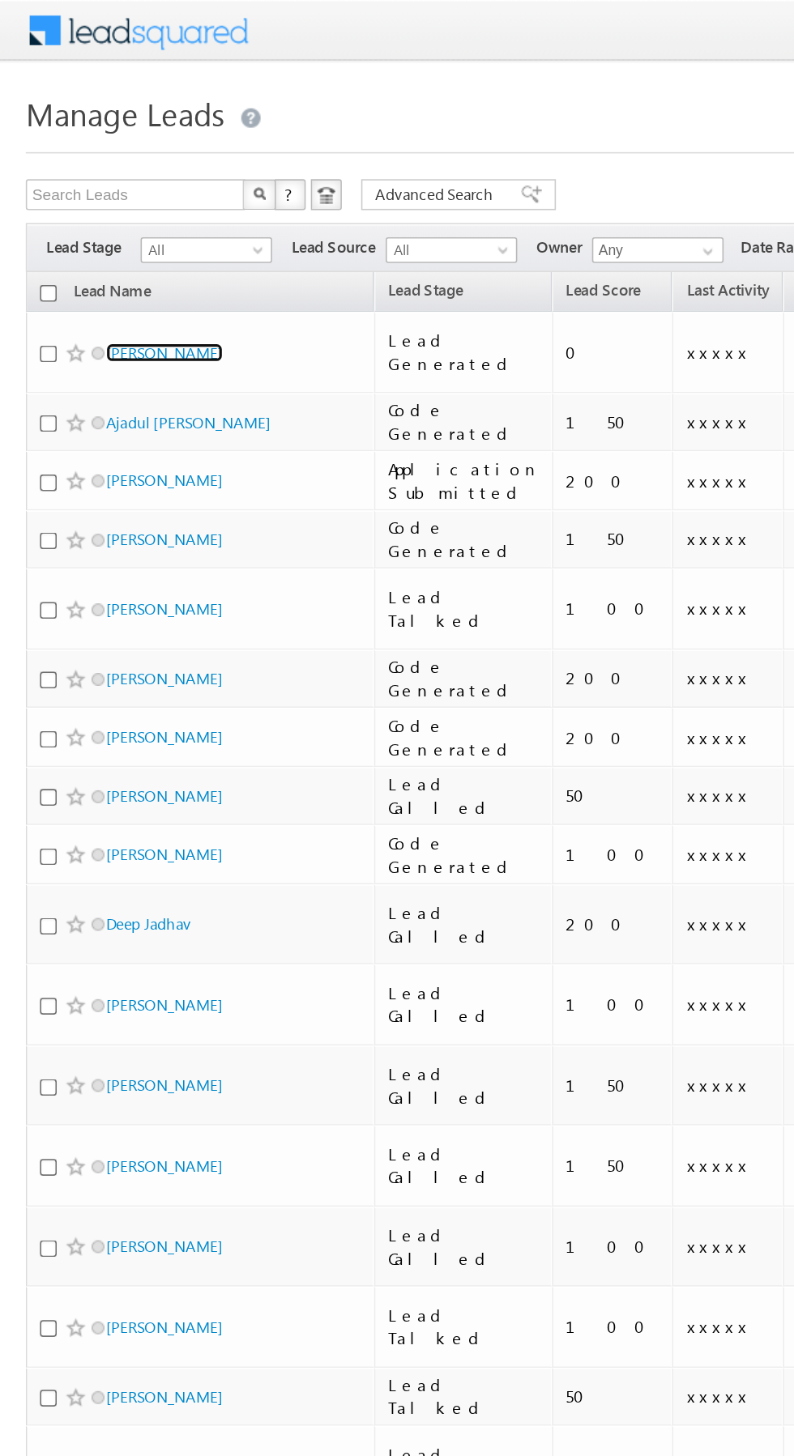
click at [77, 215] on link "Nigam" at bounding box center [103, 221] width 74 height 12
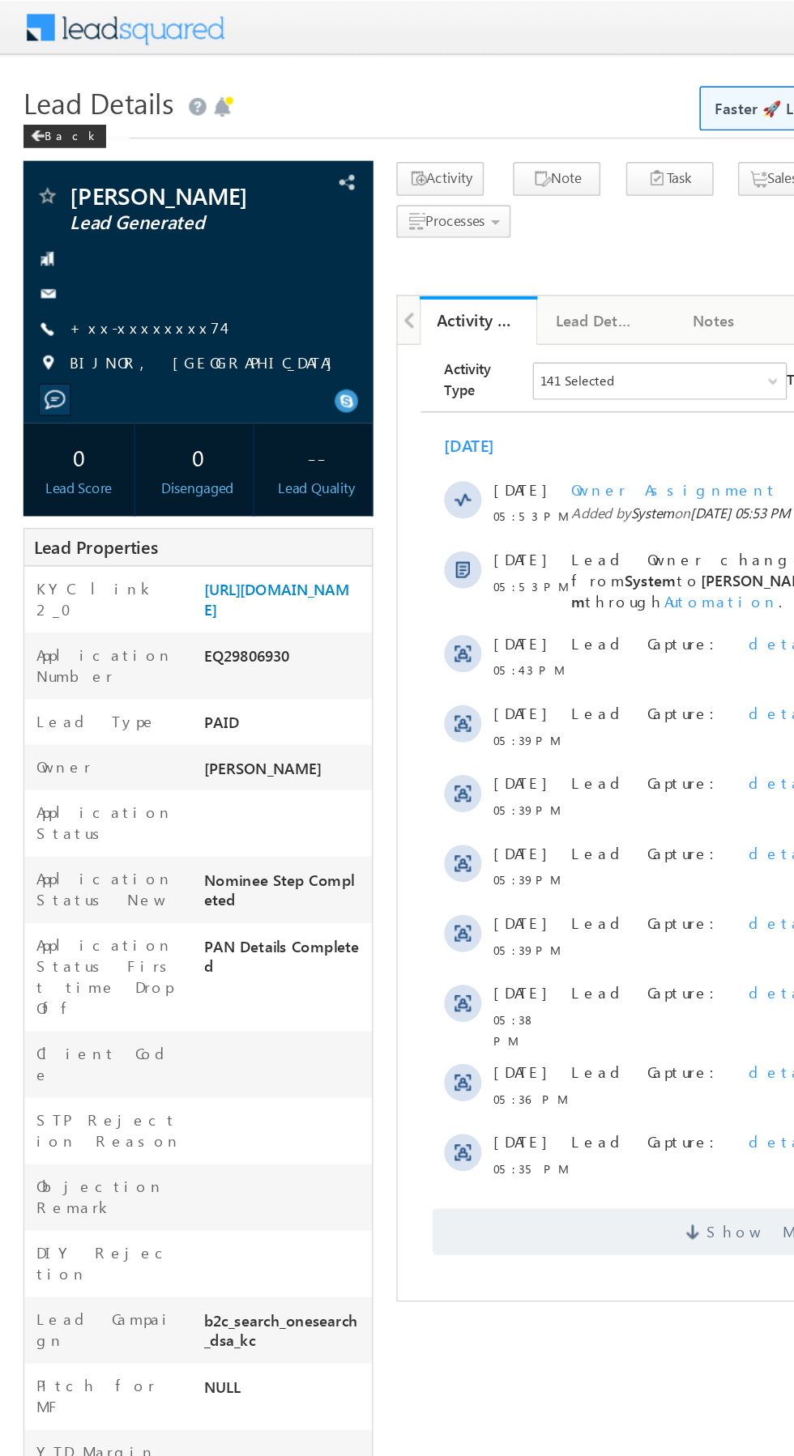
click at [107, 228] on link "+xx-xxxxxxxx74" at bounding box center [102, 227] width 106 height 14
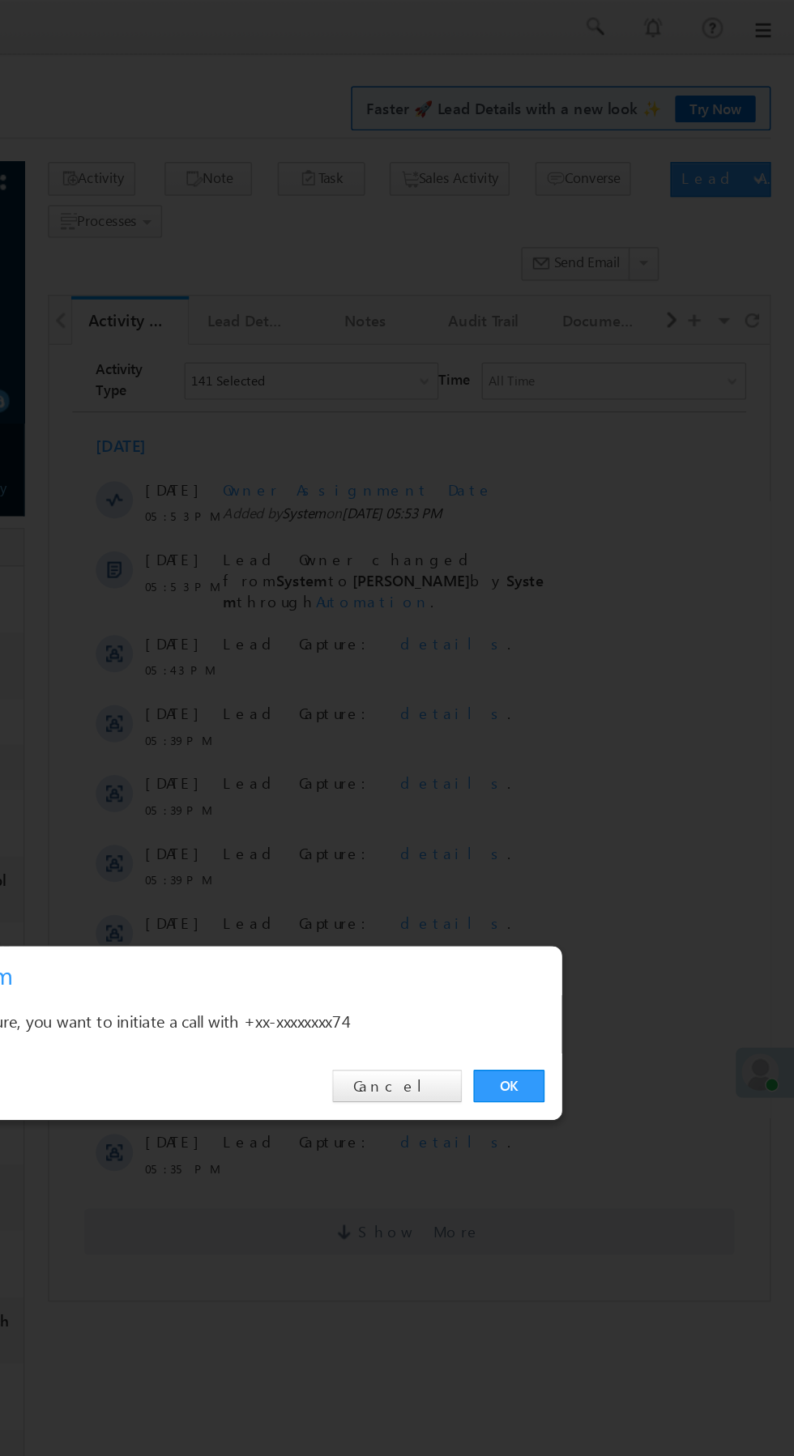
click at [586, 759] on link "OK" at bounding box center [595, 755] width 49 height 23
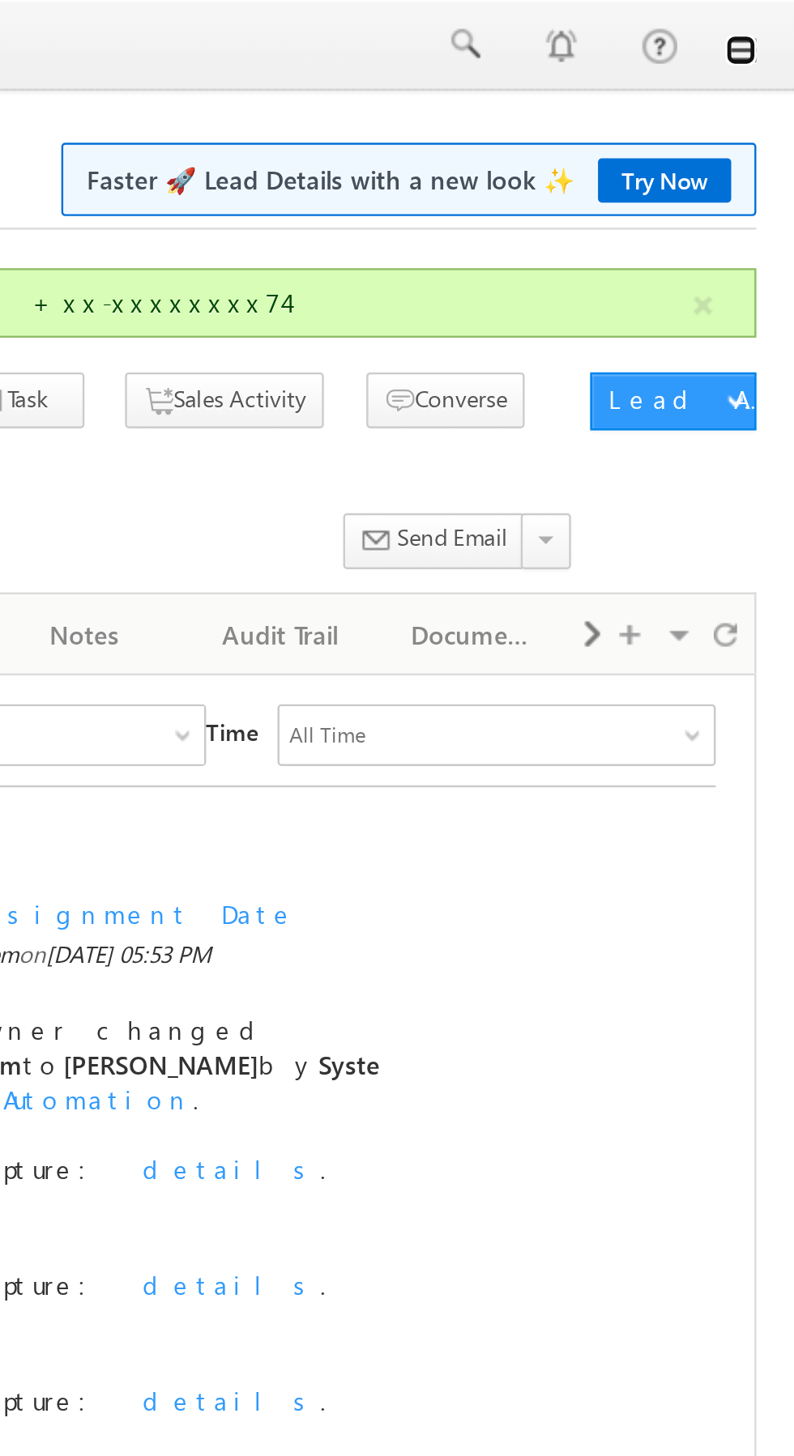
click at [774, 22] on link at bounding box center [771, 21] width 13 height 13
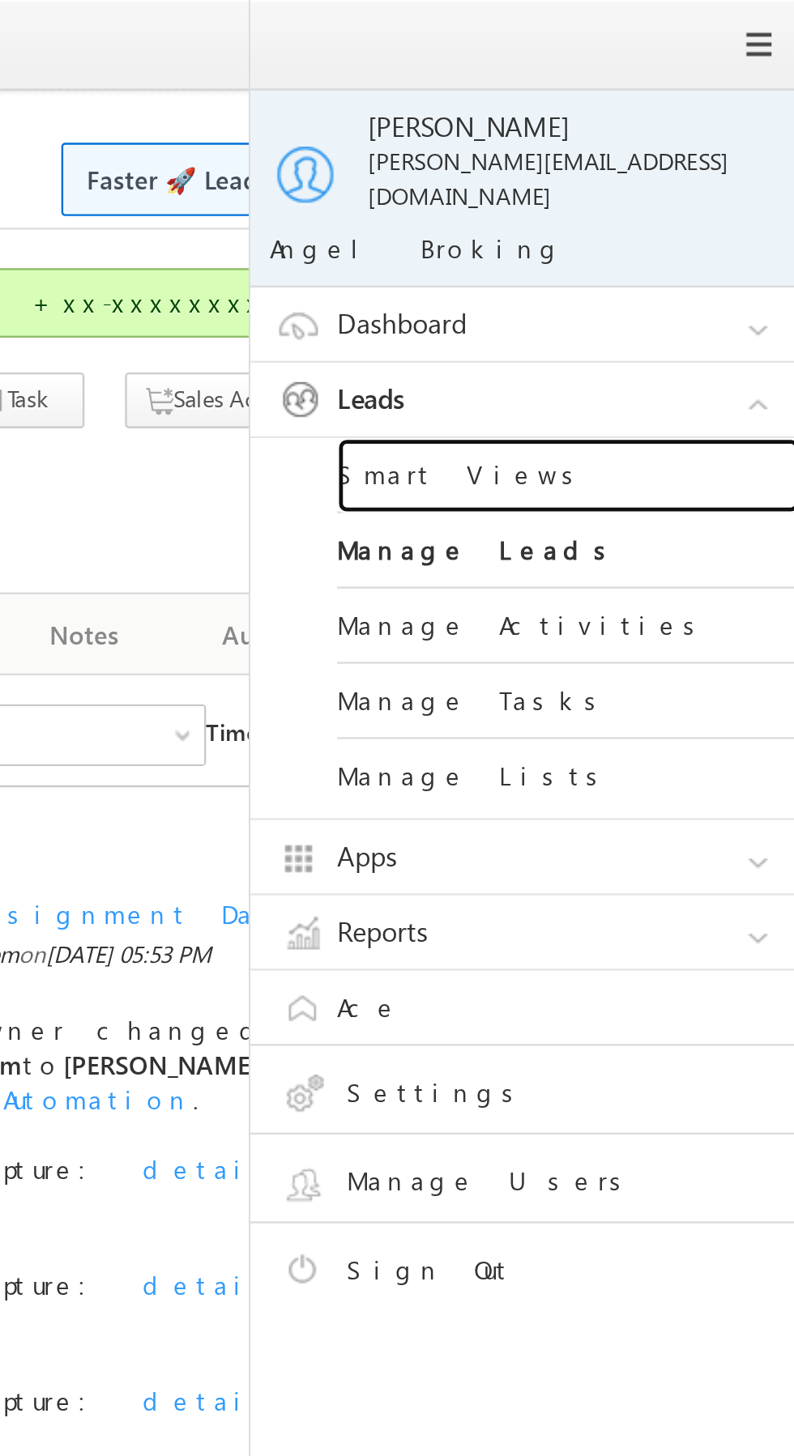
click at [705, 184] on link "Smart Views" at bounding box center [699, 200] width 194 height 32
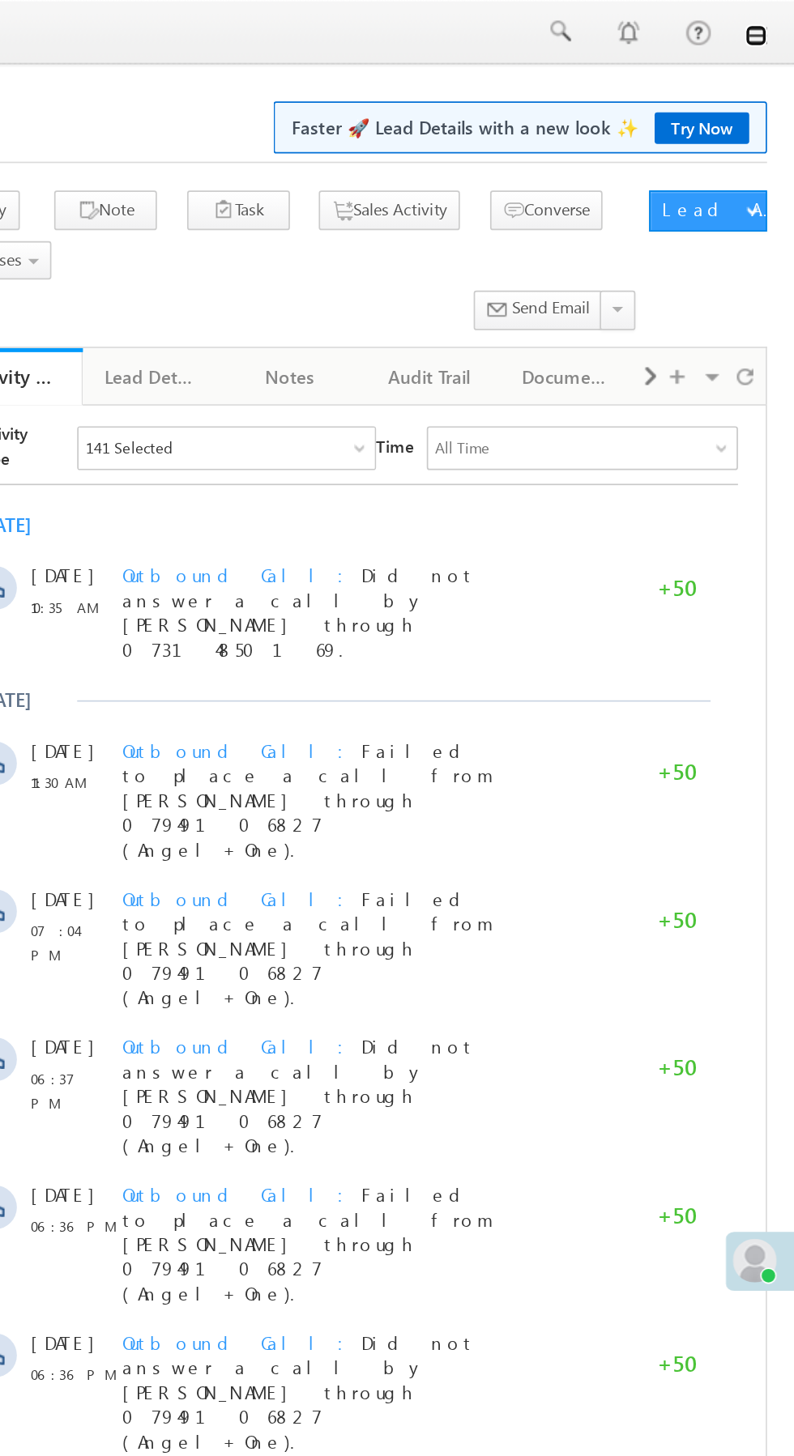
click at [771, 21] on link at bounding box center [771, 21] width 13 height 13
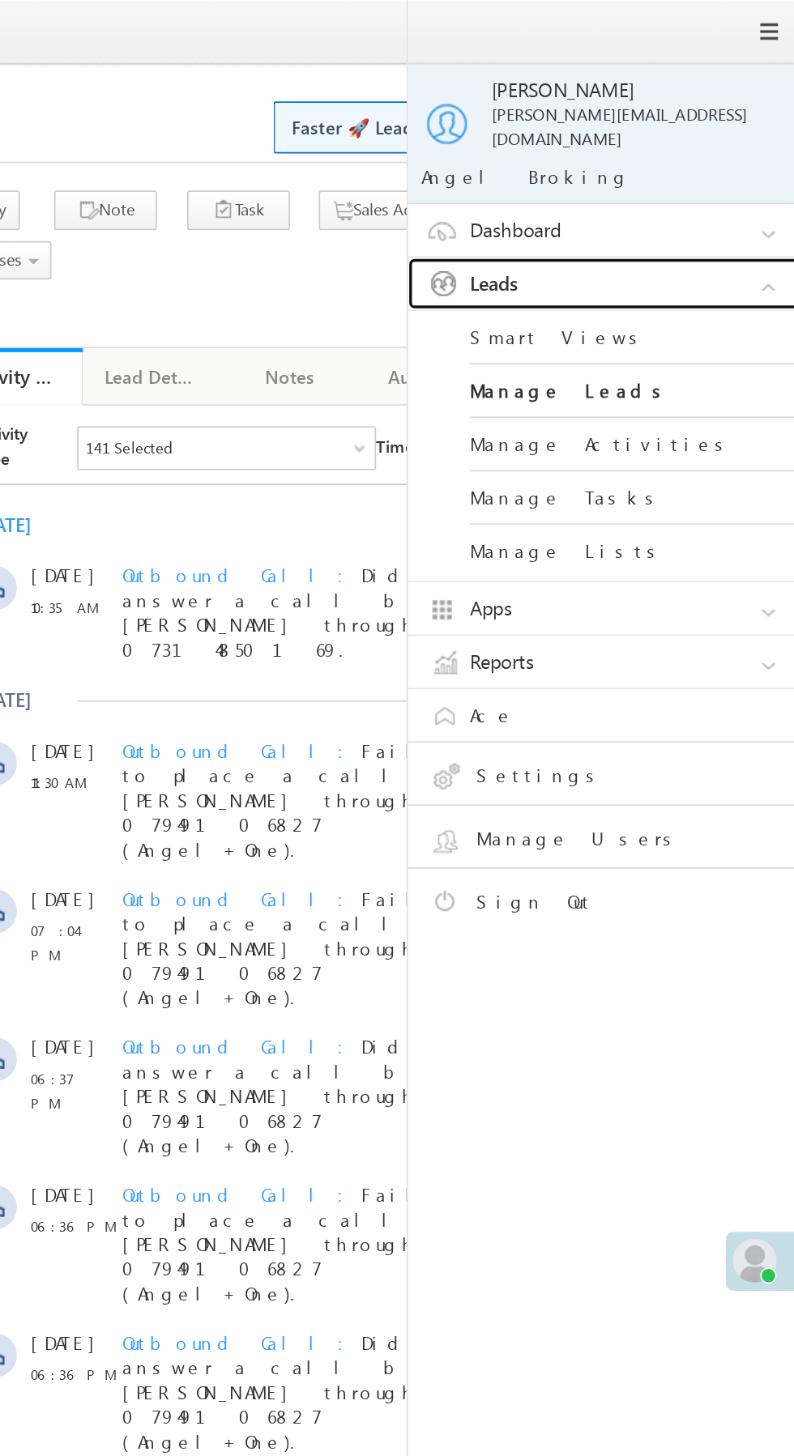
click at [706, 154] on link "Leads" at bounding box center [686, 167] width 243 height 31
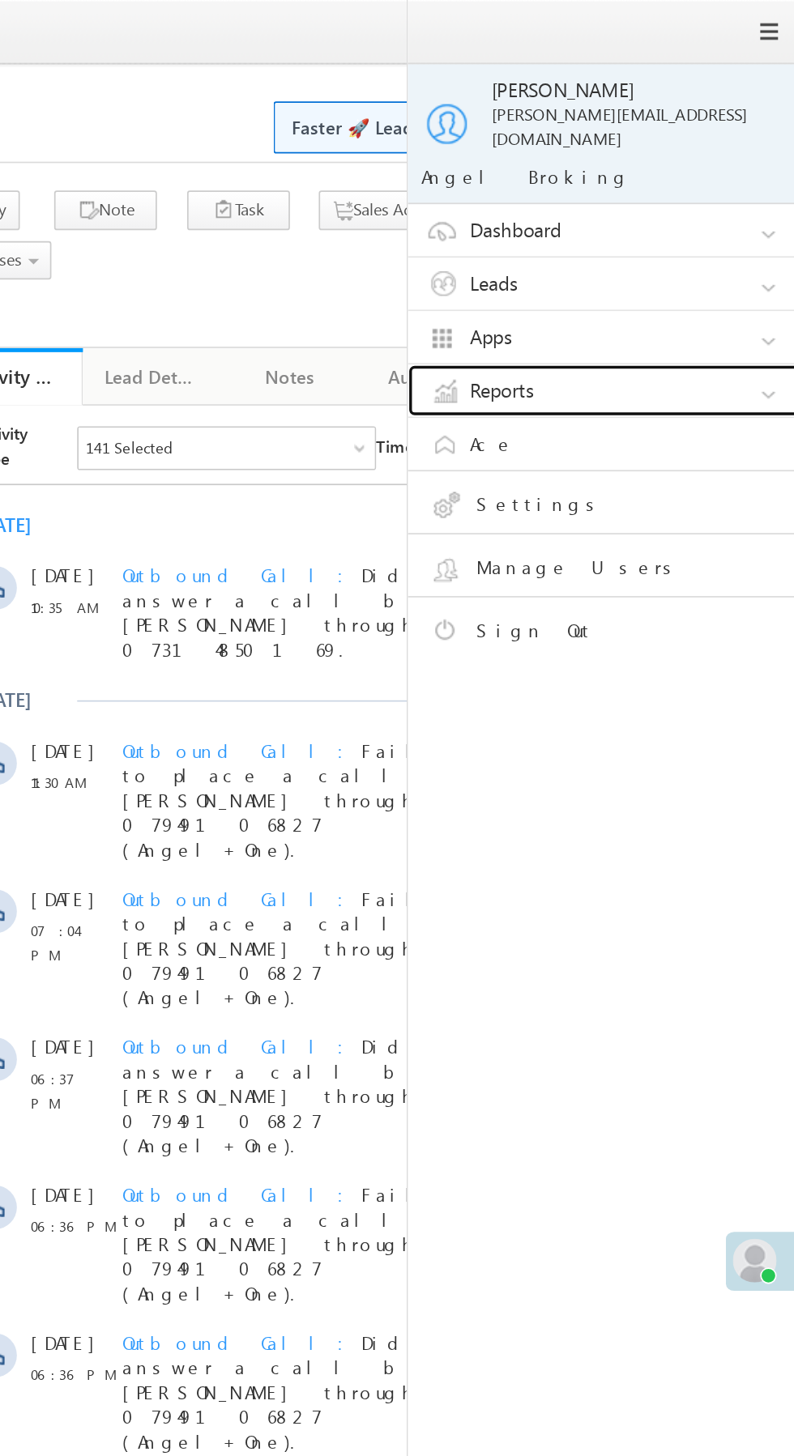
click at [702, 215] on link "Reports" at bounding box center [686, 230] width 243 height 31
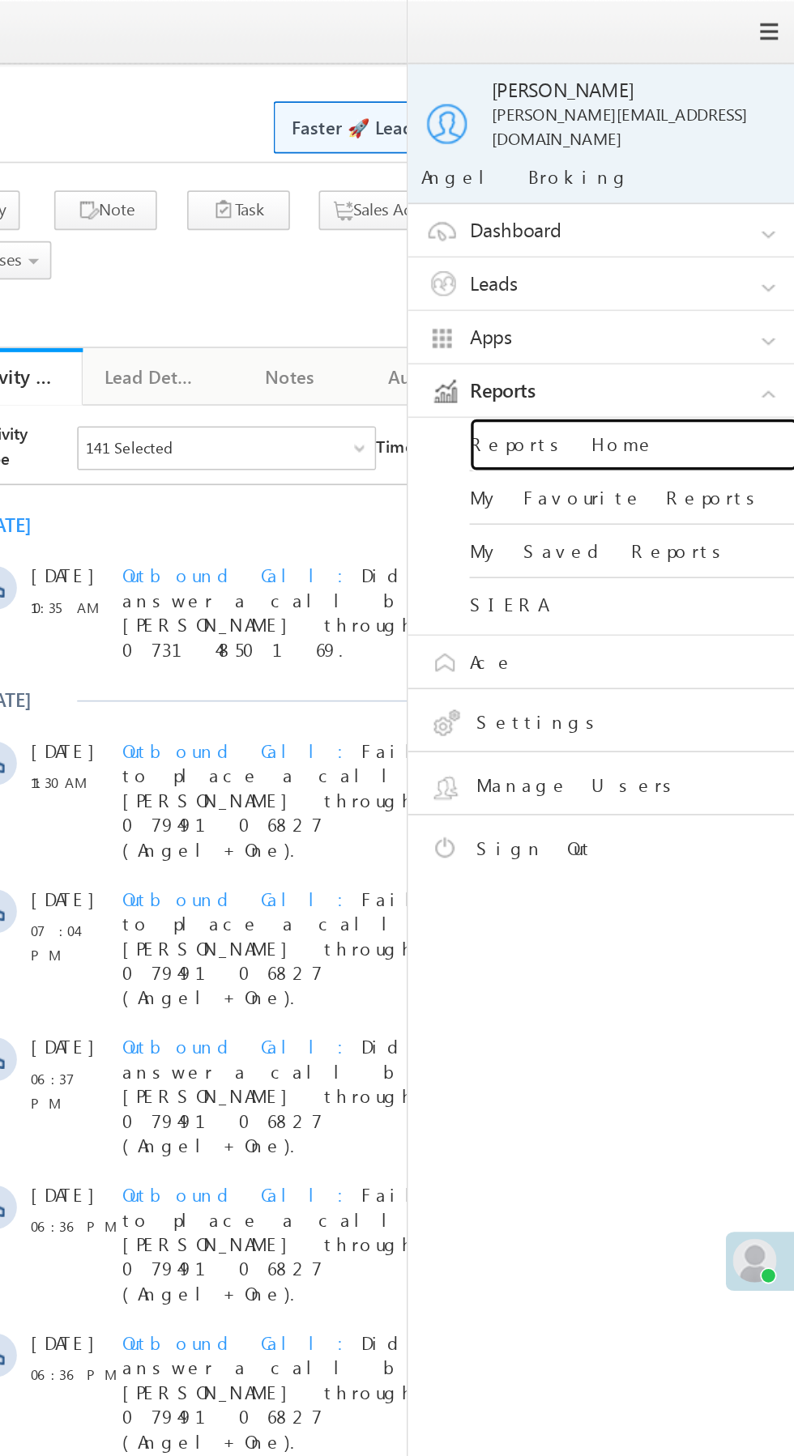
click at [718, 248] on link "Reports Home" at bounding box center [699, 263] width 194 height 32
